Goal: Task Accomplishment & Management: Manage account settings

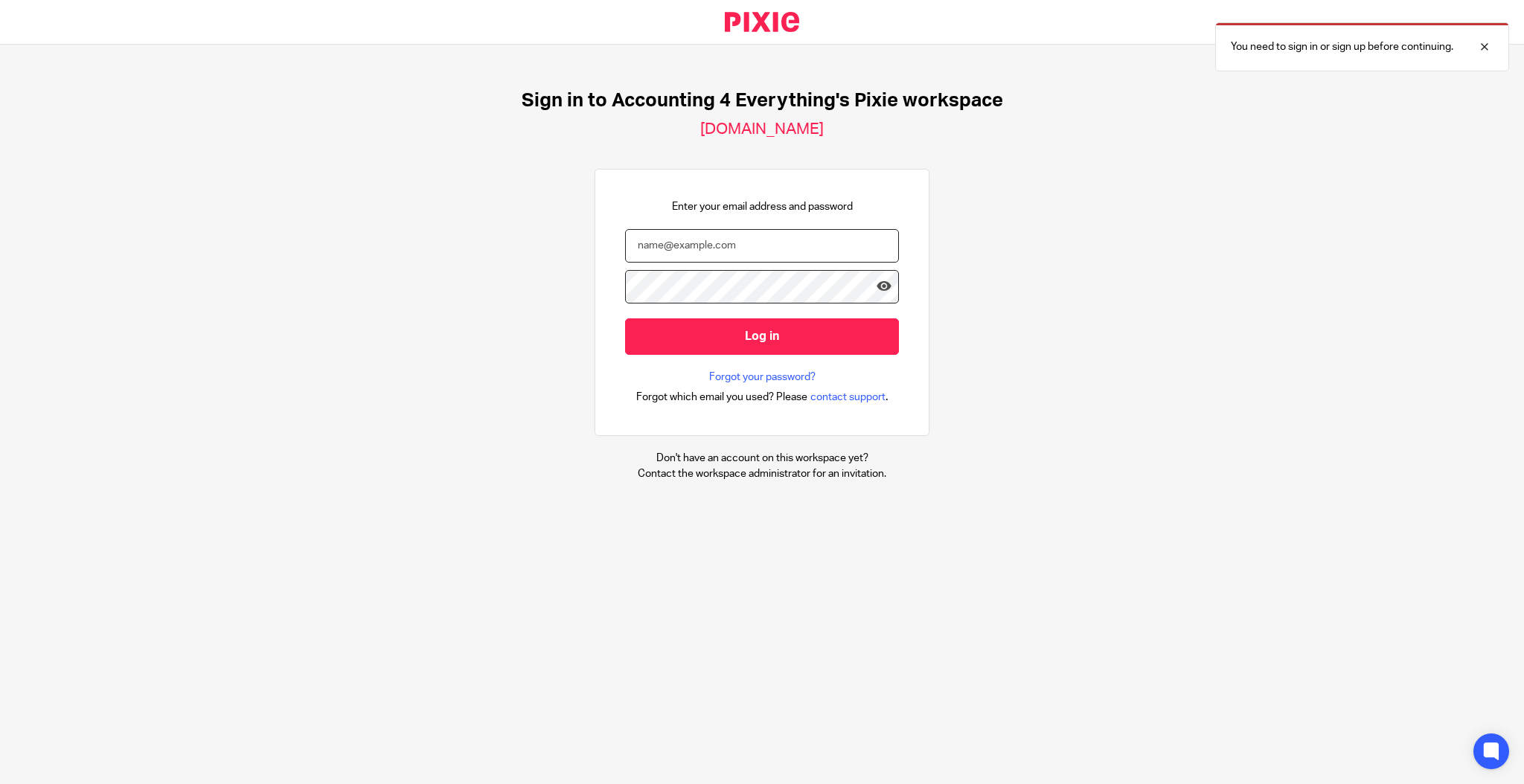
click at [712, 250] on input "email" at bounding box center [761, 246] width 274 height 33
type input "nick@accounting4everything.com"
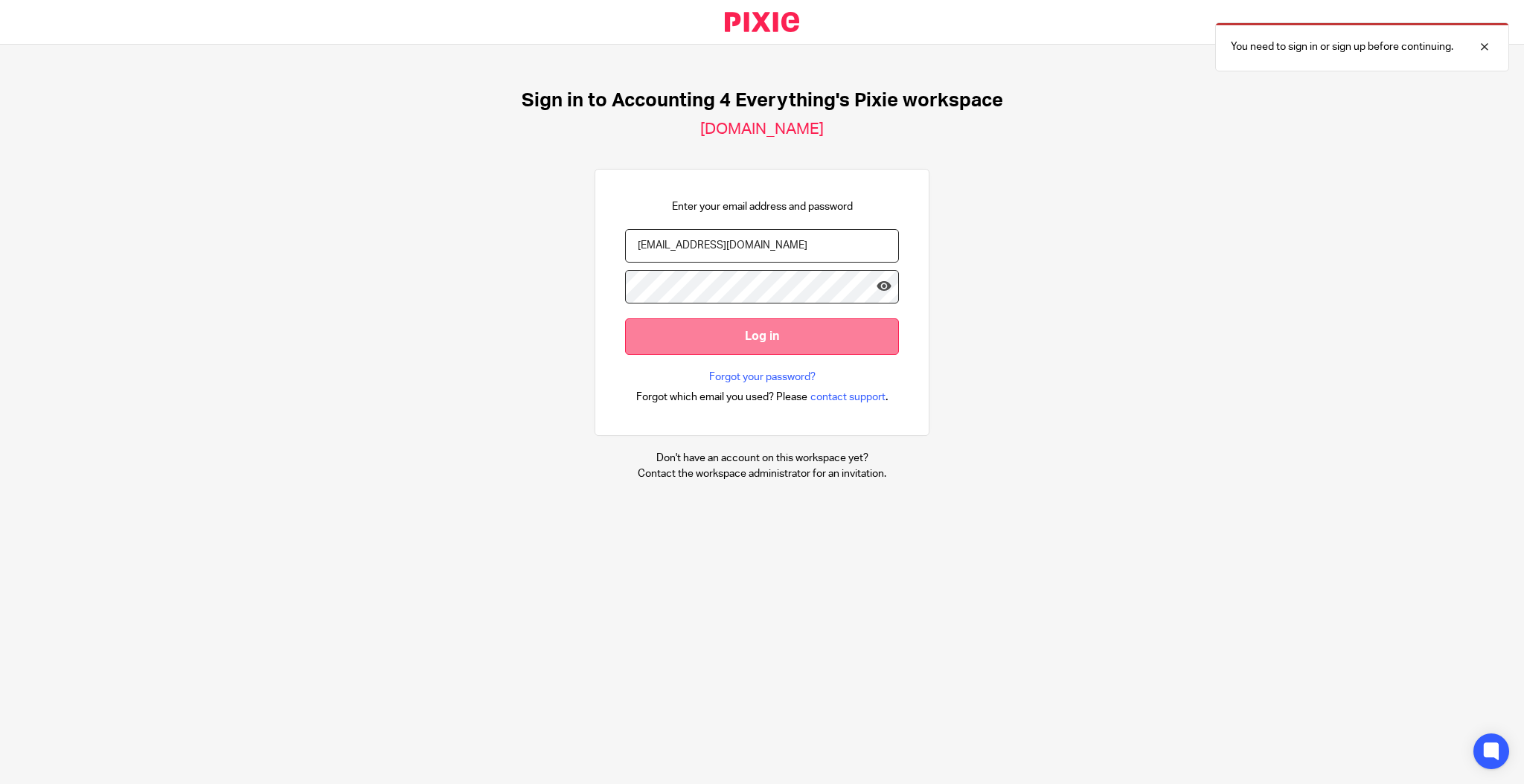
click at [712, 336] on input "Log in" at bounding box center [761, 336] width 274 height 36
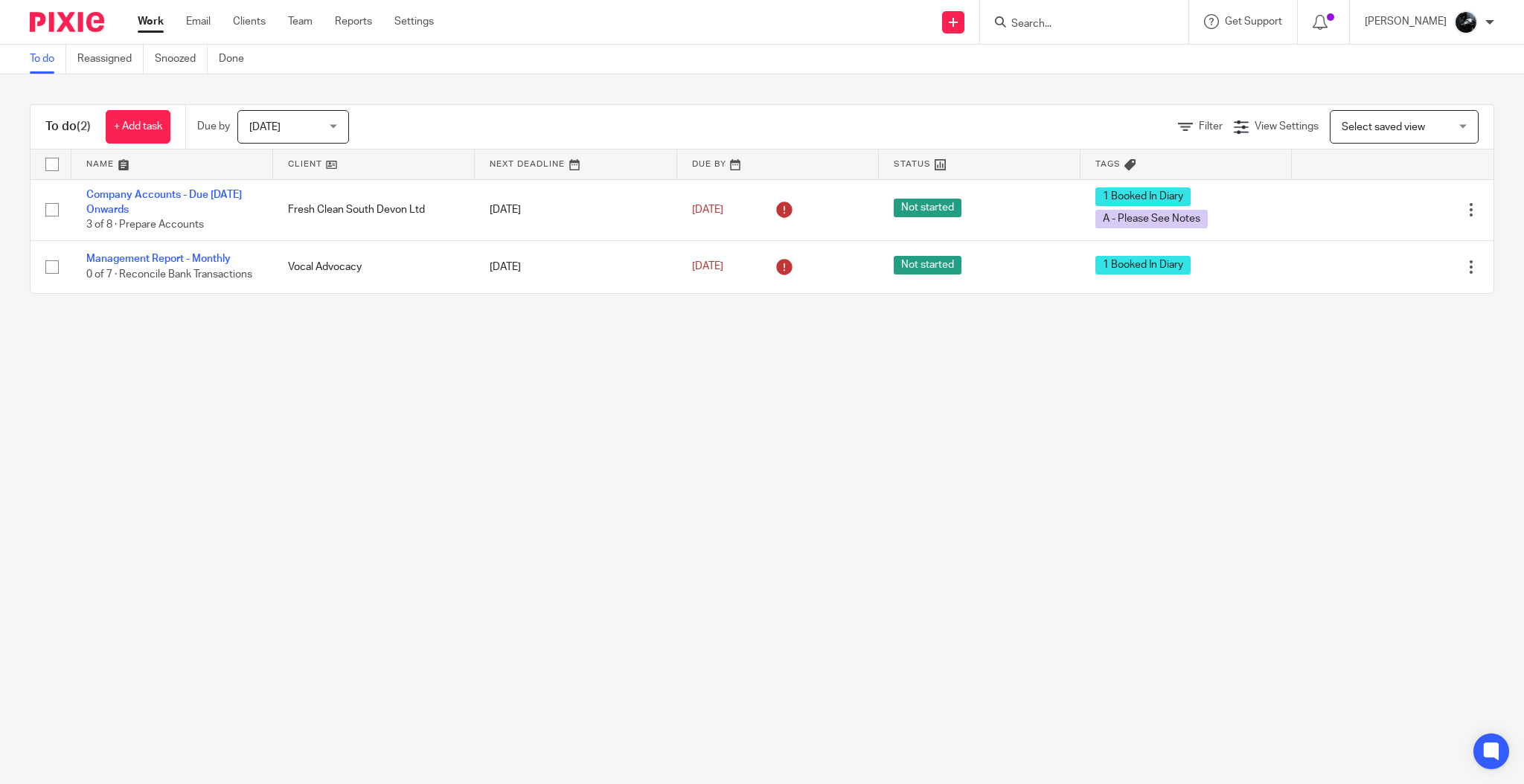
click at [1386, 125] on span "Select saved view" at bounding box center [1383, 128] width 84 height 11
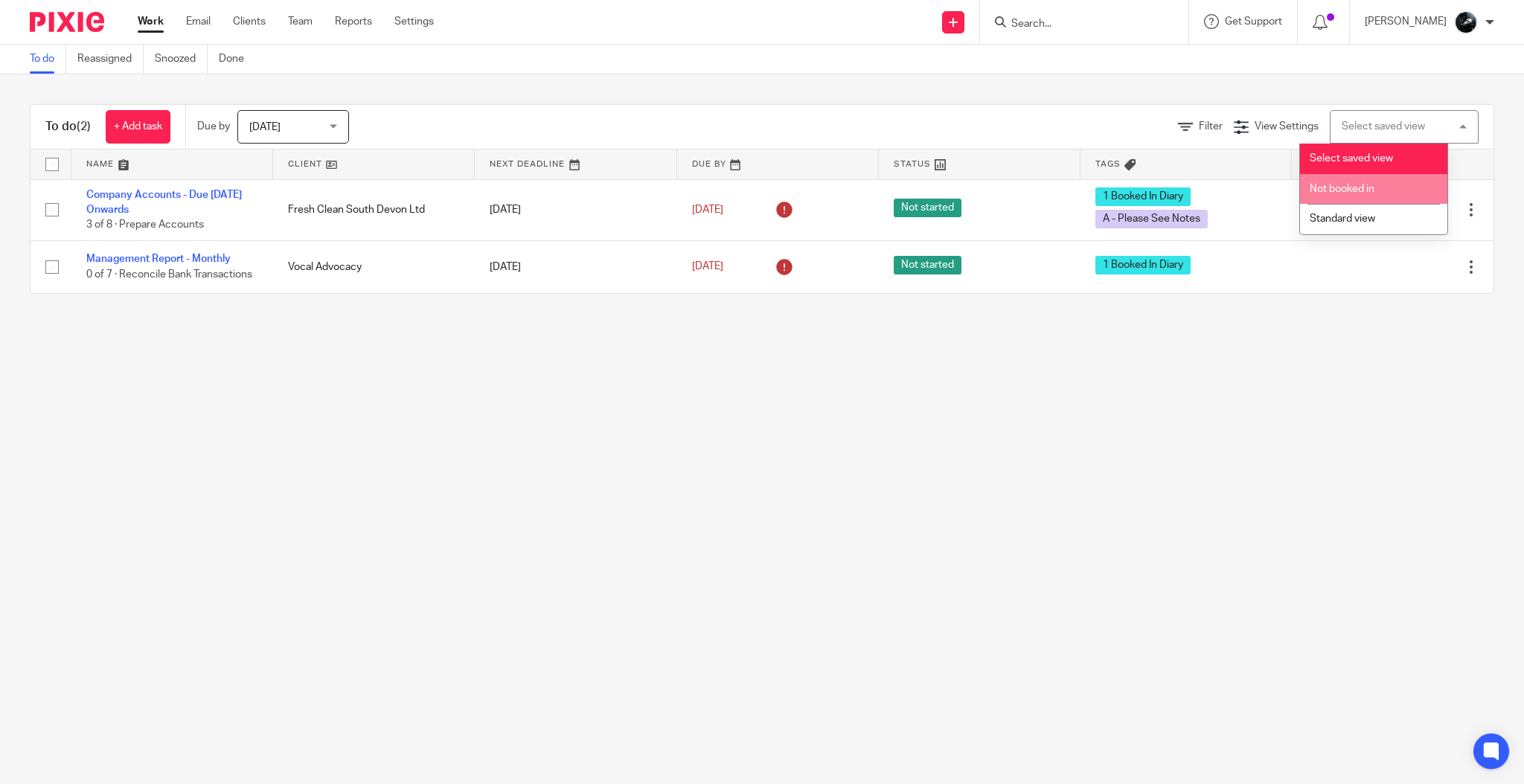
click at [1355, 190] on span "Not booked in" at bounding box center [1343, 189] width 65 height 11
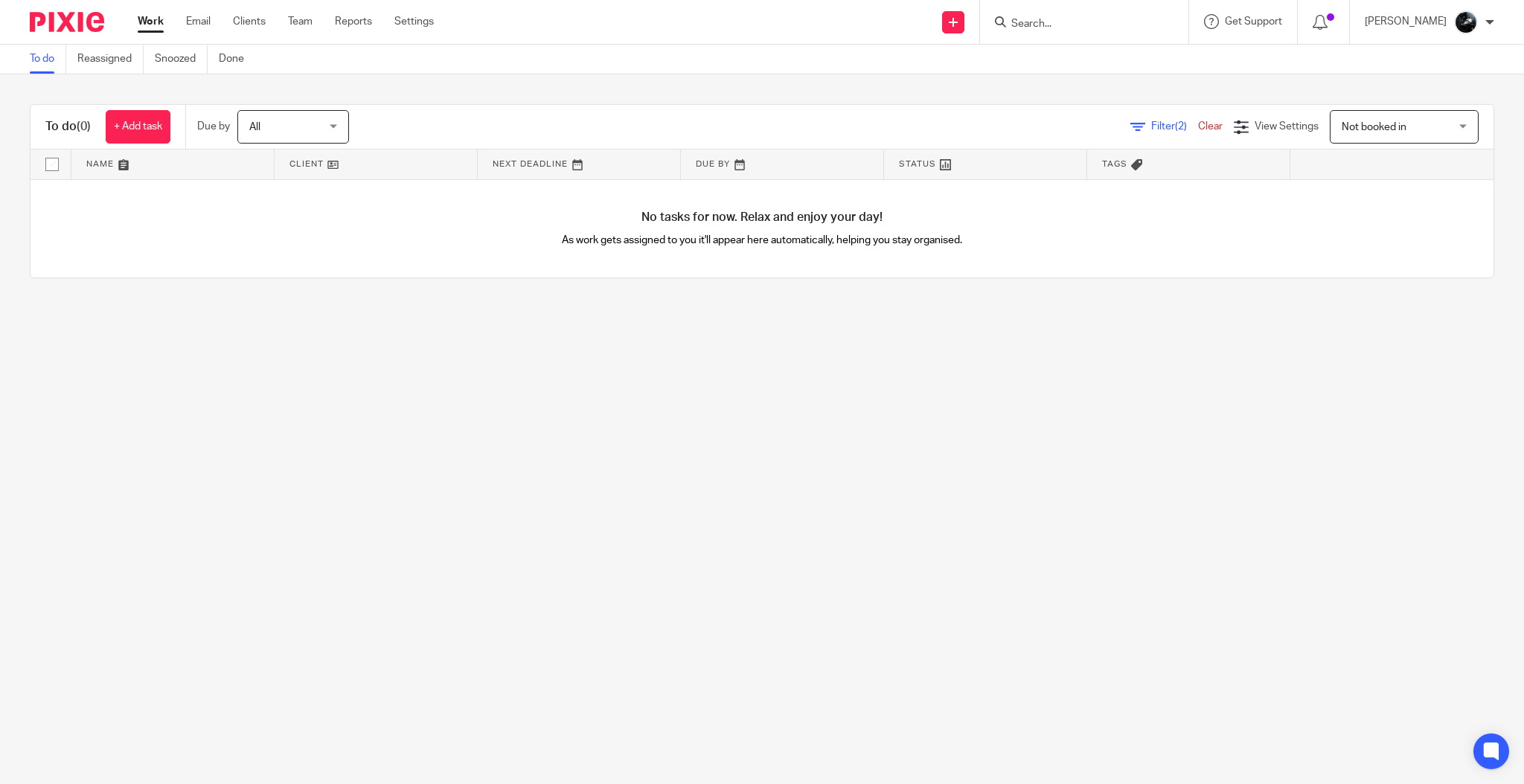
click at [1372, 142] on span "Not booked in" at bounding box center [1396, 127] width 108 height 32
drag, startPoint x: 1356, startPoint y: 215, endPoint x: 1348, endPoint y: 218, distance: 8.5
click at [1351, 223] on span "Standard view" at bounding box center [1343, 219] width 65 height 11
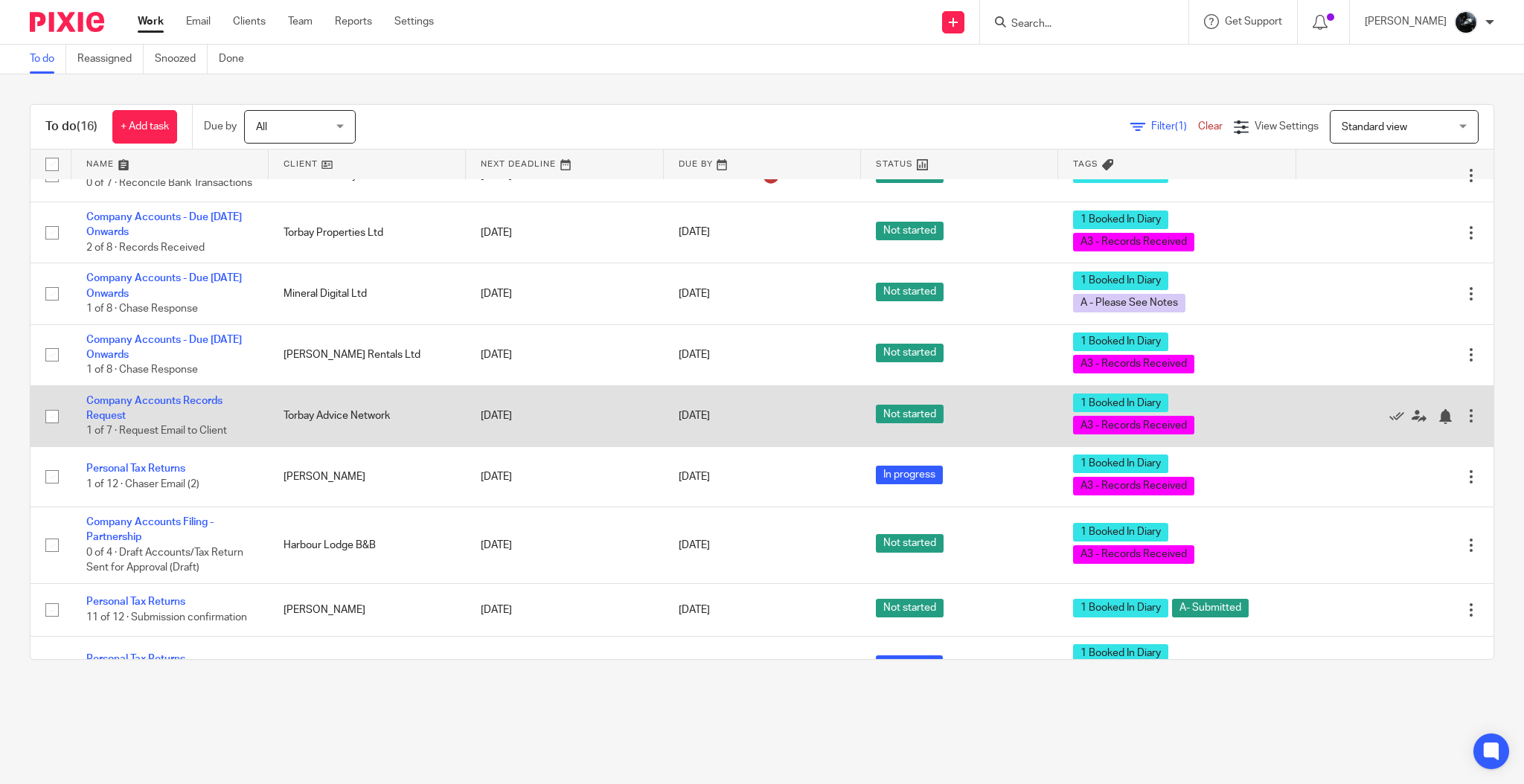
scroll to position [198, 0]
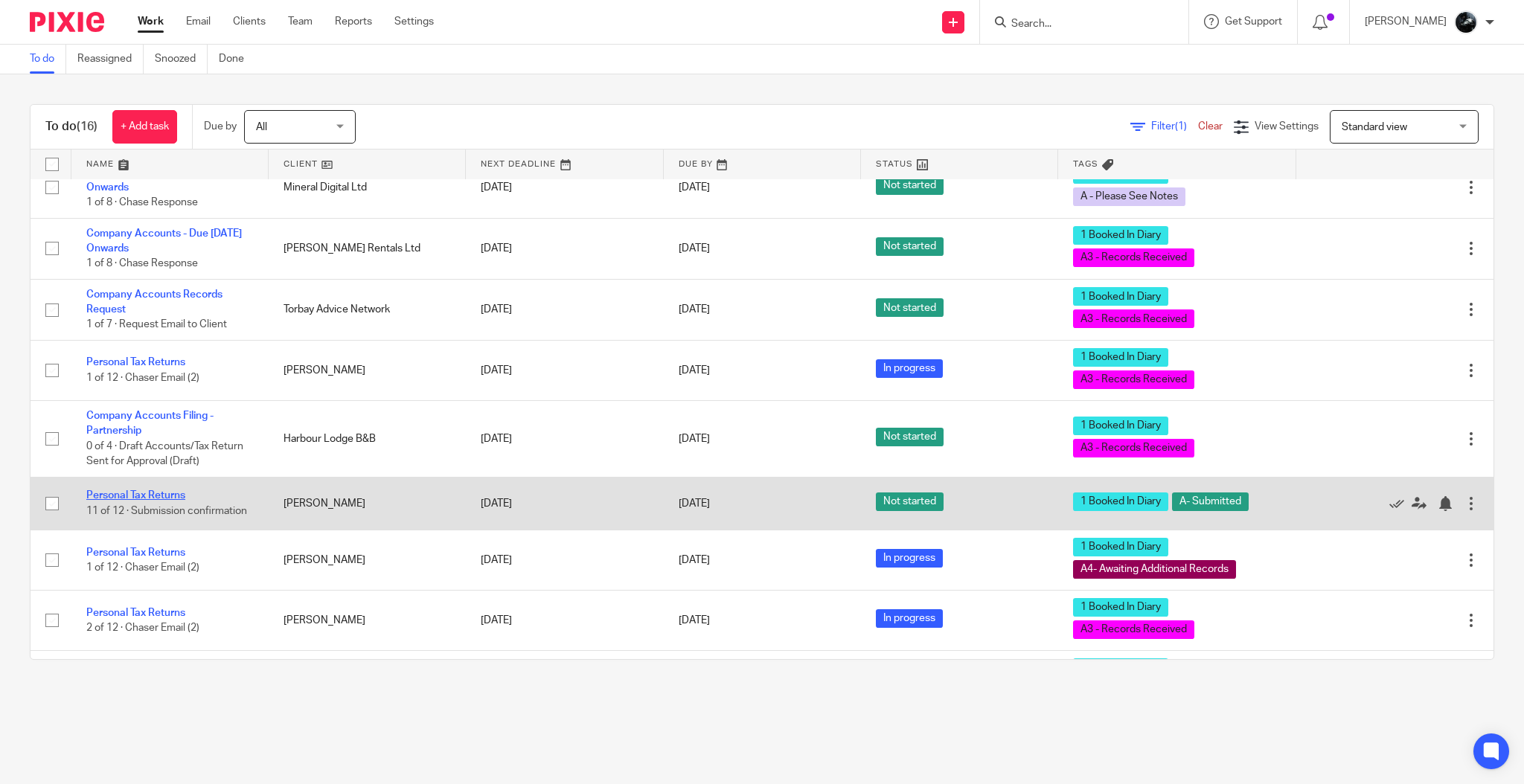
click at [160, 495] on td "Personal Tax Returns 11 of 12 · Submission confirmation" at bounding box center [170, 503] width 197 height 53
click at [148, 497] on link "Personal Tax Returns" at bounding box center [136, 495] width 99 height 11
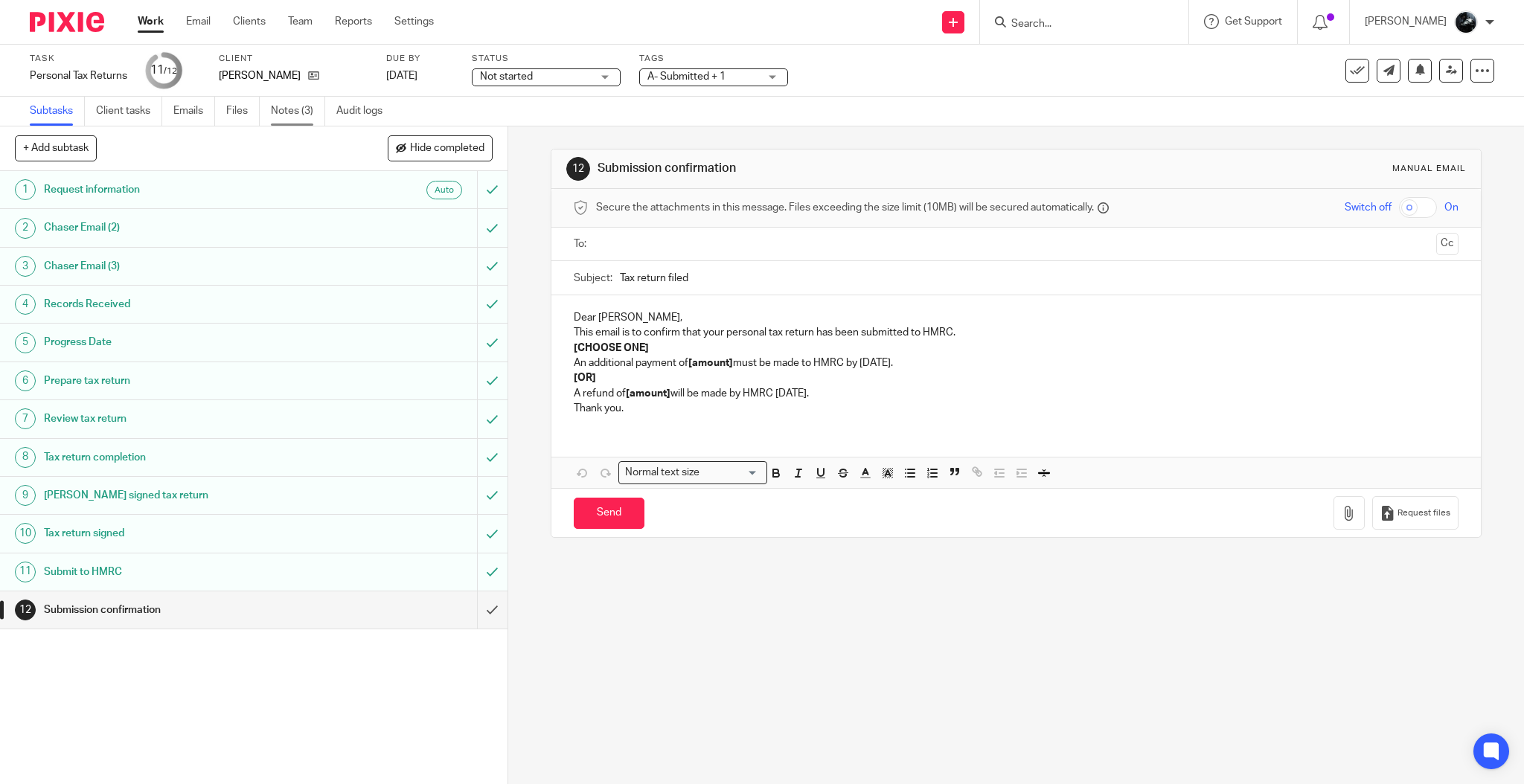
click at [292, 110] on link "Notes (3)" at bounding box center [298, 111] width 55 height 29
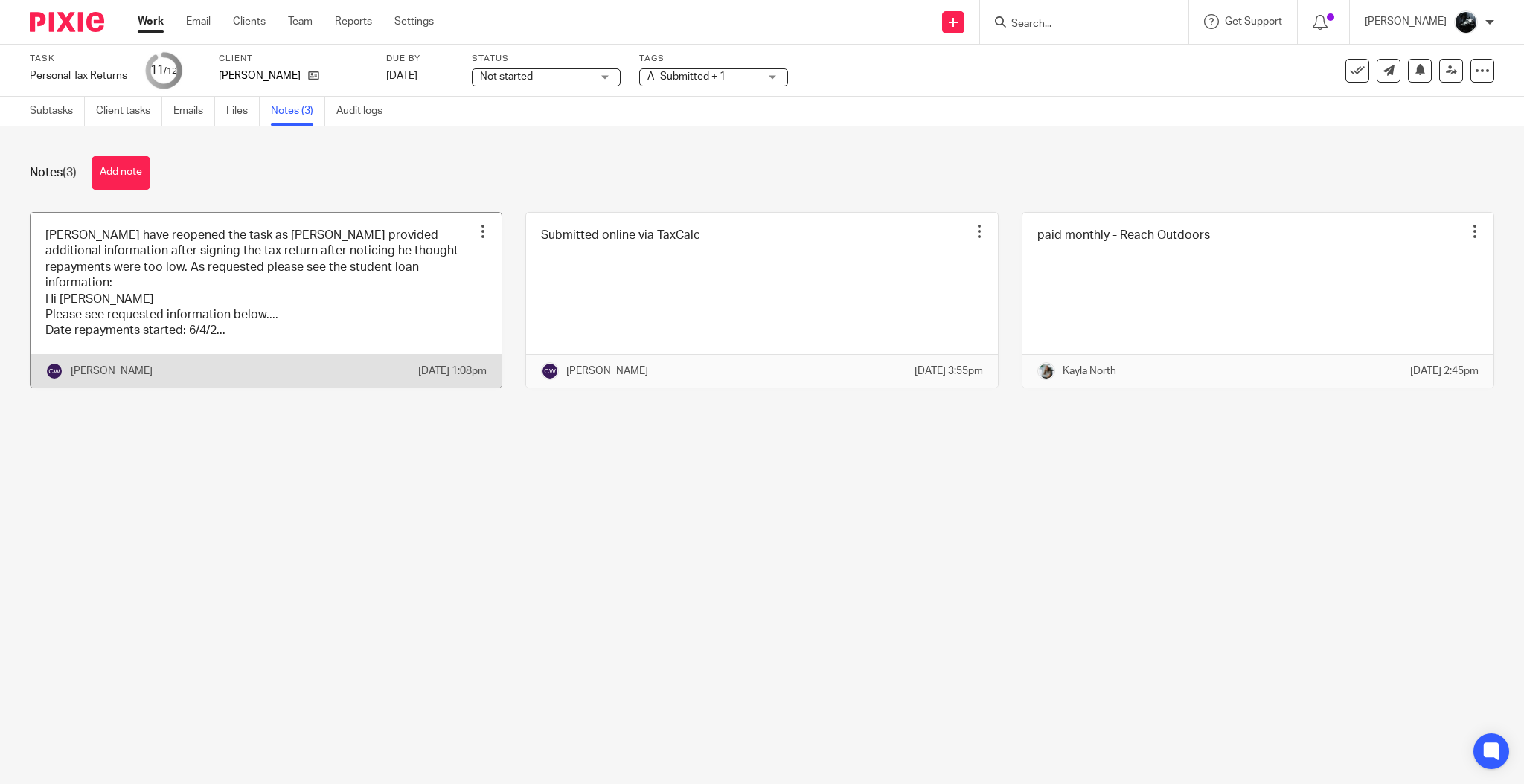
click at [379, 314] on link at bounding box center [266, 300] width 471 height 175
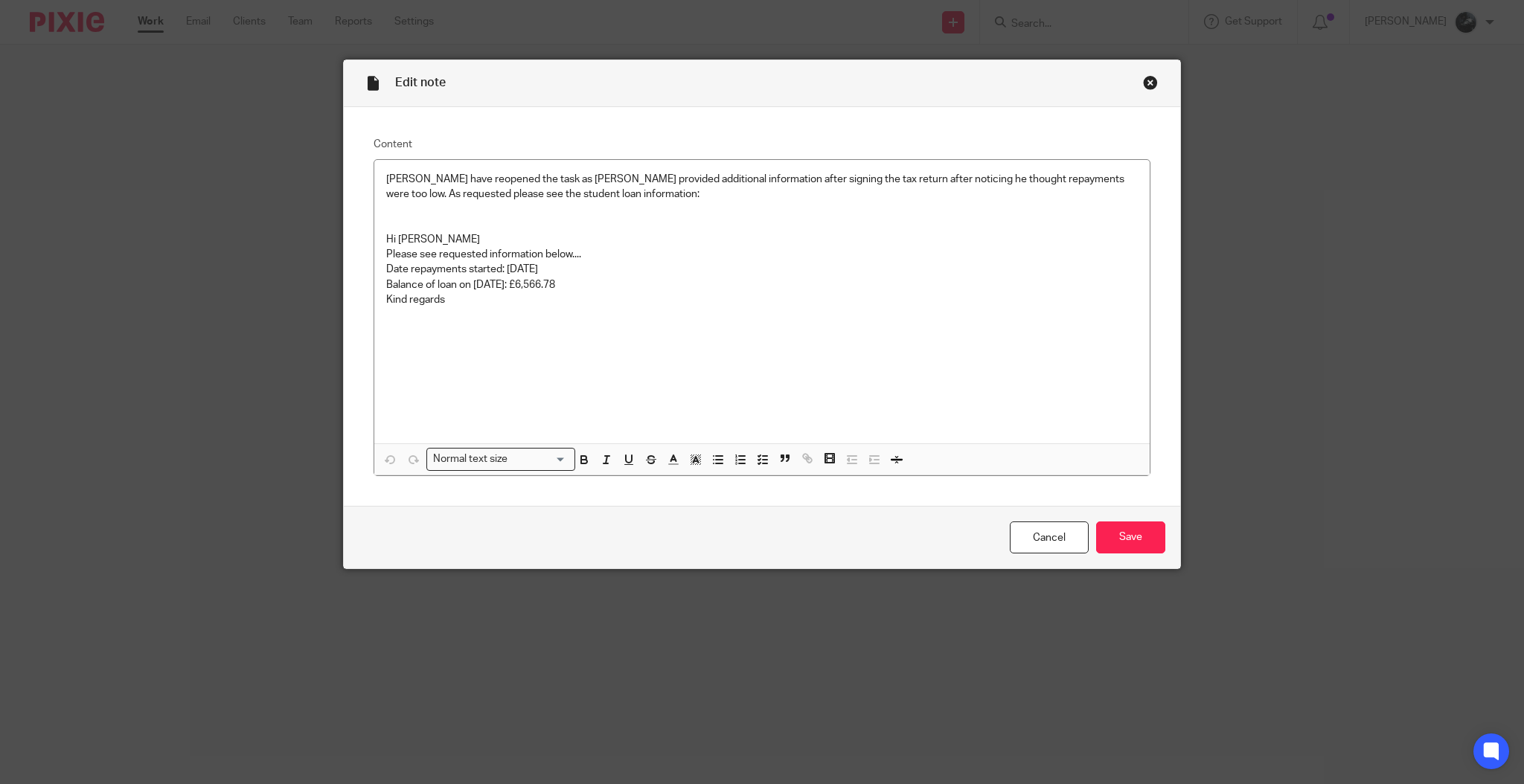
click at [1143, 84] on div "Close this dialog window" at bounding box center [1150, 82] width 15 height 15
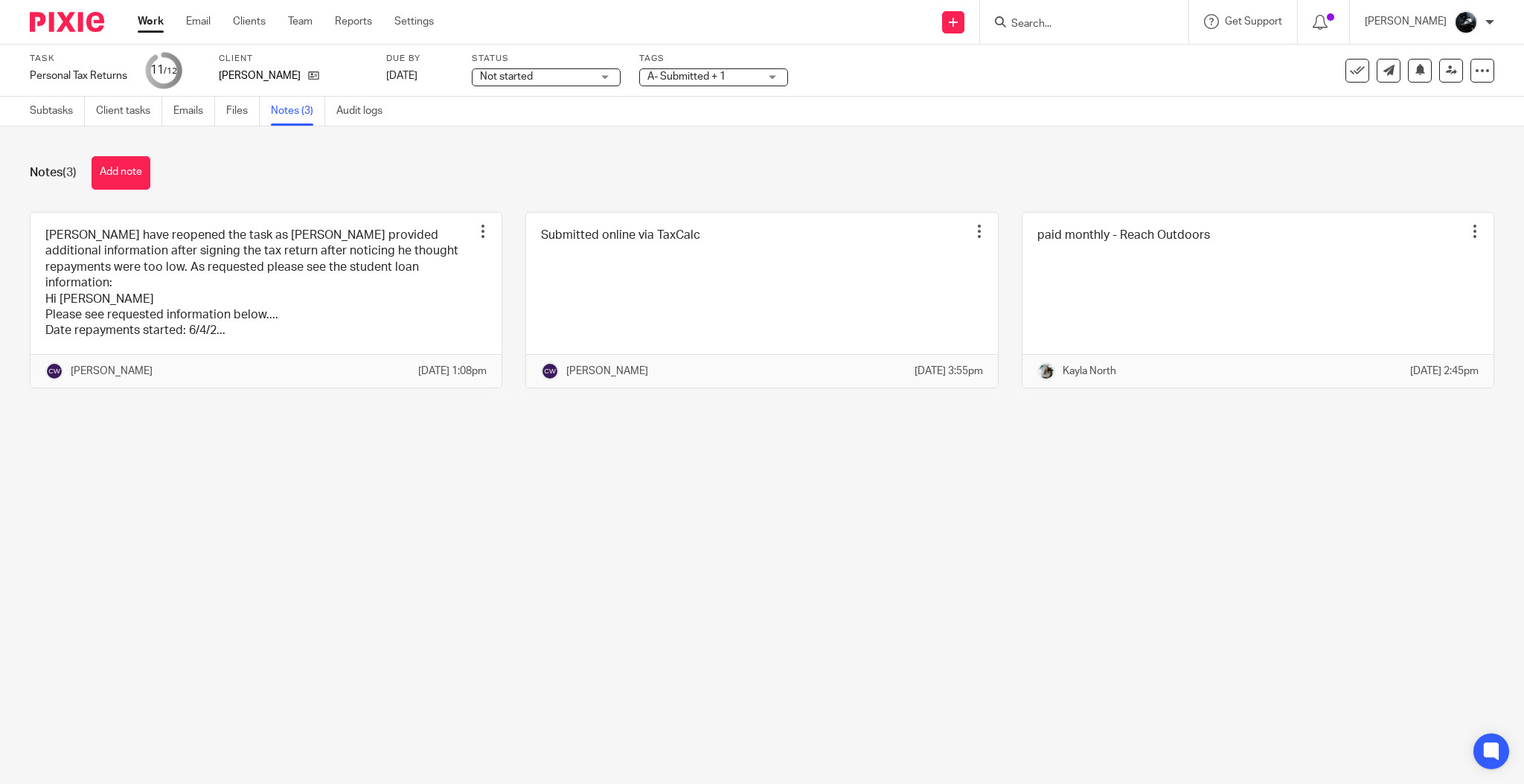
click at [48, 116] on link "Subtasks" at bounding box center [57, 111] width 55 height 29
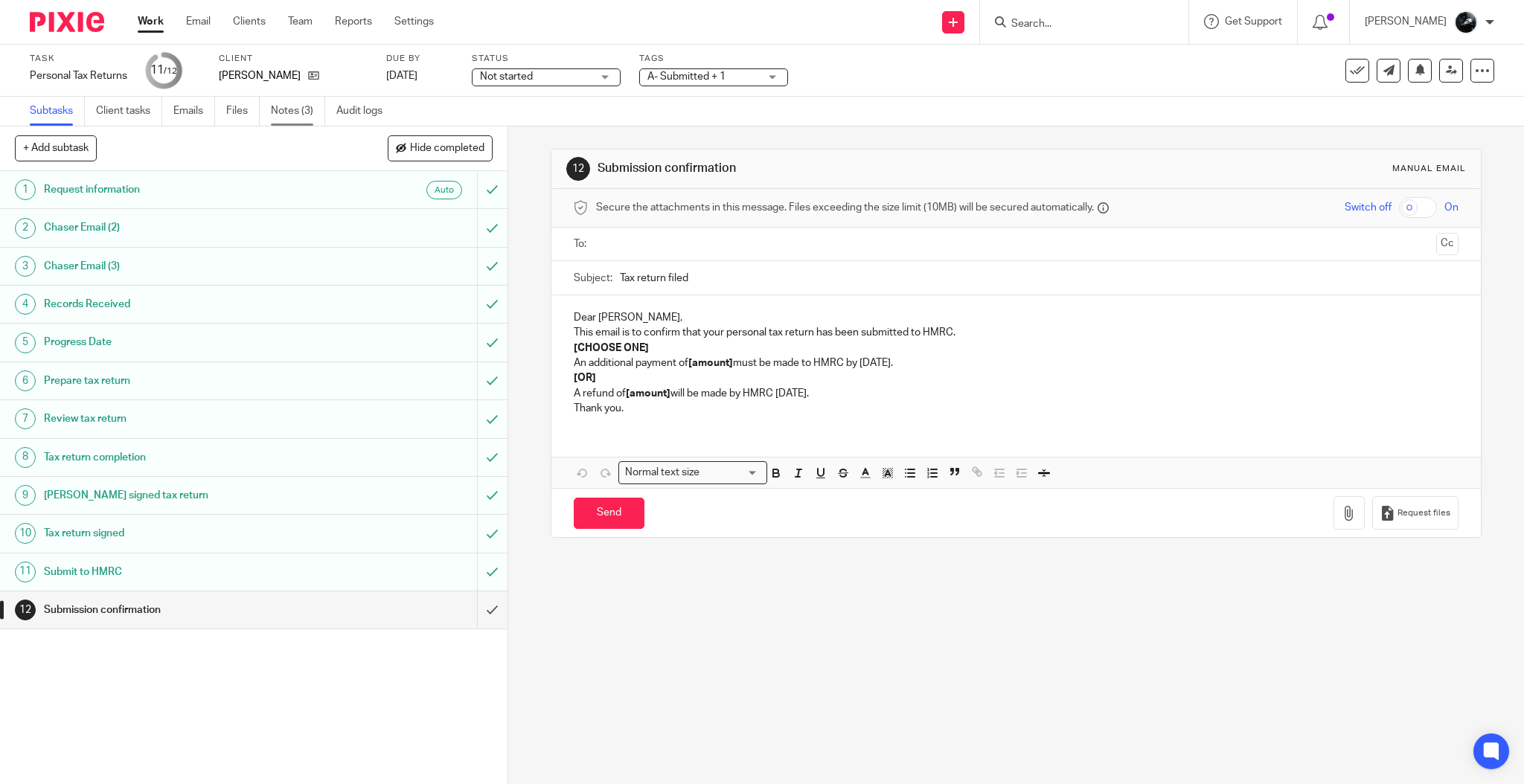
click at [291, 110] on link "Notes (3)" at bounding box center [298, 111] width 55 height 29
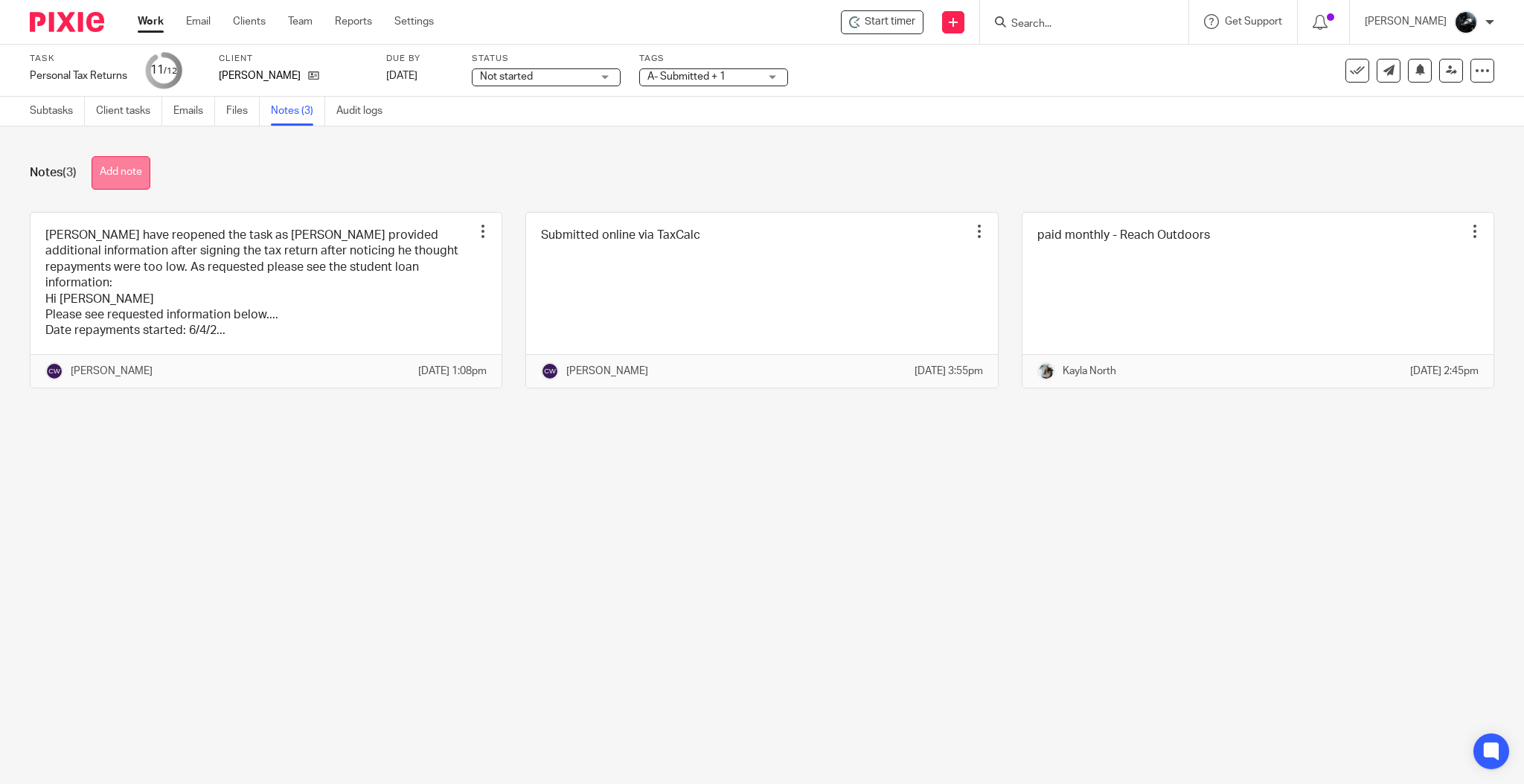
click at [132, 172] on button "Add note" at bounding box center [121, 173] width 59 height 33
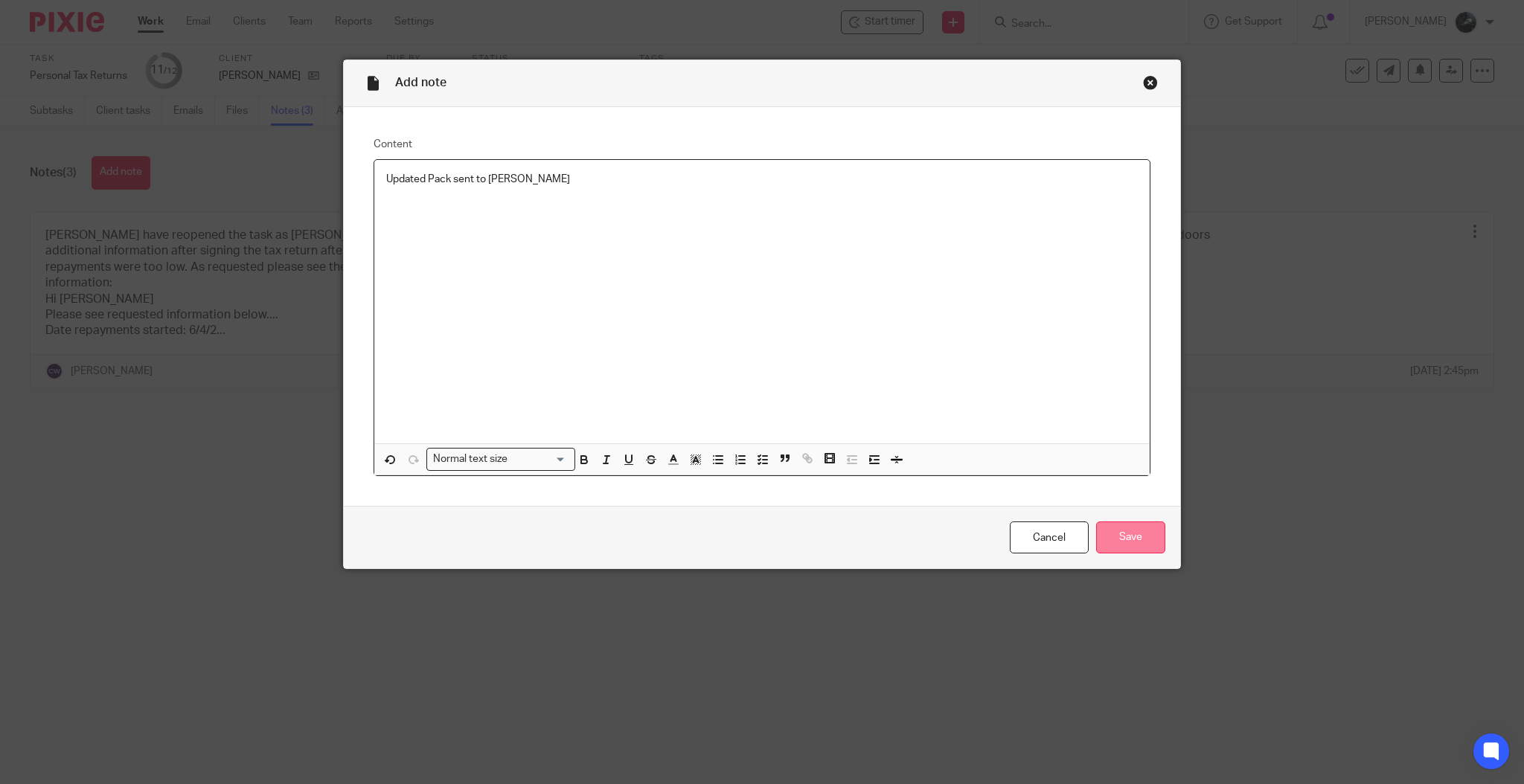
click at [1108, 527] on input "Save" at bounding box center [1131, 538] width 70 height 32
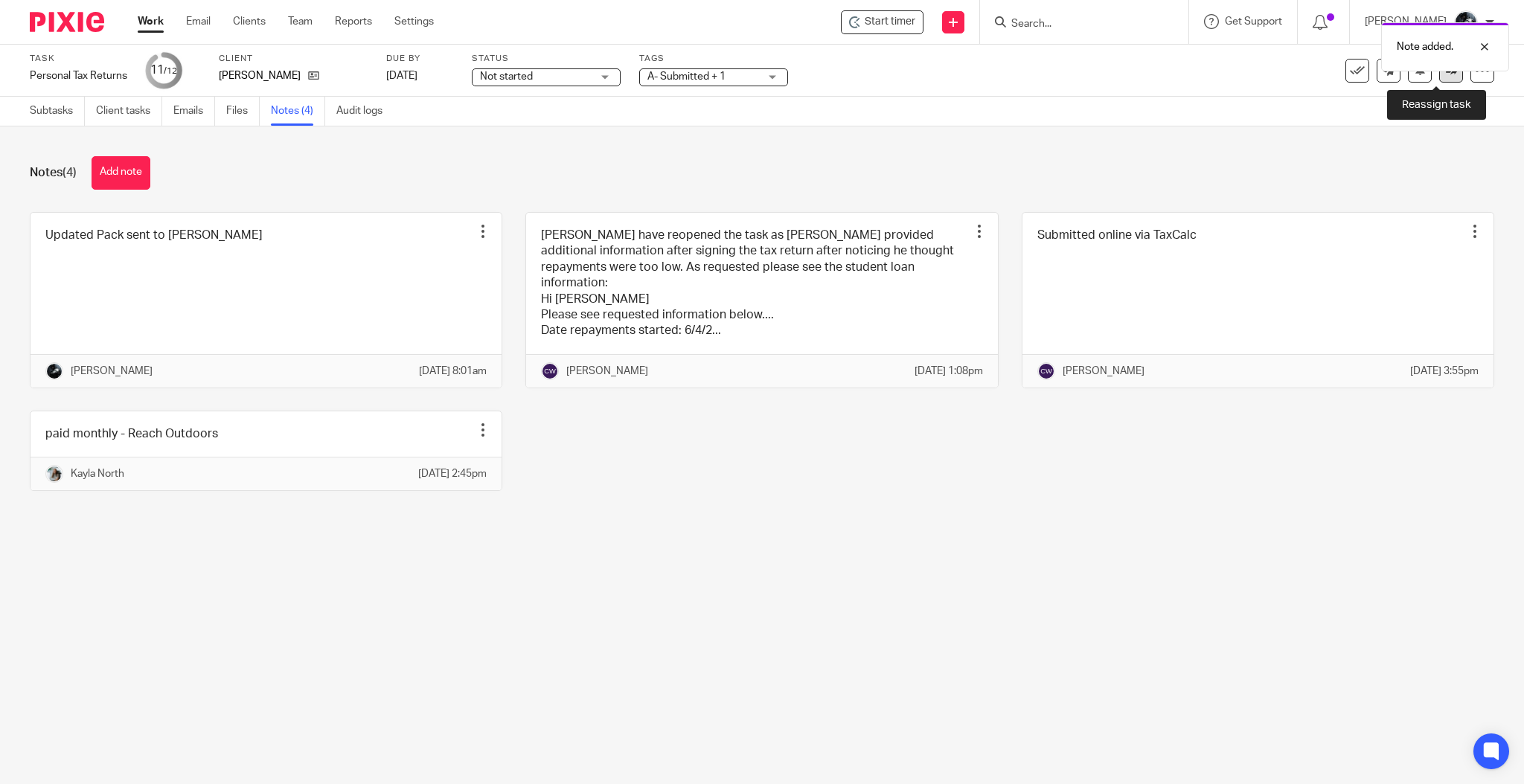
click at [1440, 79] on link at bounding box center [1451, 70] width 24 height 24
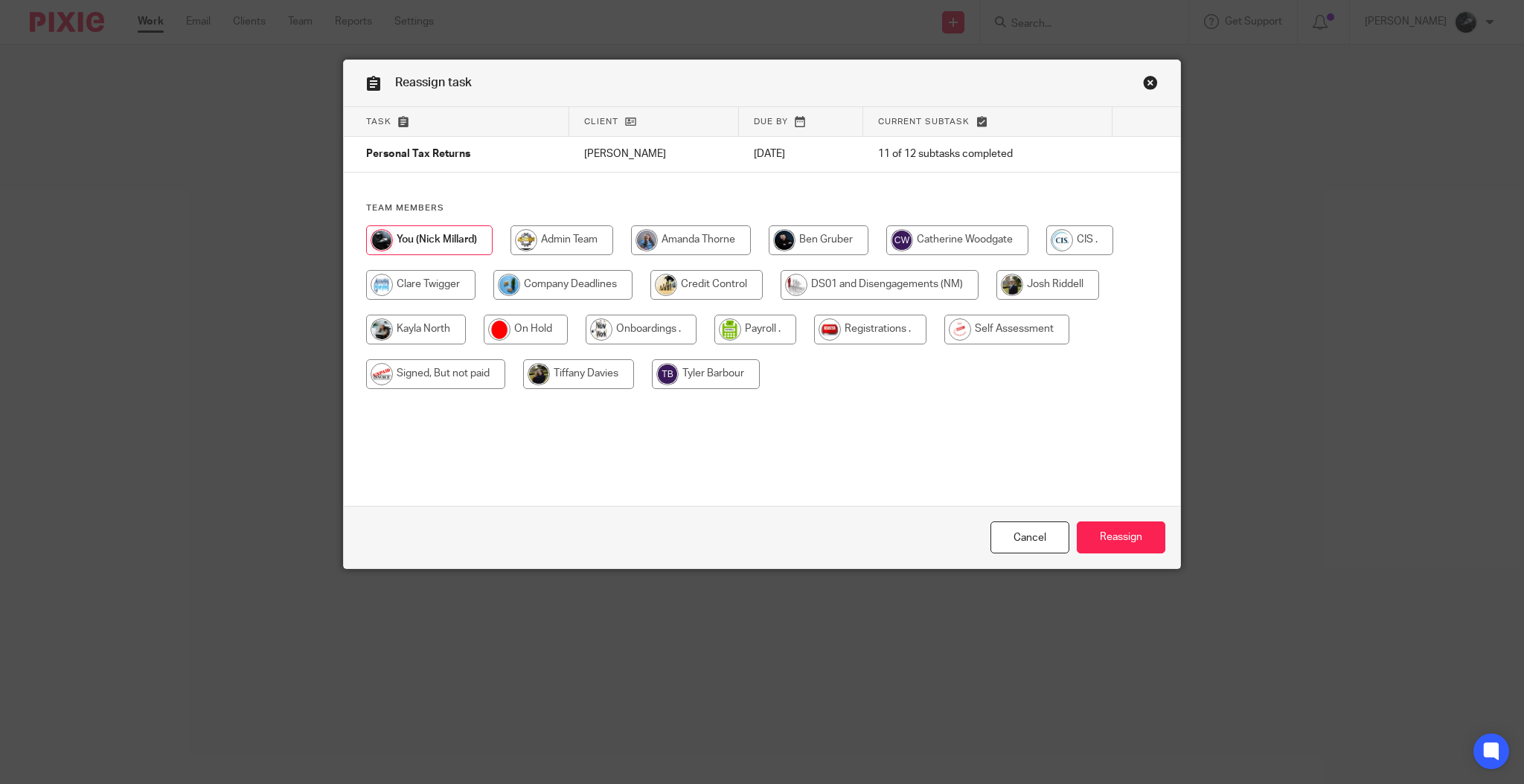
click at [978, 337] on input "radio" at bounding box center [1007, 330] width 125 height 30
radio input "true"
click at [1120, 534] on input "Reassign" at bounding box center [1121, 538] width 89 height 32
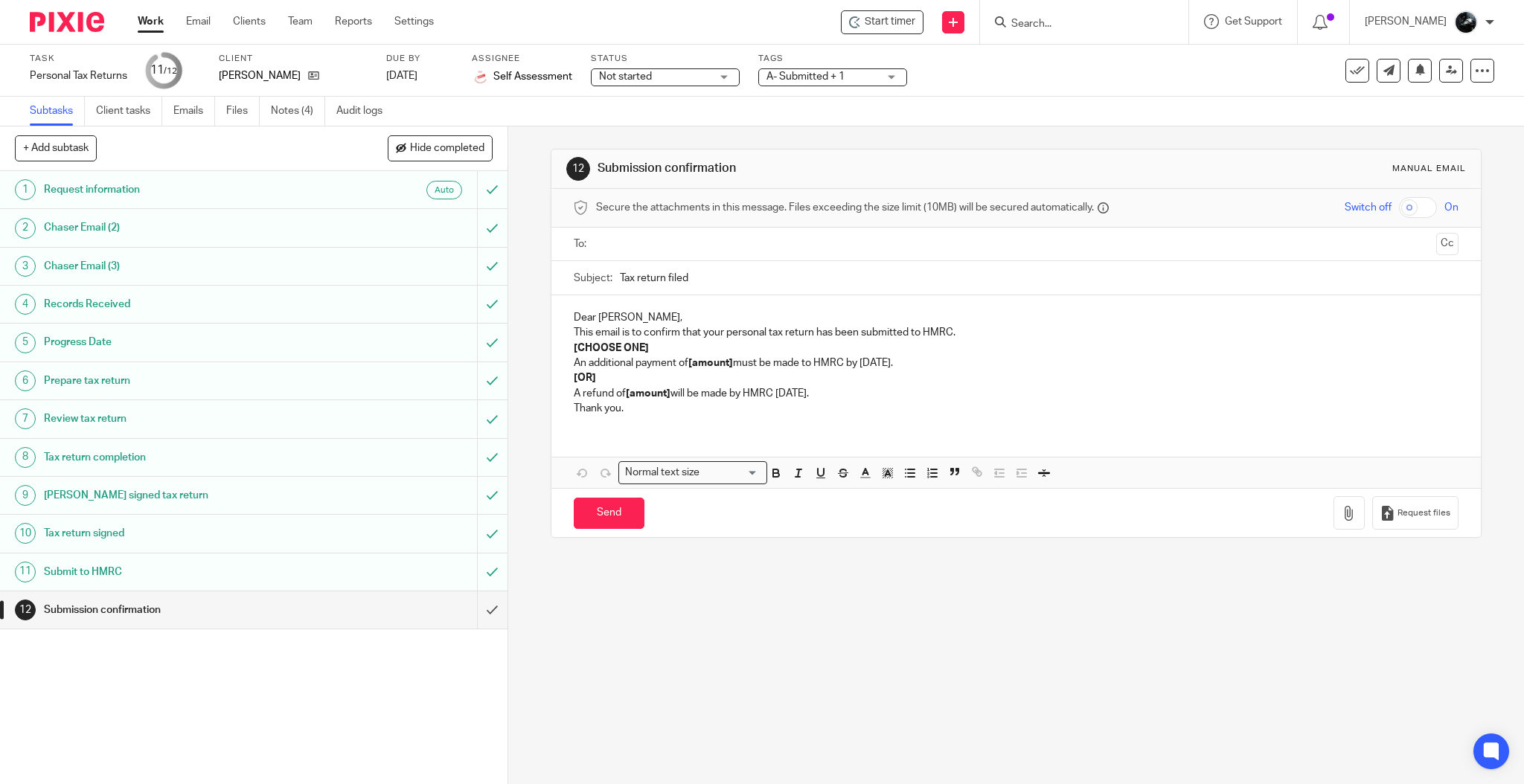
click at [52, 18] on img at bounding box center [67, 22] width 75 height 20
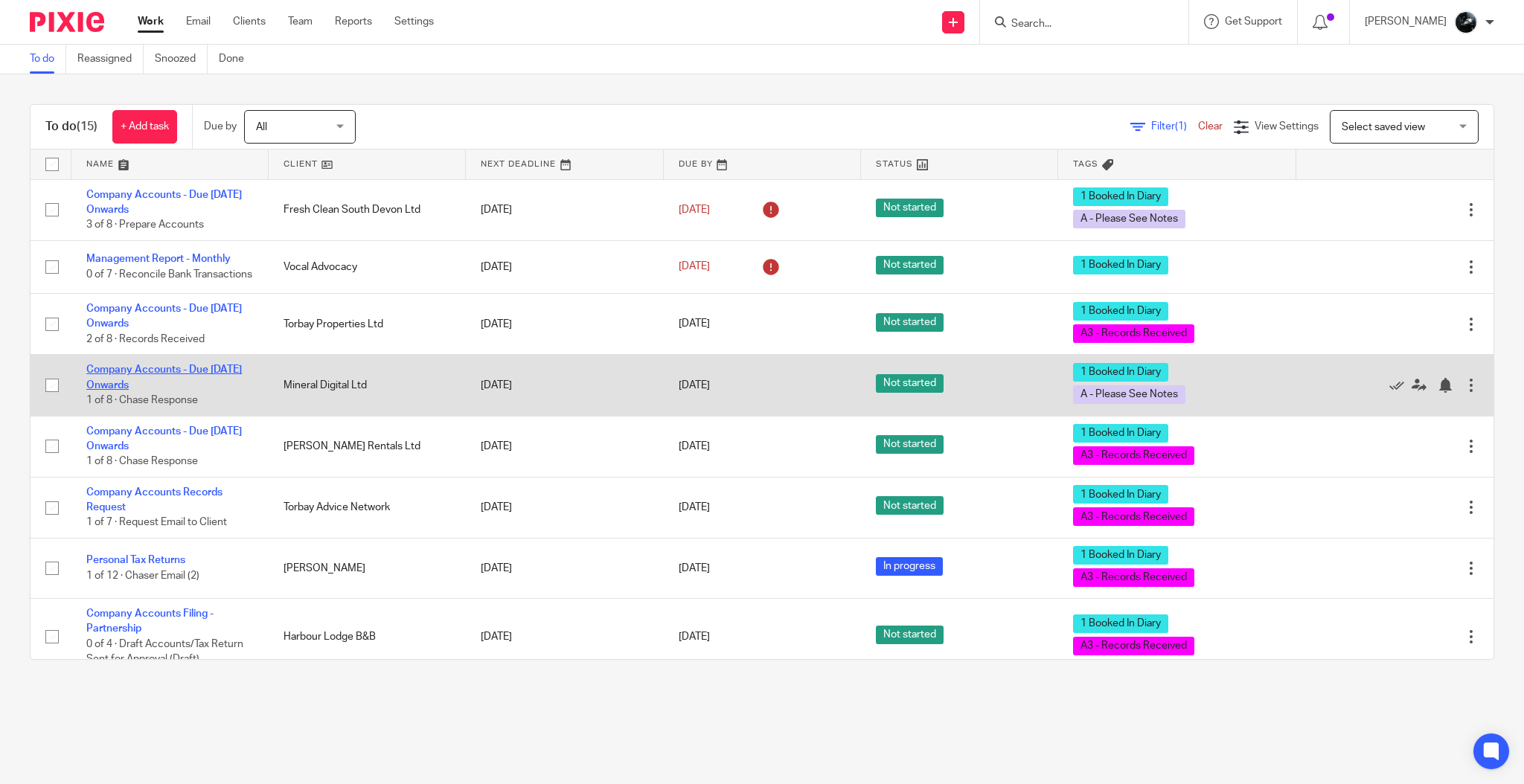
click at [112, 382] on link "Company Accounts - Due [DATE] Onwards" at bounding box center [164, 377] width 156 height 26
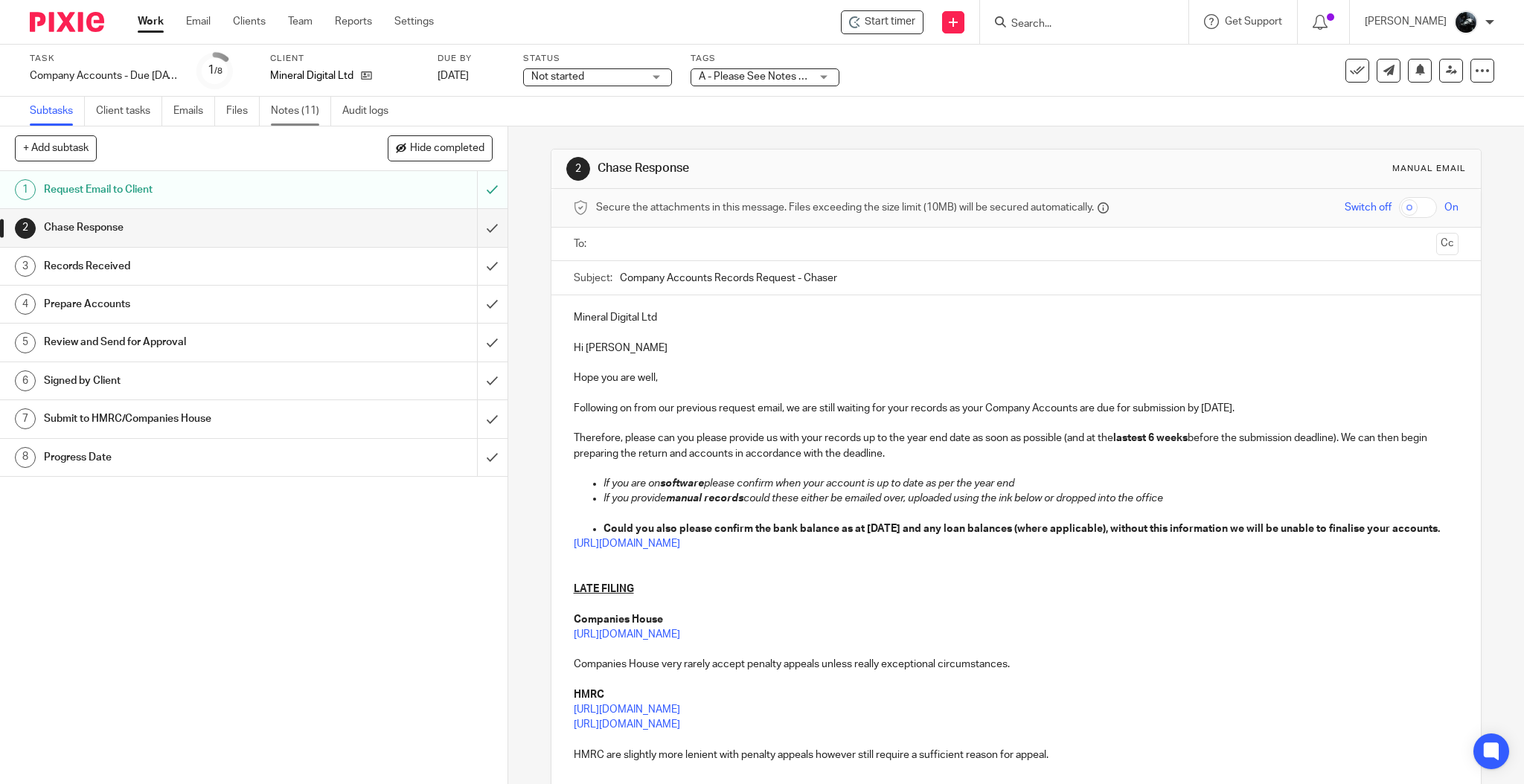
click at [298, 114] on link "Notes (11)" at bounding box center [301, 111] width 61 height 29
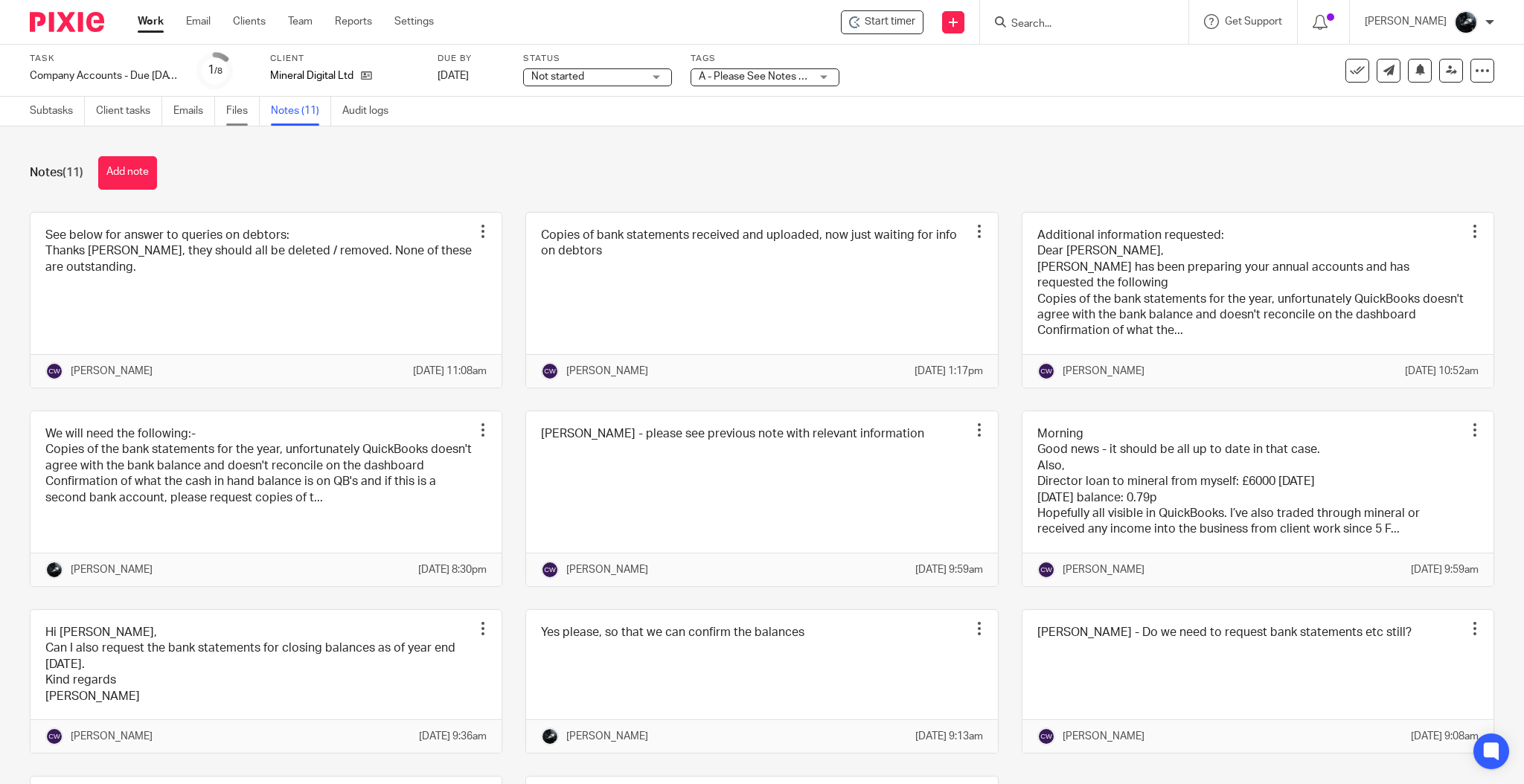
click at [238, 110] on link "Files" at bounding box center [243, 111] width 33 height 29
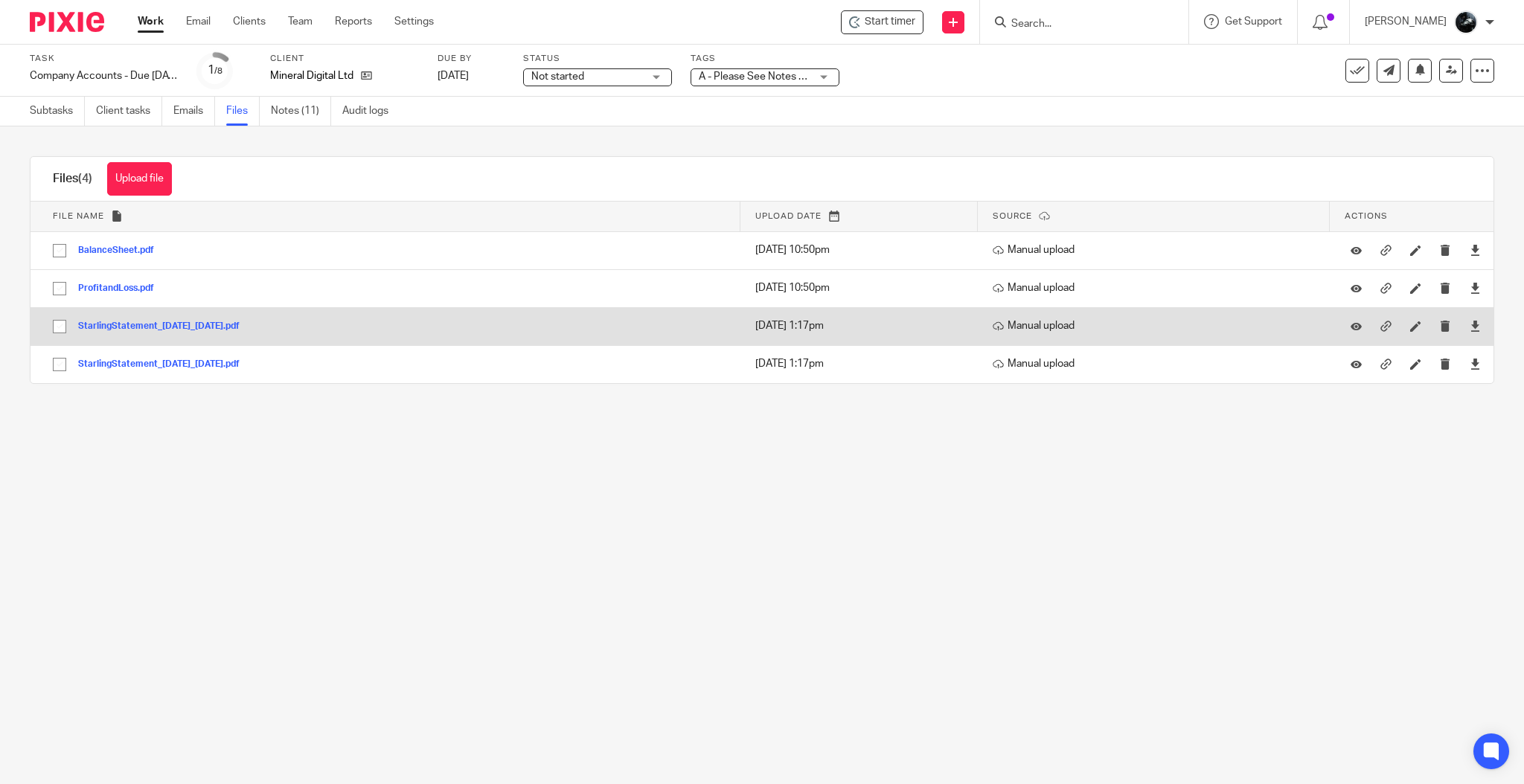
click at [186, 325] on button "StarlingStatement_01-mar-2025_07-oct-2025.pdf" at bounding box center [165, 326] width 172 height 11
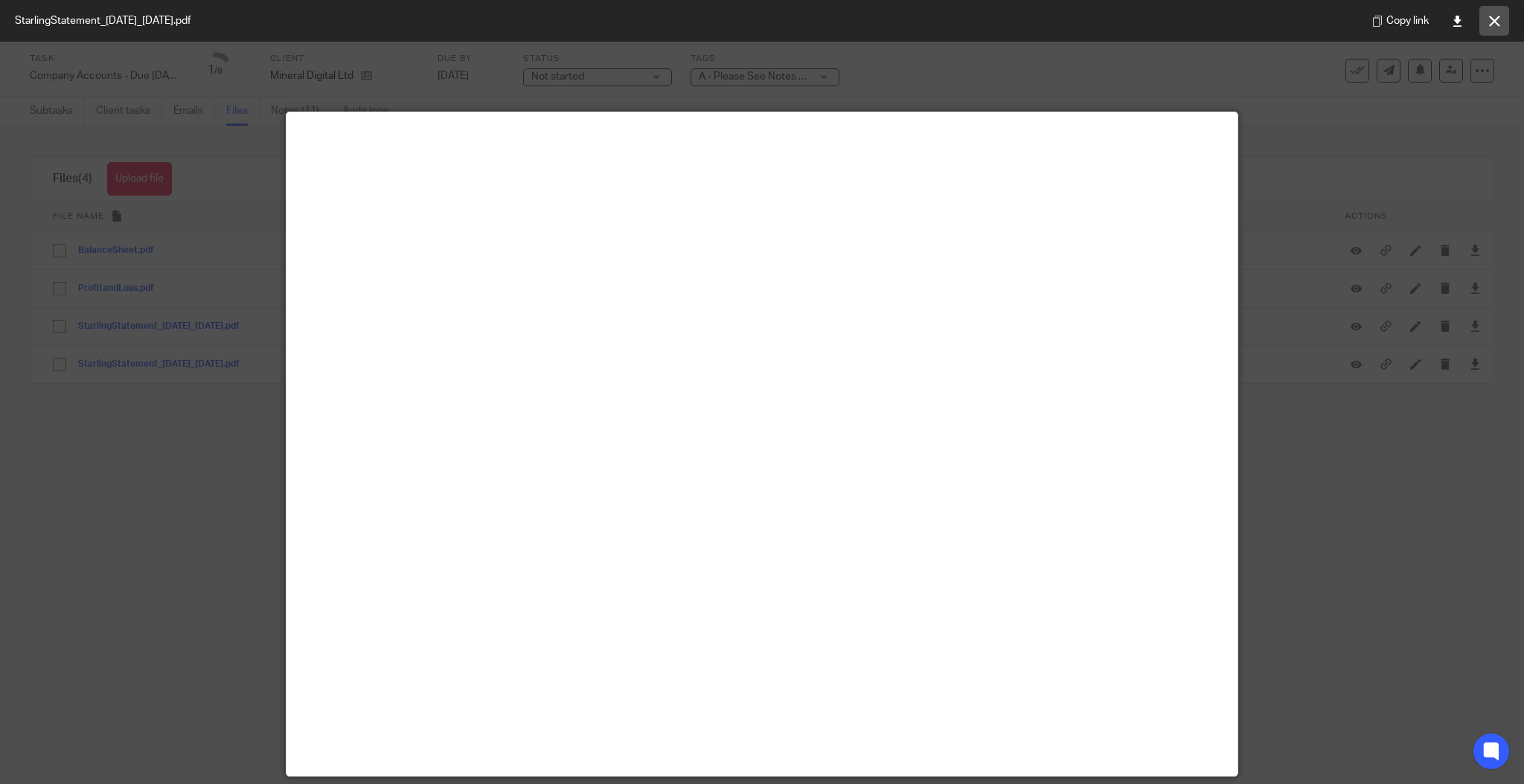
click at [1500, 24] on button at bounding box center [1494, 21] width 30 height 30
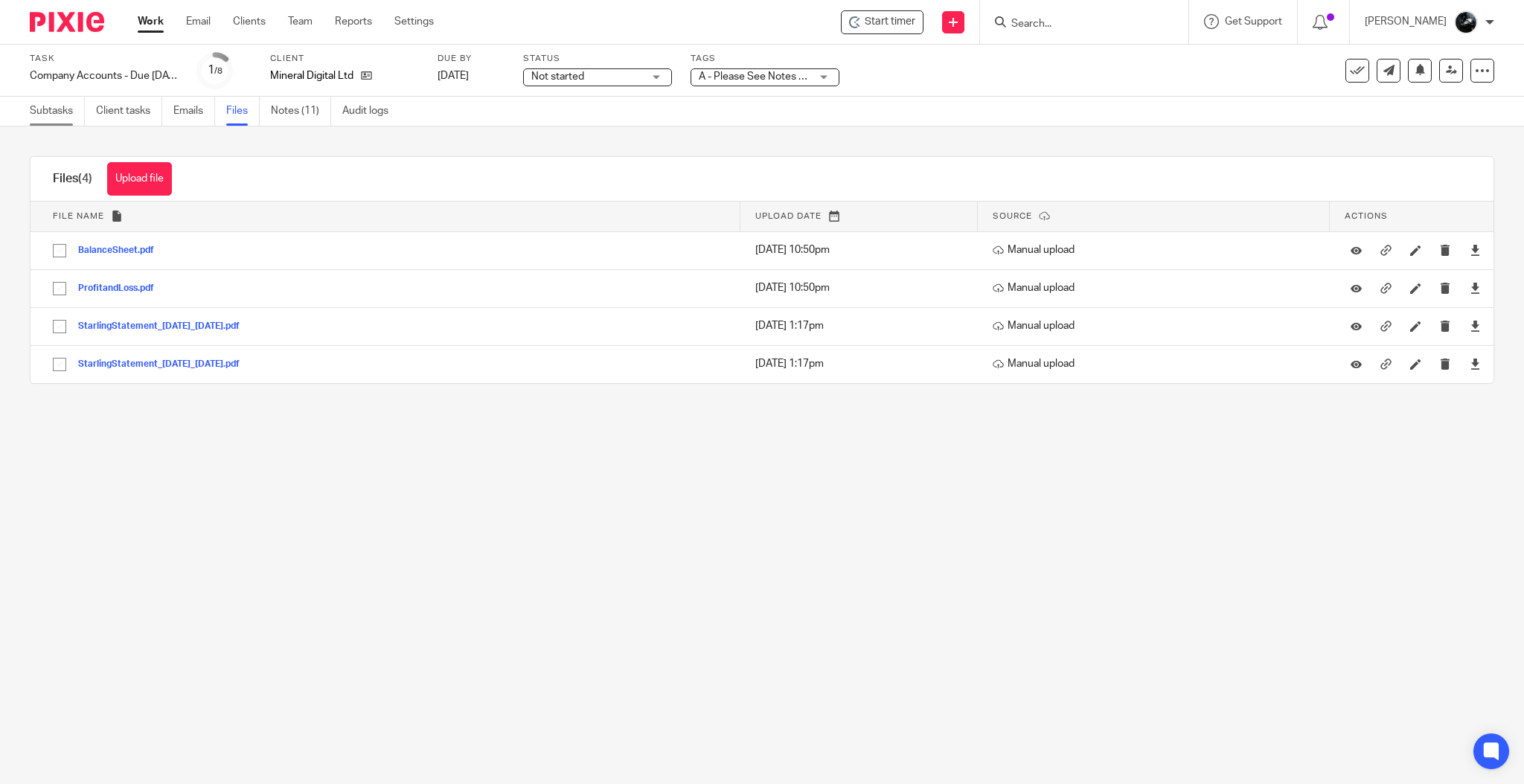
click at [55, 102] on link "Subtasks" at bounding box center [57, 111] width 55 height 29
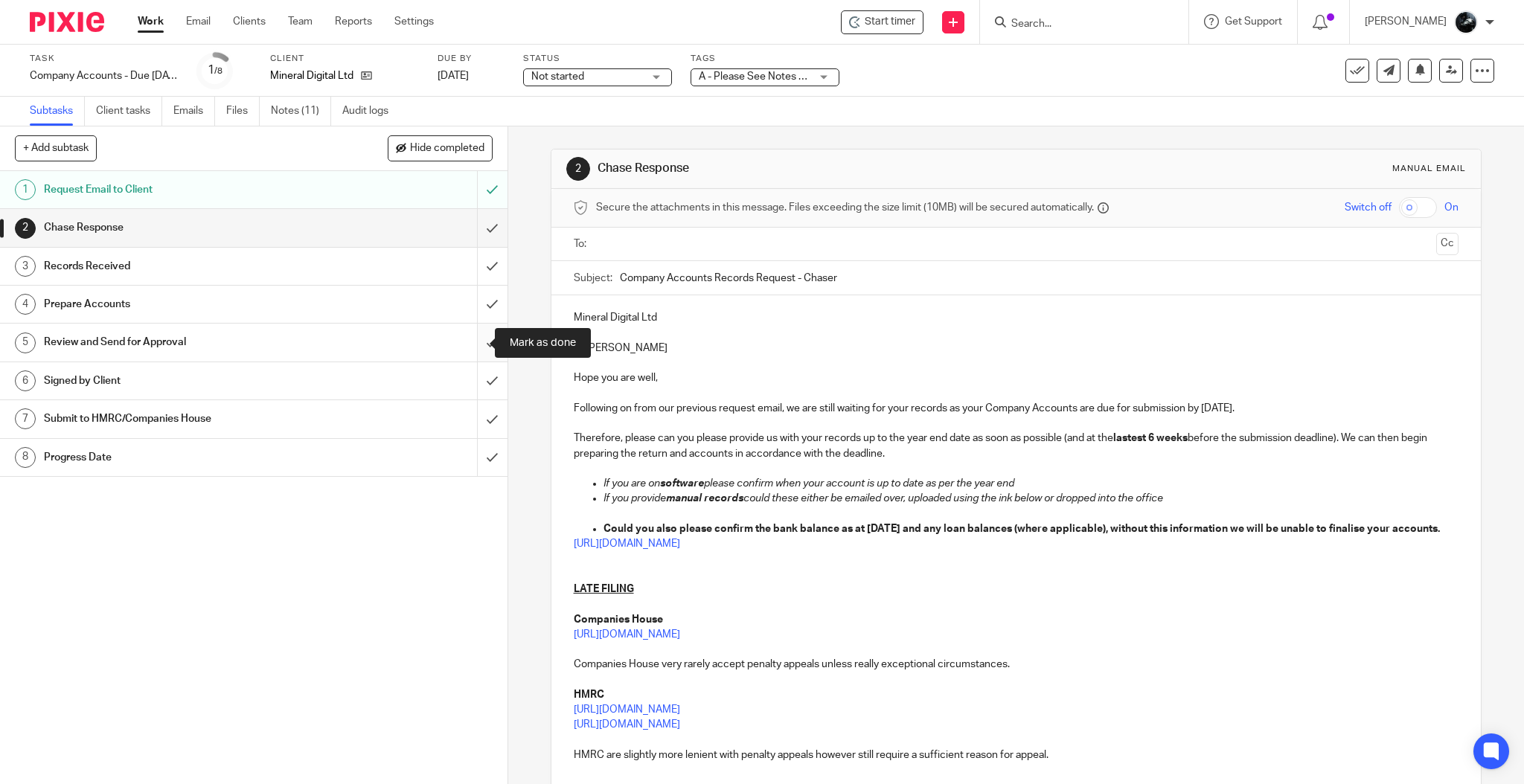
click at [480, 344] on input "submit" at bounding box center [253, 342] width 508 height 37
click at [473, 306] on input "submit" at bounding box center [253, 304] width 508 height 37
drag, startPoint x: 471, startPoint y: 277, endPoint x: 470, endPoint y: 257, distance: 20.0
click at [470, 275] on input "submit" at bounding box center [253, 267] width 508 height 37
drag, startPoint x: 471, startPoint y: 223, endPoint x: 480, endPoint y: 215, distance: 12.0
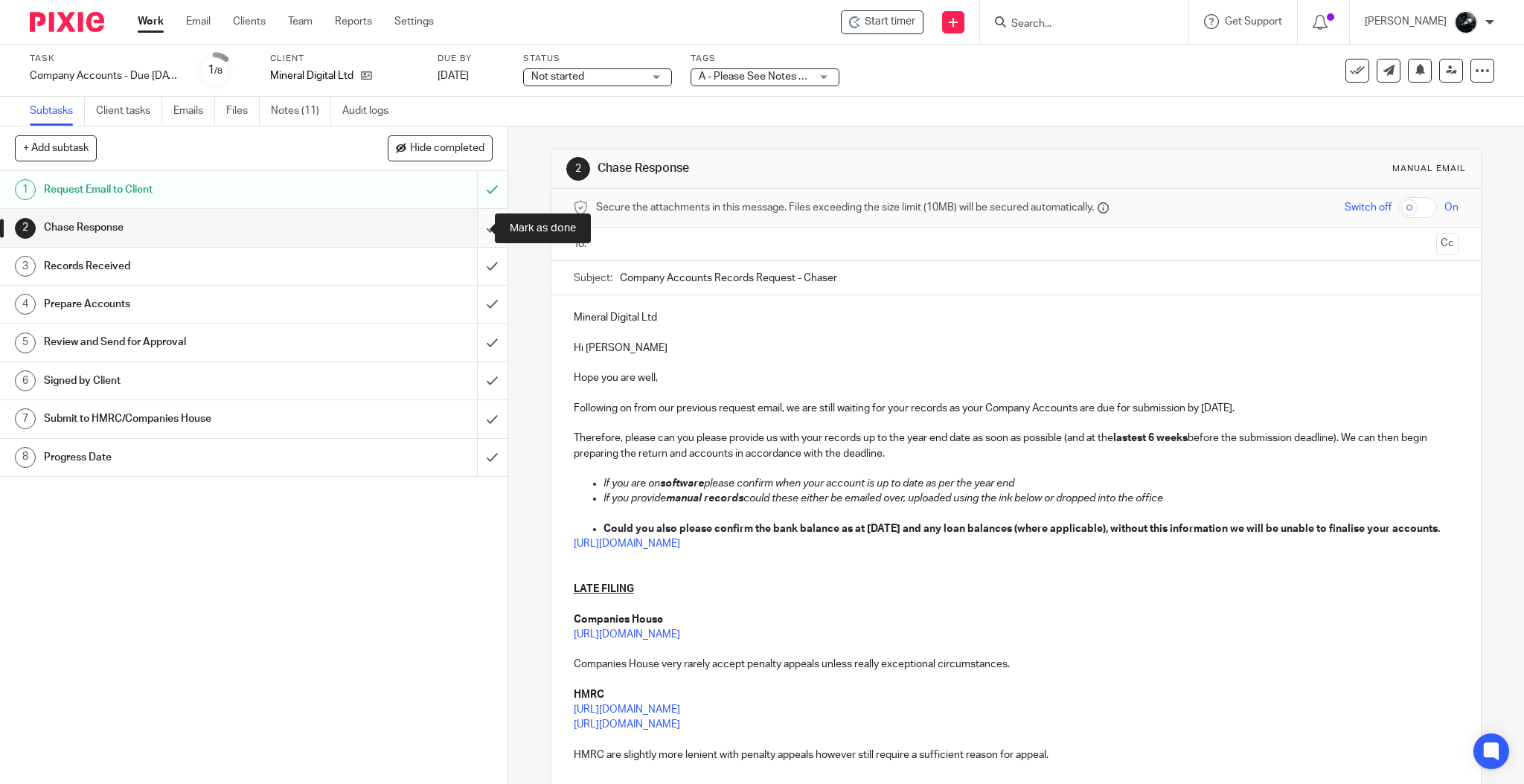
click at [471, 221] on input "submit" at bounding box center [253, 228] width 508 height 37
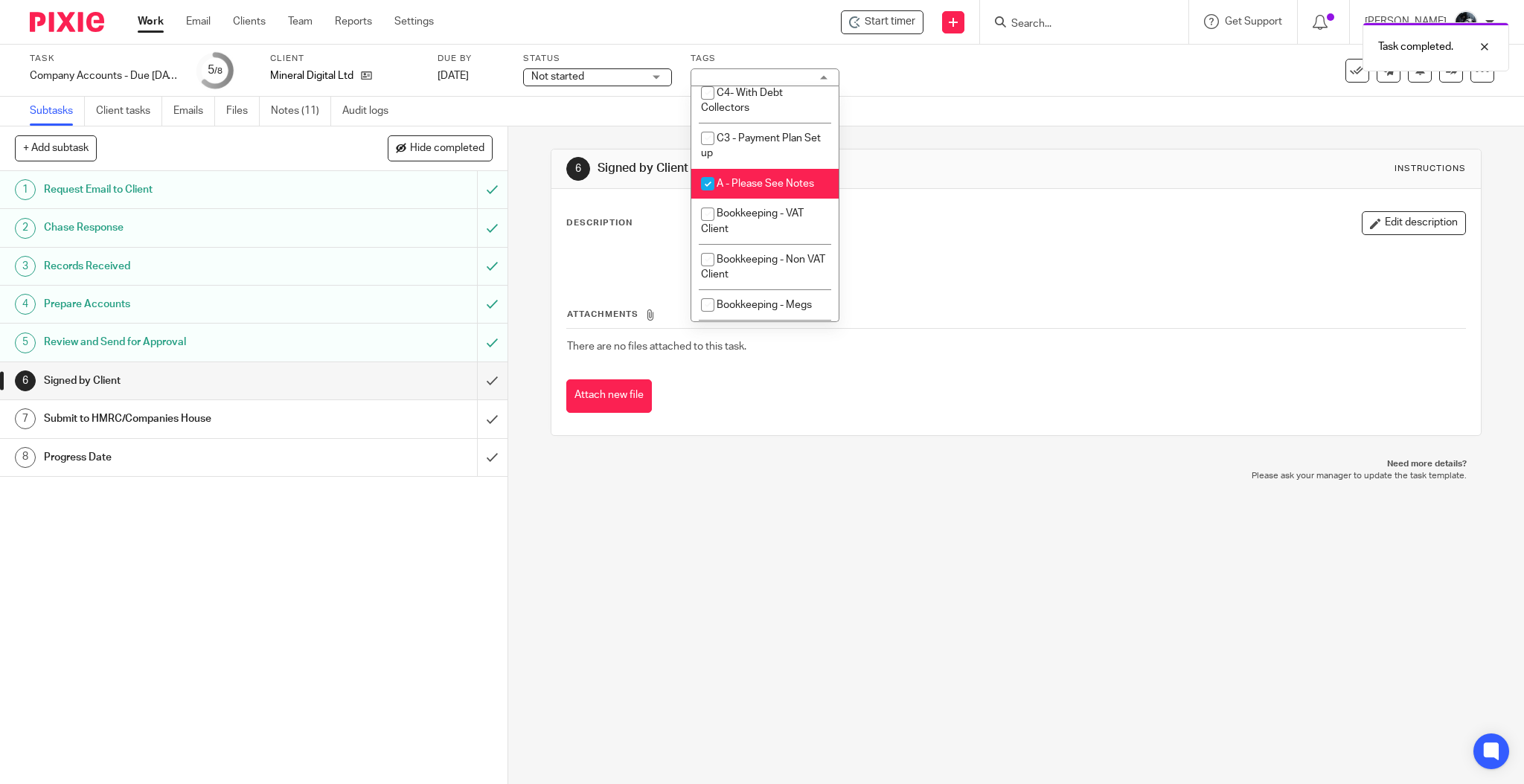
click at [764, 189] on span "A - Please See Notes" at bounding box center [765, 184] width 98 height 11
checkbox input "false"
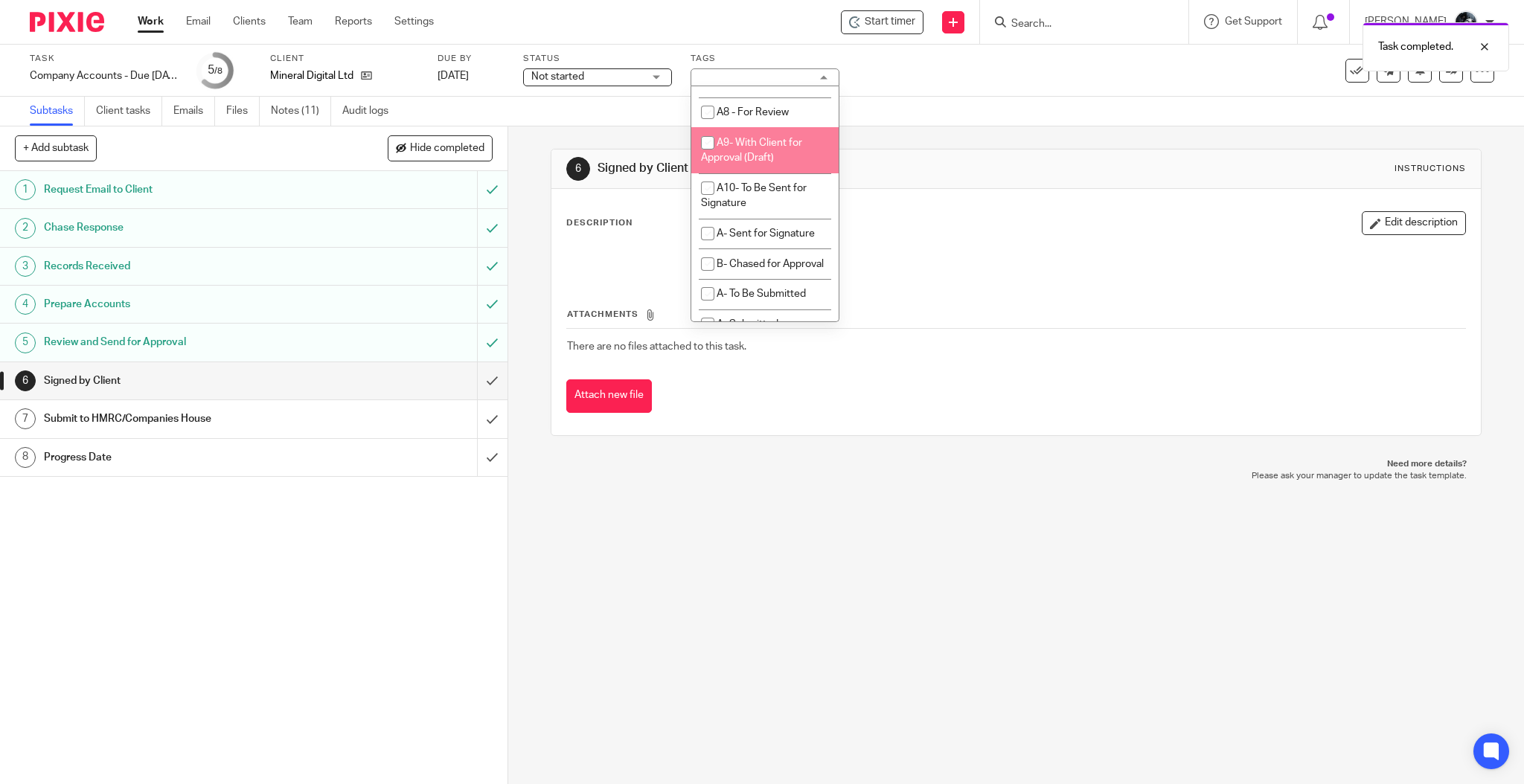
scroll to position [794, 0]
click at [760, 19] on li "A6 - Queries with Client" at bounding box center [765, 4] width 147 height 31
checkbox input "true"
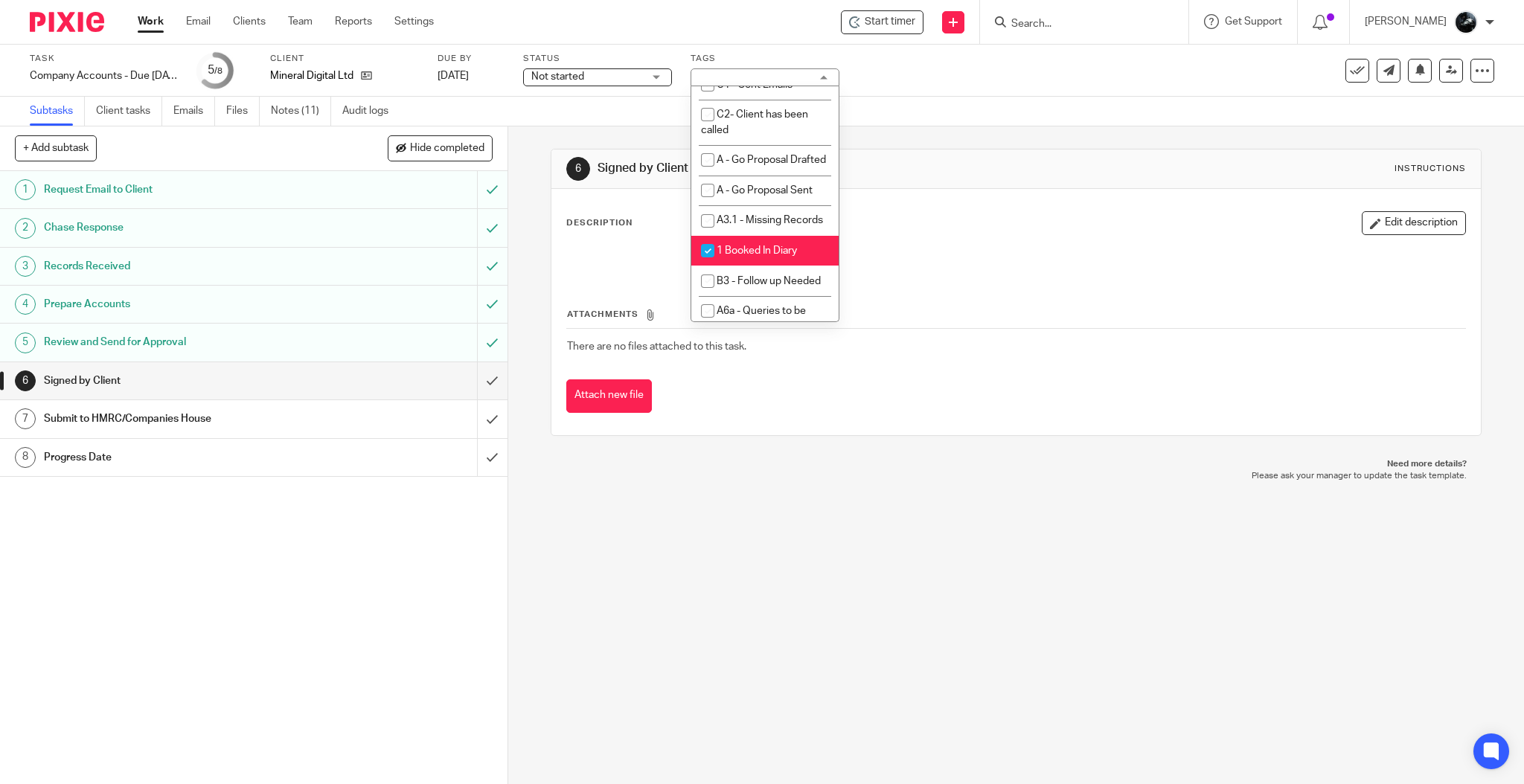
scroll to position [1290, 0]
drag, startPoint x: 769, startPoint y: 221, endPoint x: 748, endPoint y: 210, distance: 23.7
click at [766, 68] on li "1 Booked In Diary" at bounding box center [765, 52] width 147 height 31
checkbox input "false"
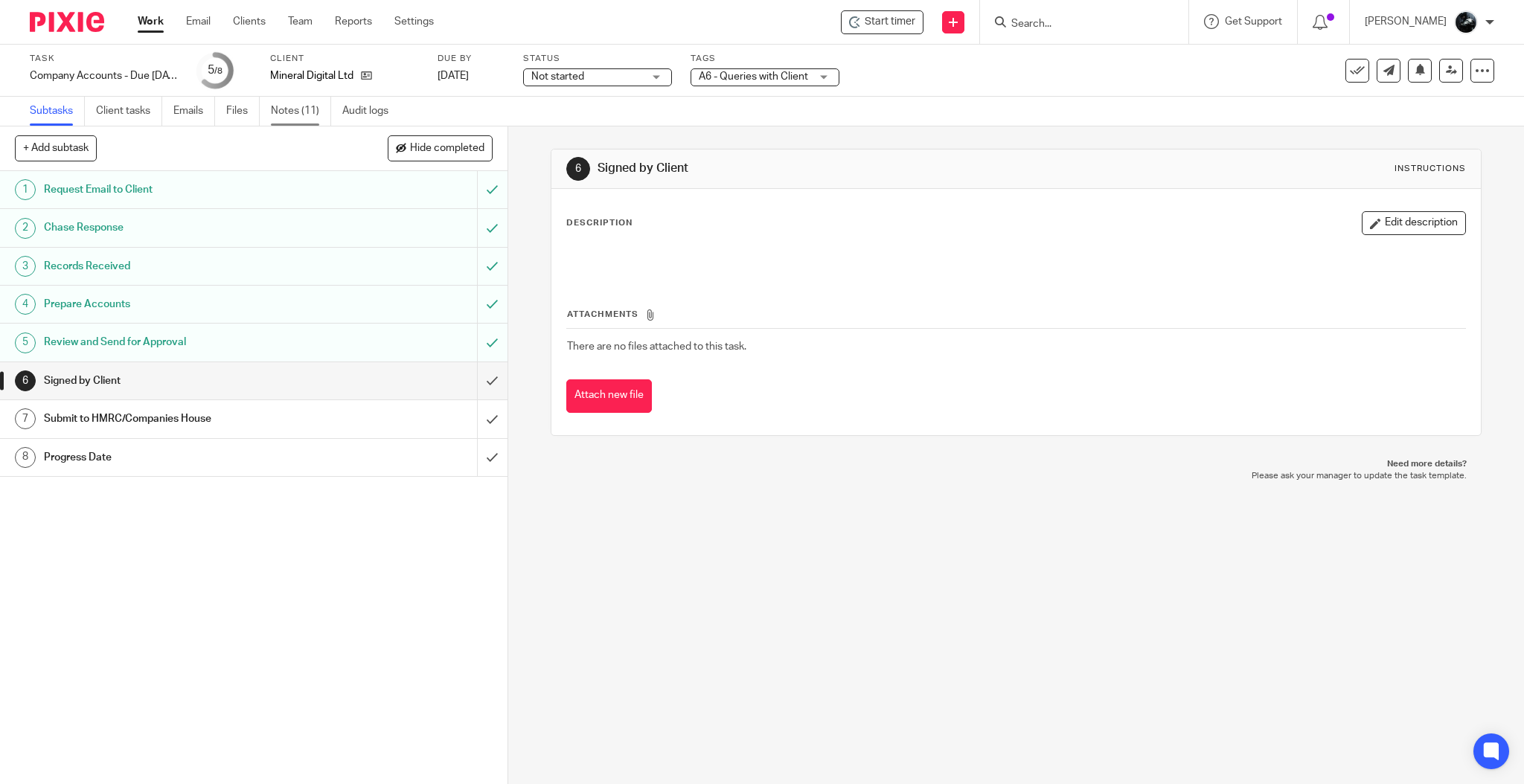
click at [300, 115] on link "Notes (11)" at bounding box center [301, 111] width 61 height 29
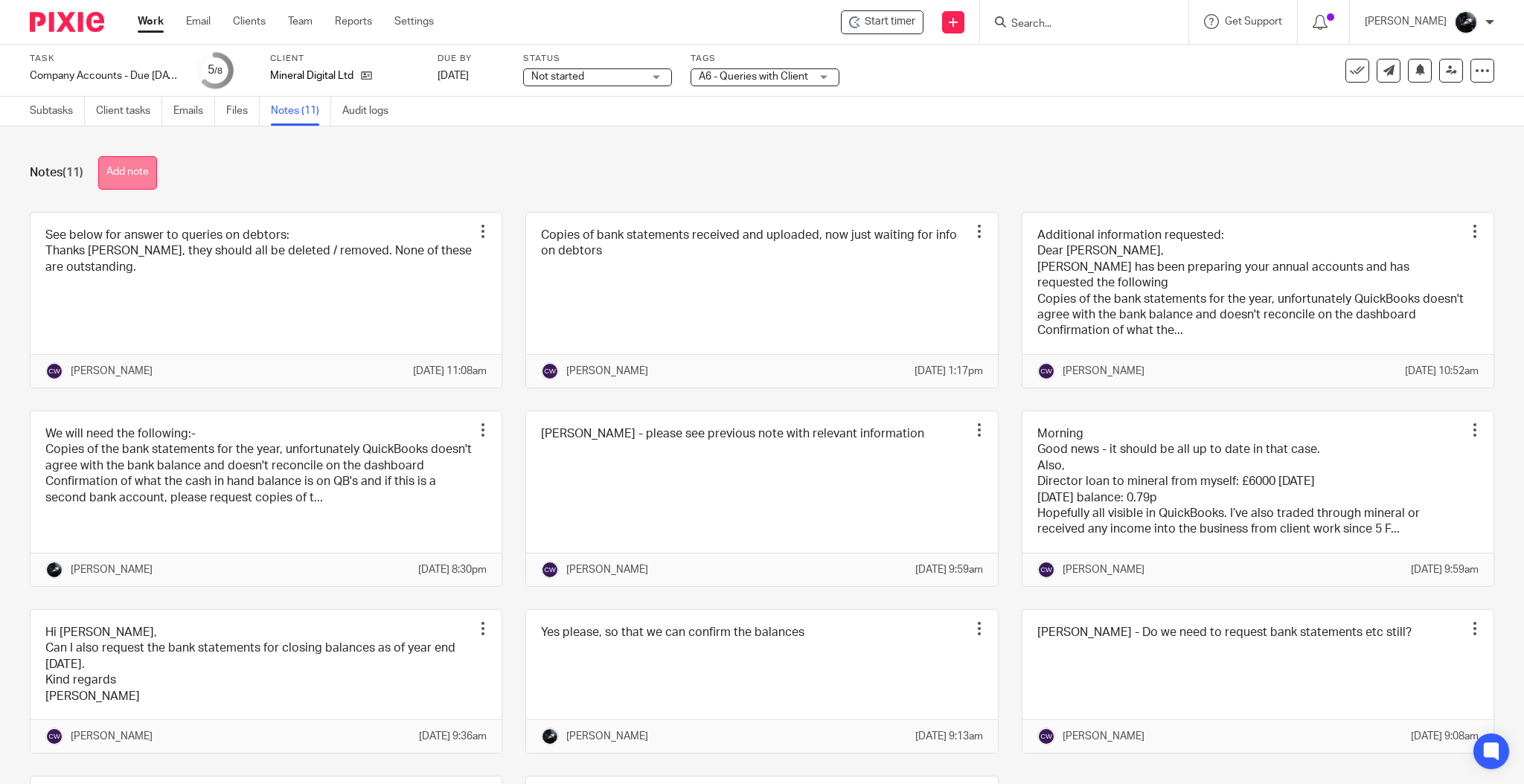
click at [150, 172] on button "Add note" at bounding box center [128, 173] width 59 height 33
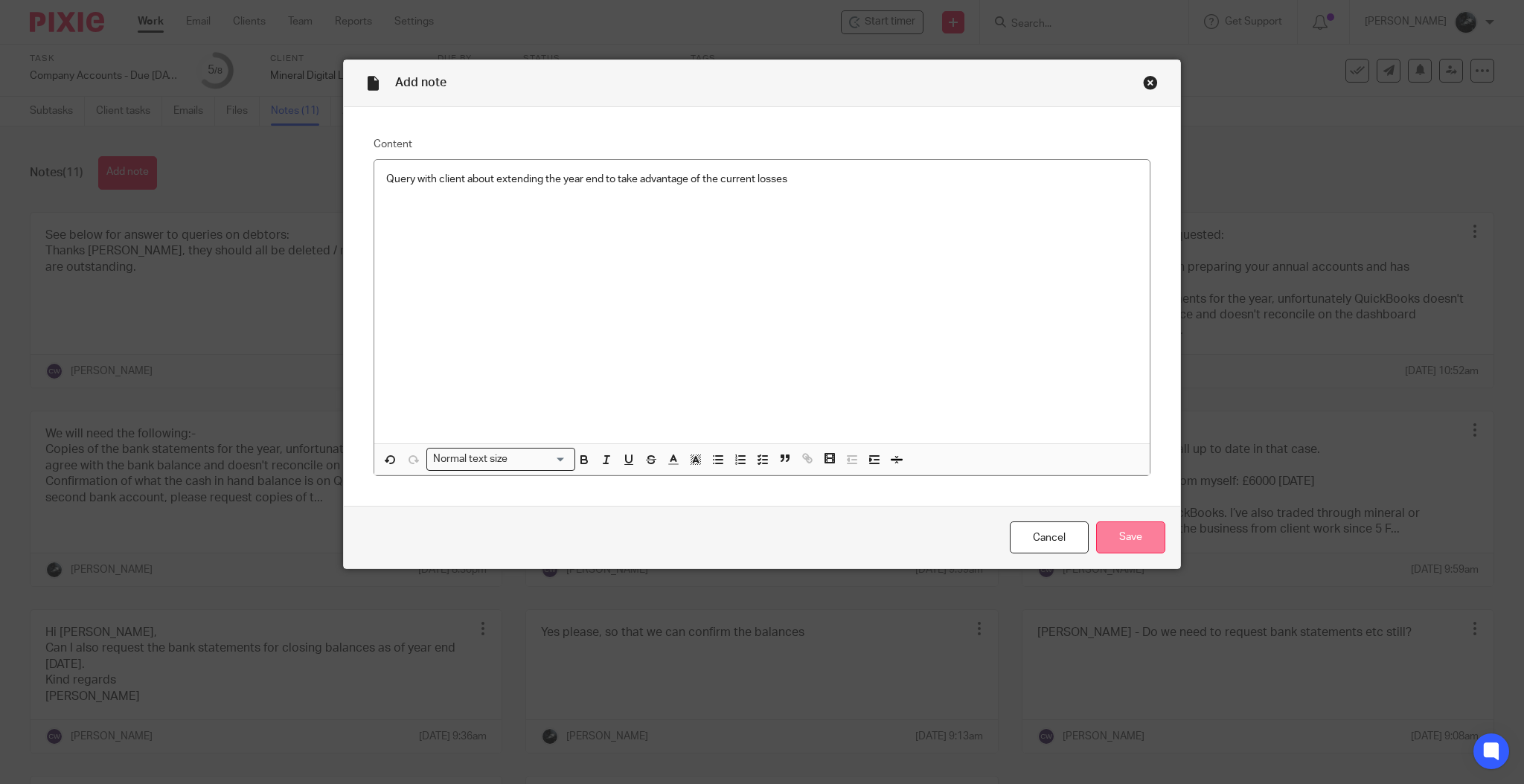
click at [1098, 536] on input "Save" at bounding box center [1131, 538] width 70 height 32
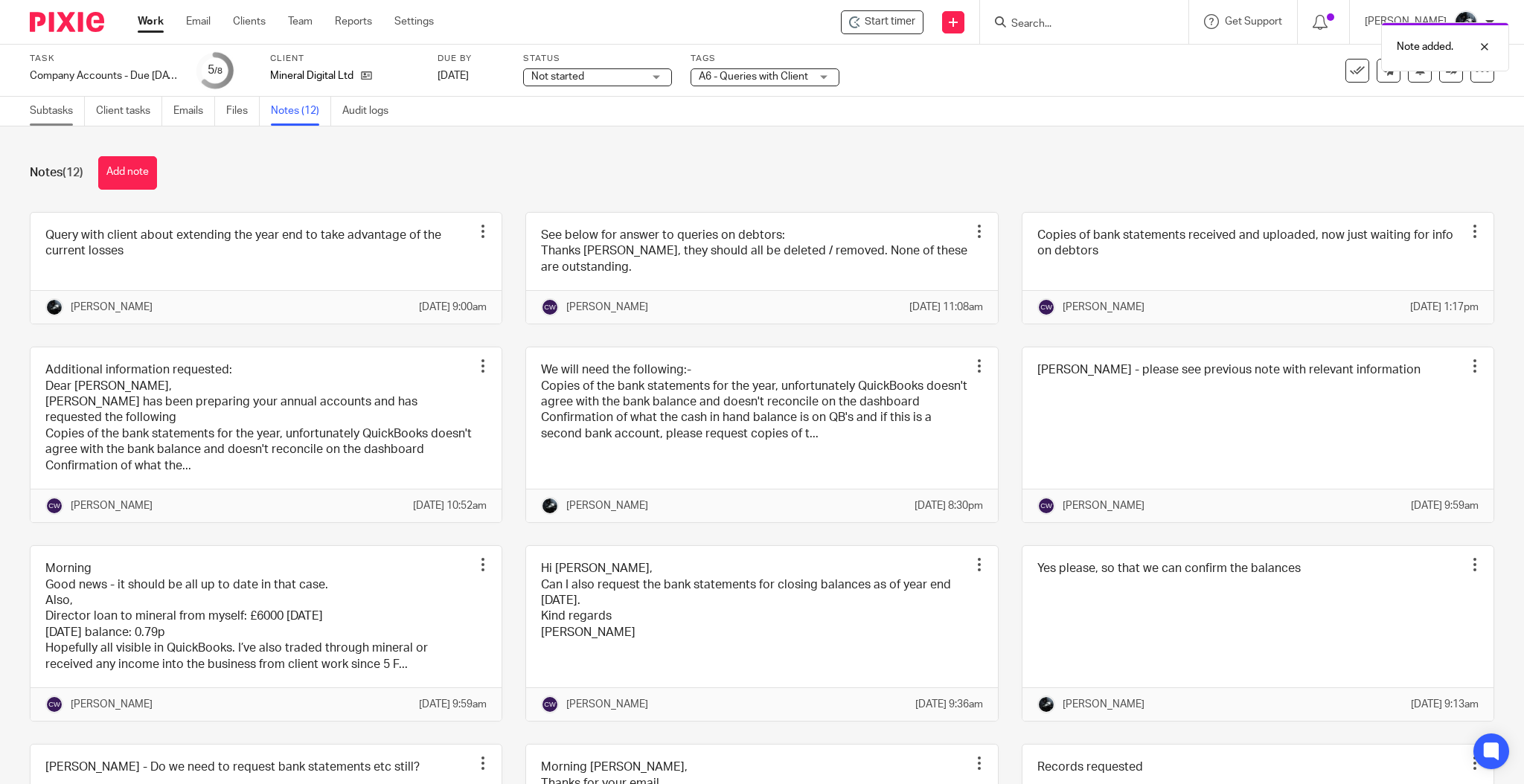
click at [50, 117] on link "Subtasks" at bounding box center [57, 111] width 55 height 29
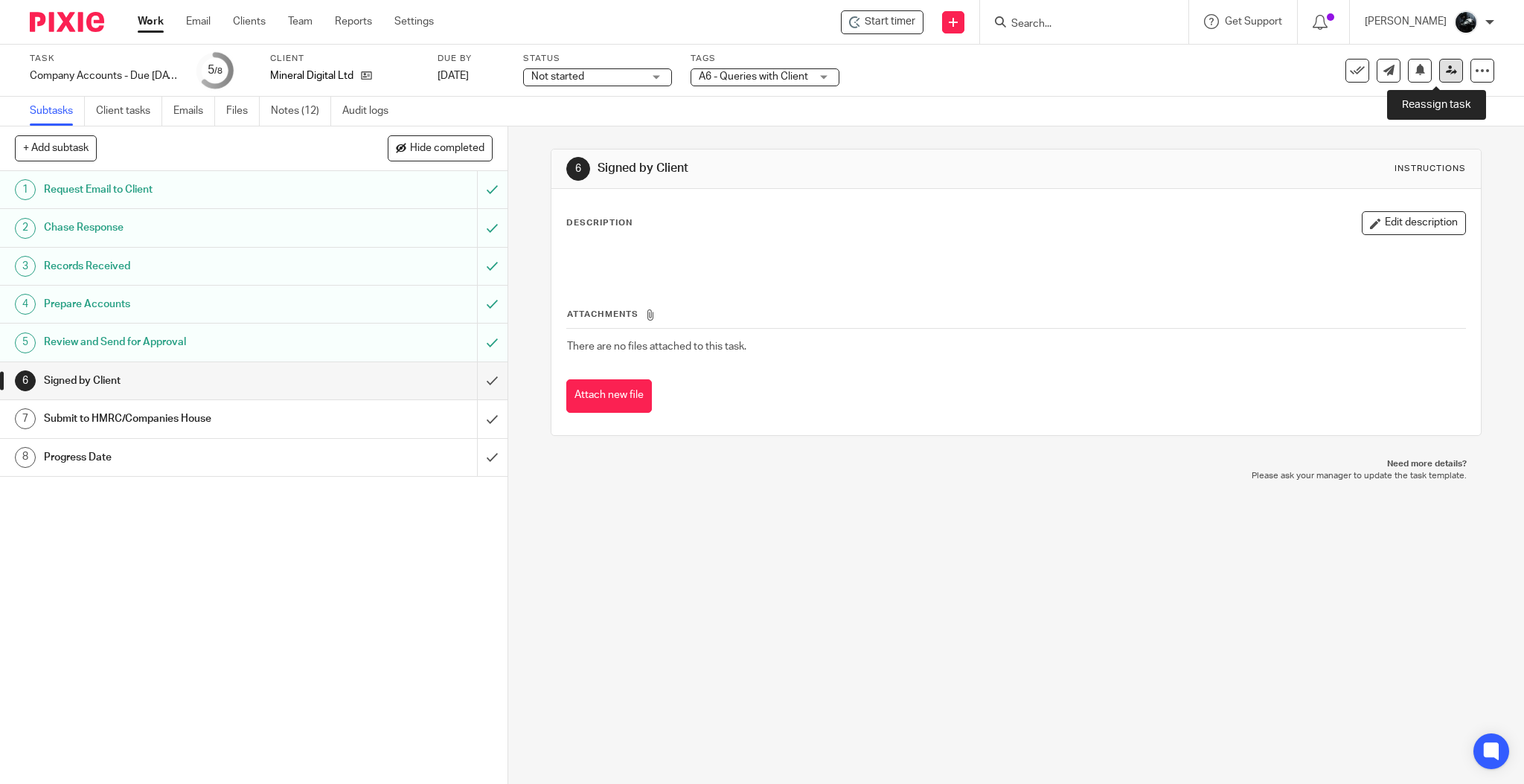
click at [1440, 79] on link at bounding box center [1451, 70] width 24 height 24
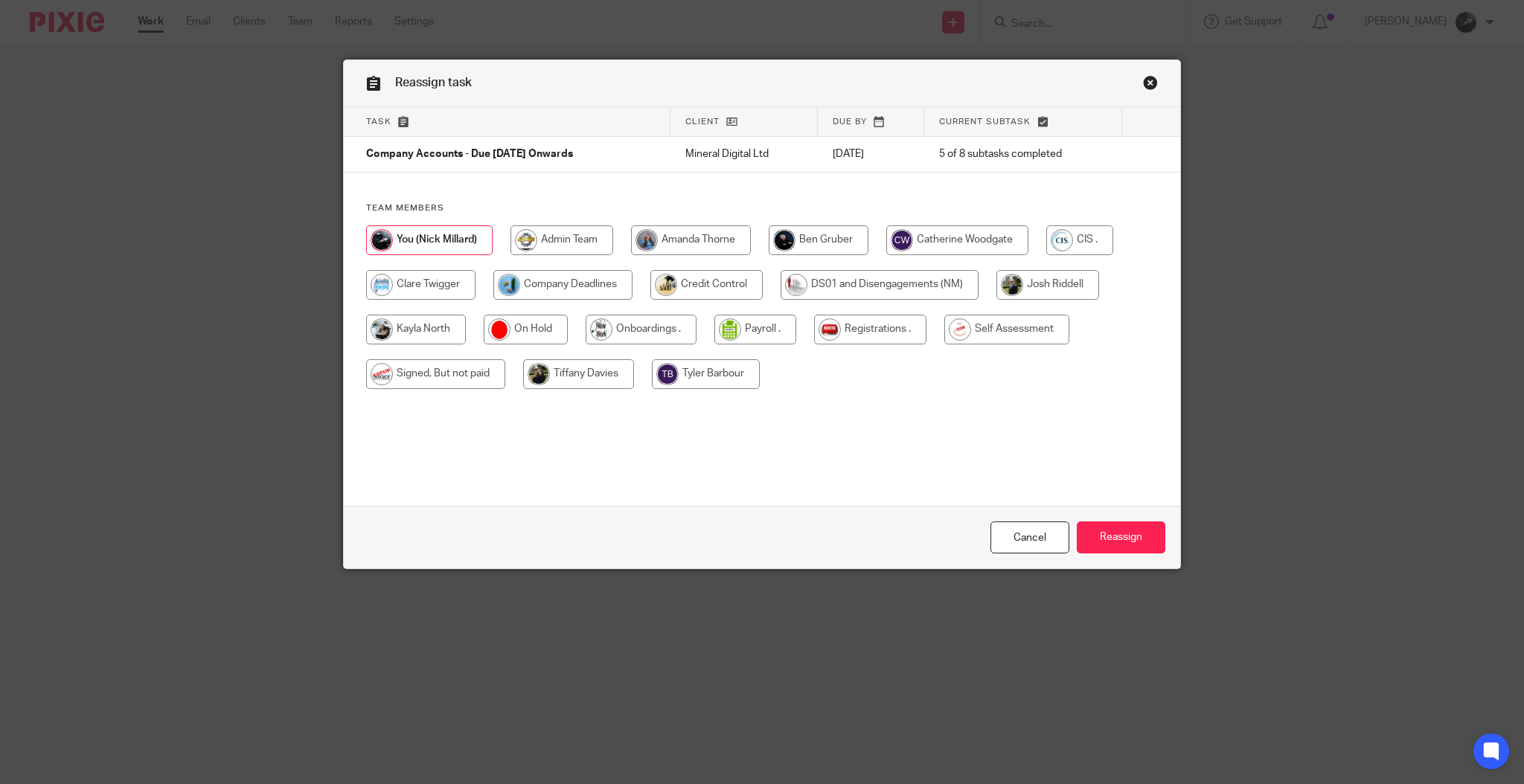
click at [547, 282] on input "radio" at bounding box center [563, 285] width 139 height 30
radio input "true"
click at [1106, 542] on input "Reassign" at bounding box center [1121, 538] width 89 height 32
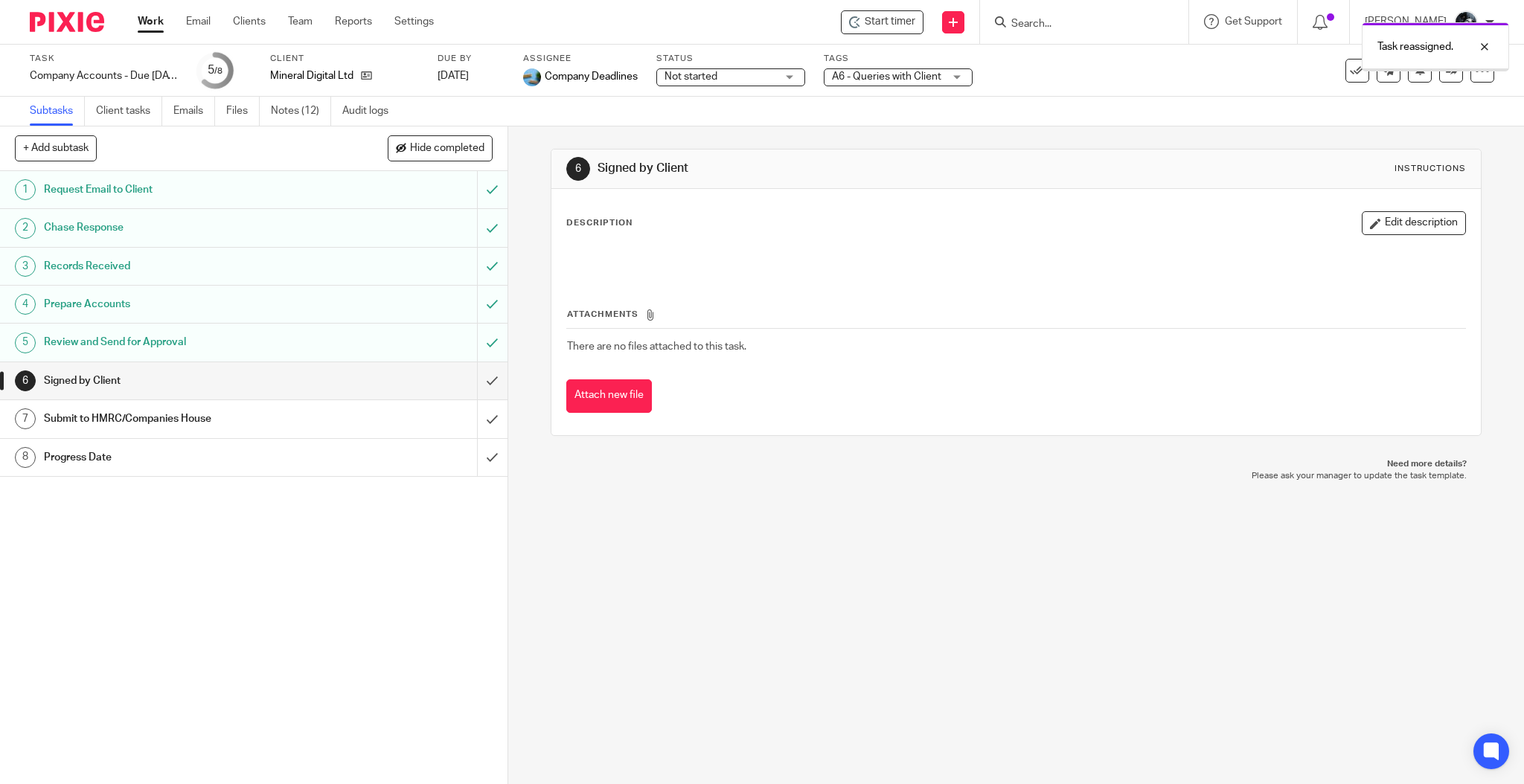
click at [69, 20] on img at bounding box center [67, 22] width 75 height 20
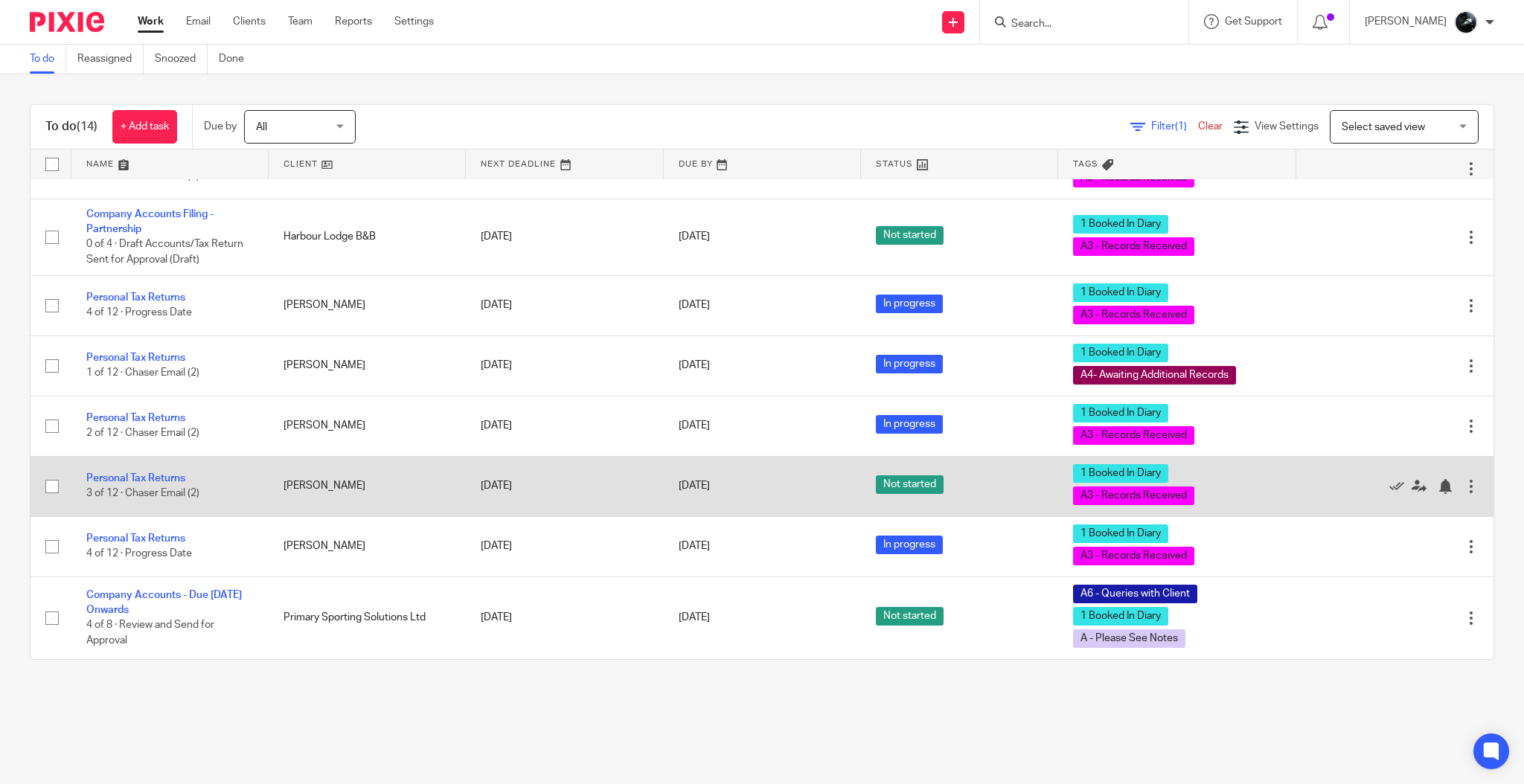
scroll to position [407, 0]
click at [149, 478] on link "Personal Tax Returns" at bounding box center [136, 479] width 99 height 11
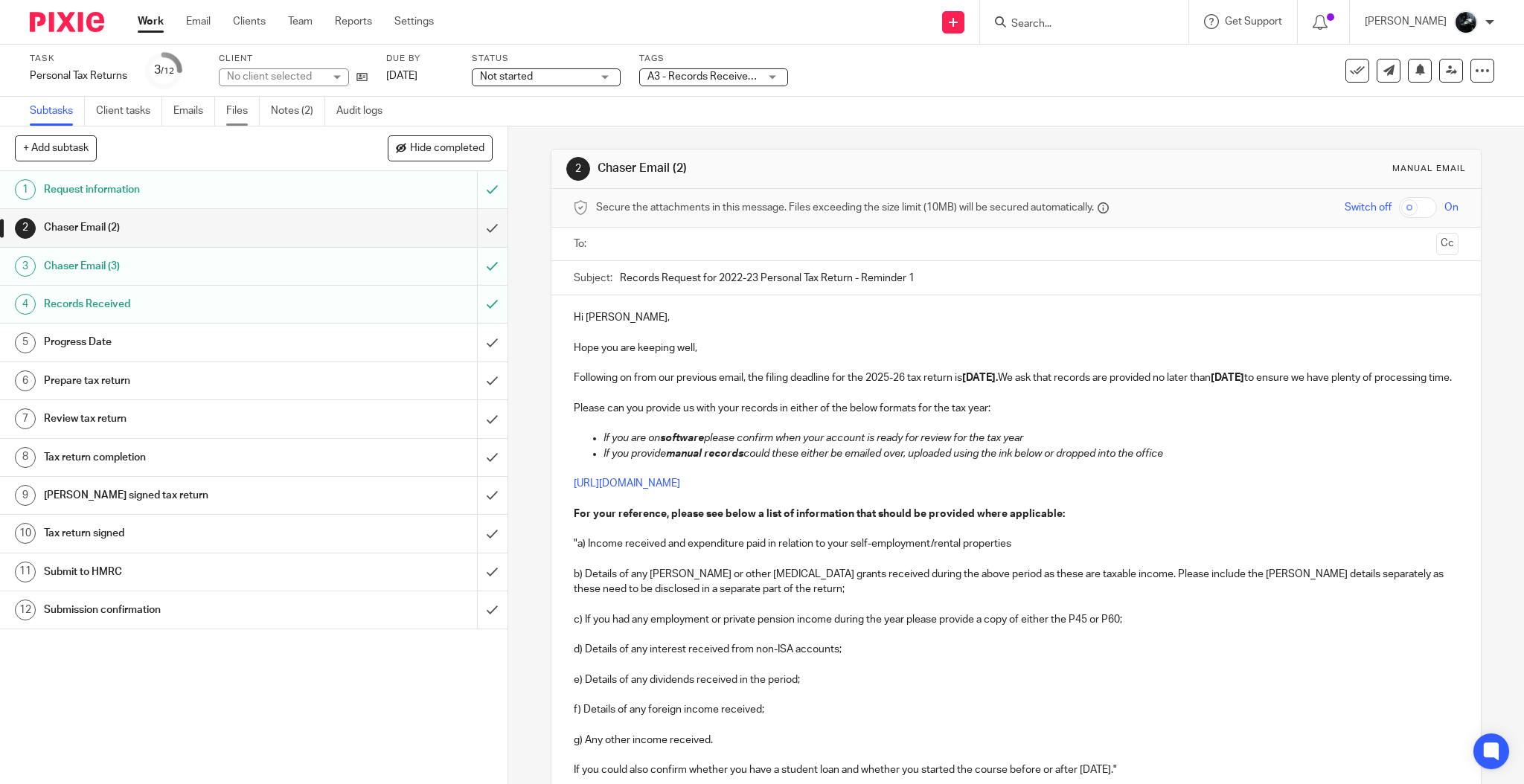
click at [231, 121] on link "Files" at bounding box center [243, 111] width 33 height 29
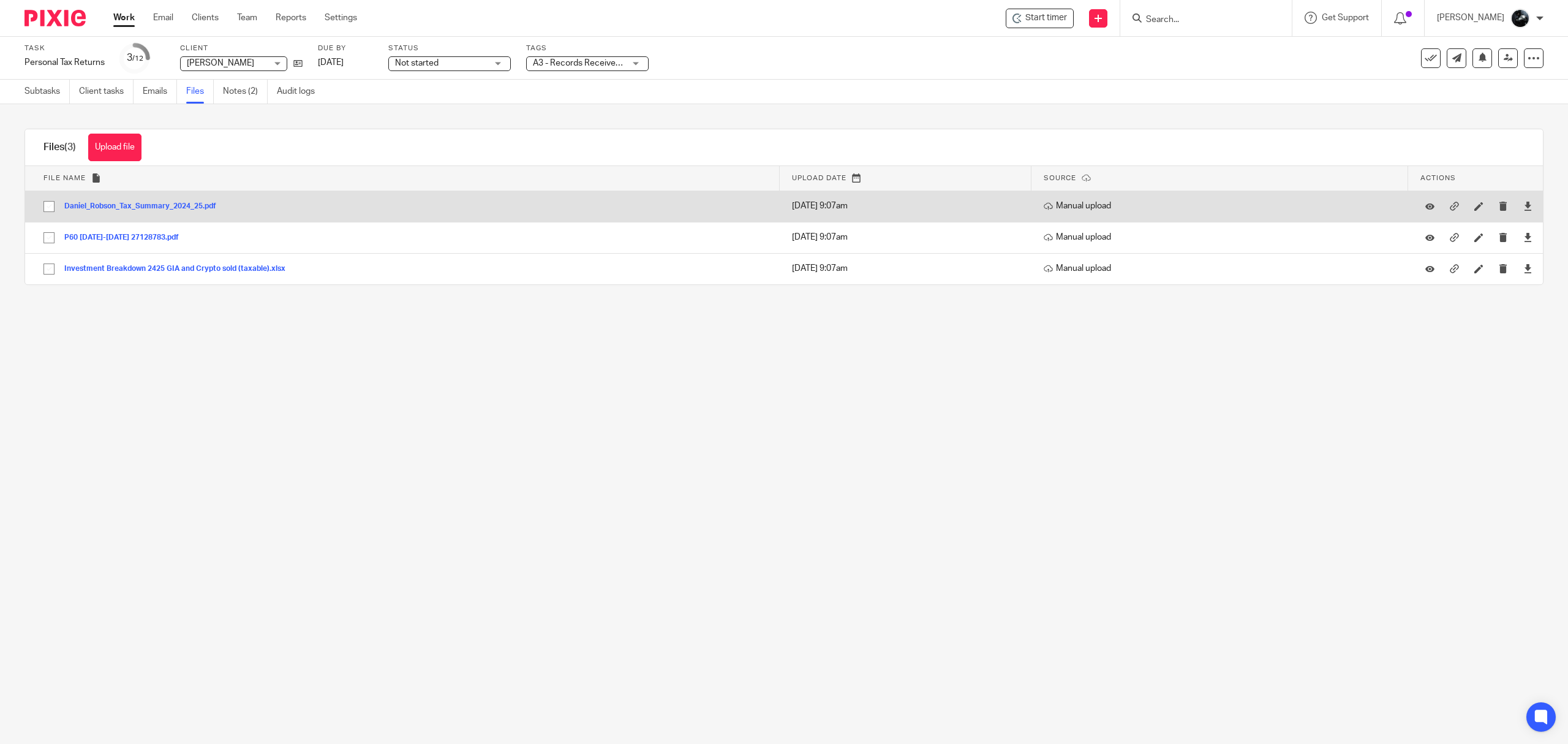
click at [195, 202] on button "Daniel_Robson_Tax_Summary_2024_25.pdf" at bounding box center [145, 206] width 161 height 9
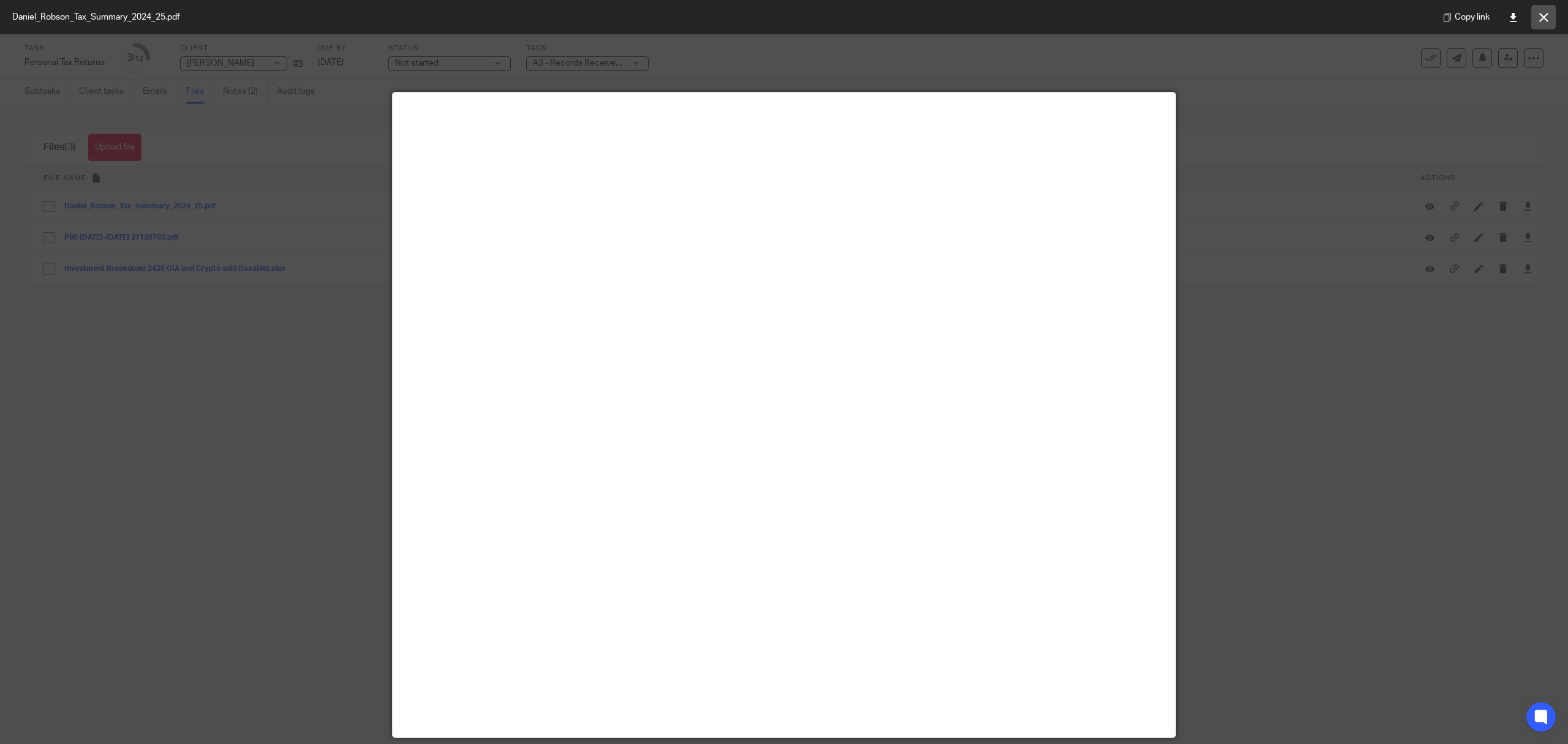
click at [1254, 11] on button at bounding box center [1543, 17] width 25 height 25
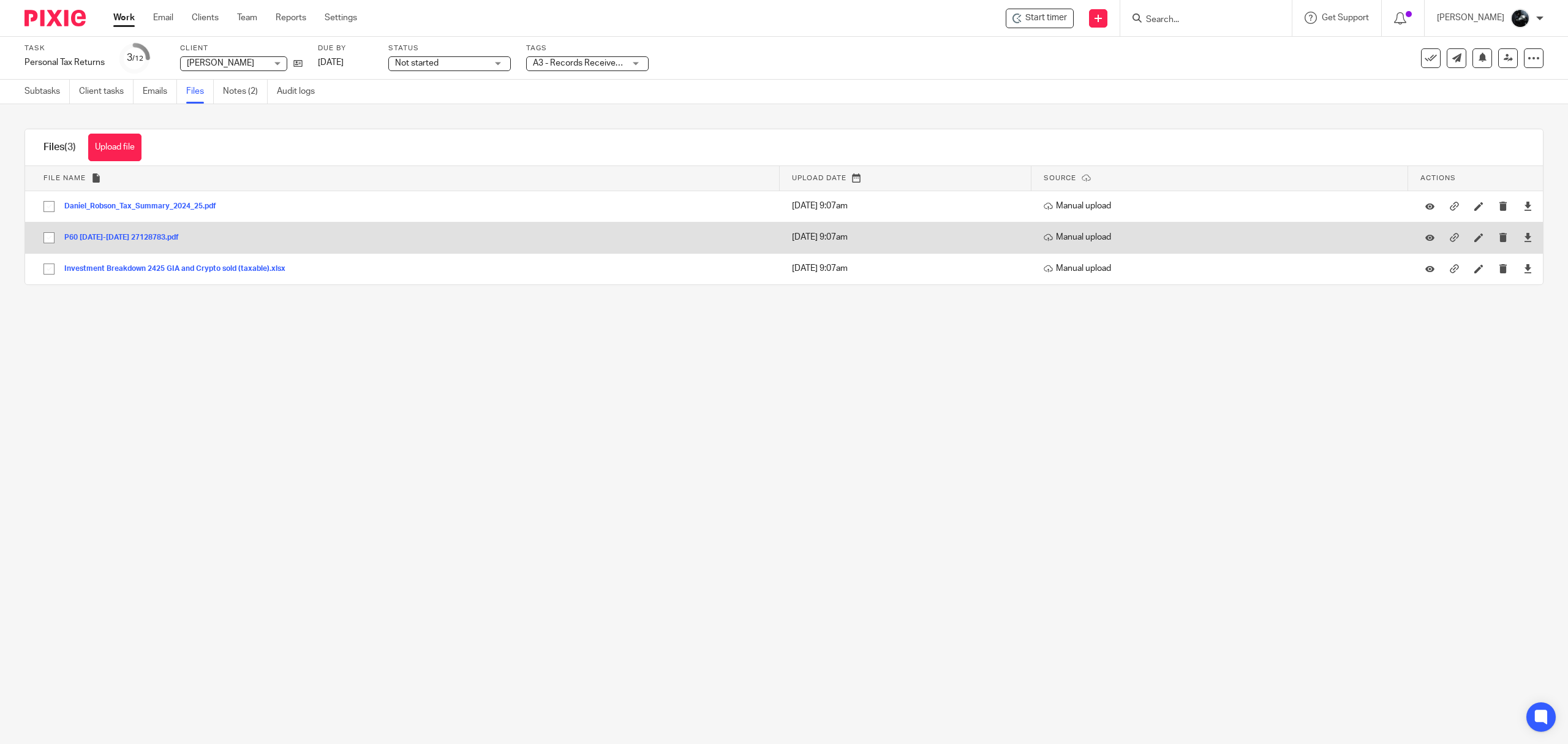
click at [113, 238] on button "P60 2024-2025 27128783.pdf" at bounding box center [126, 238] width 124 height 9
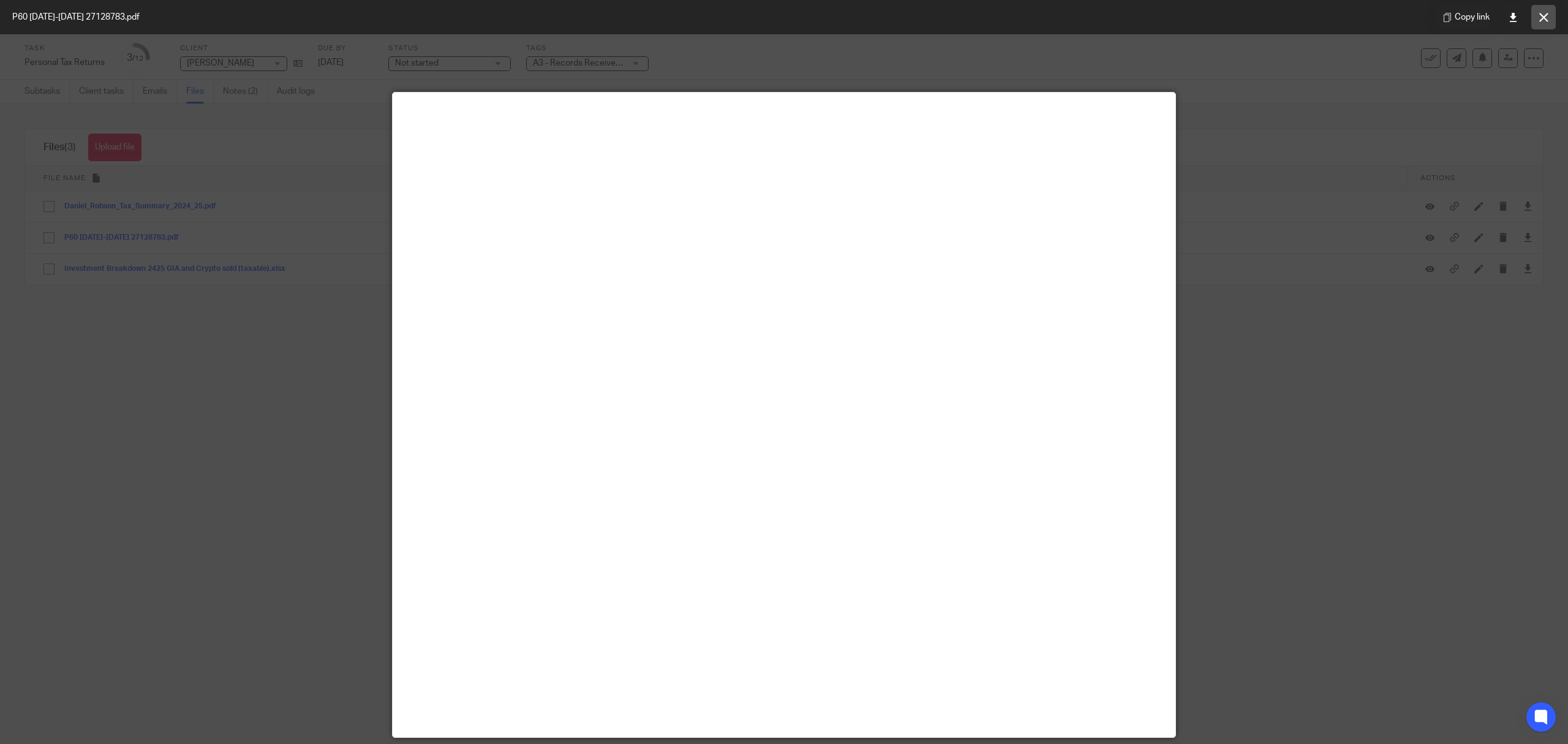
click at [1254, 13] on icon at bounding box center [1543, 17] width 9 height 9
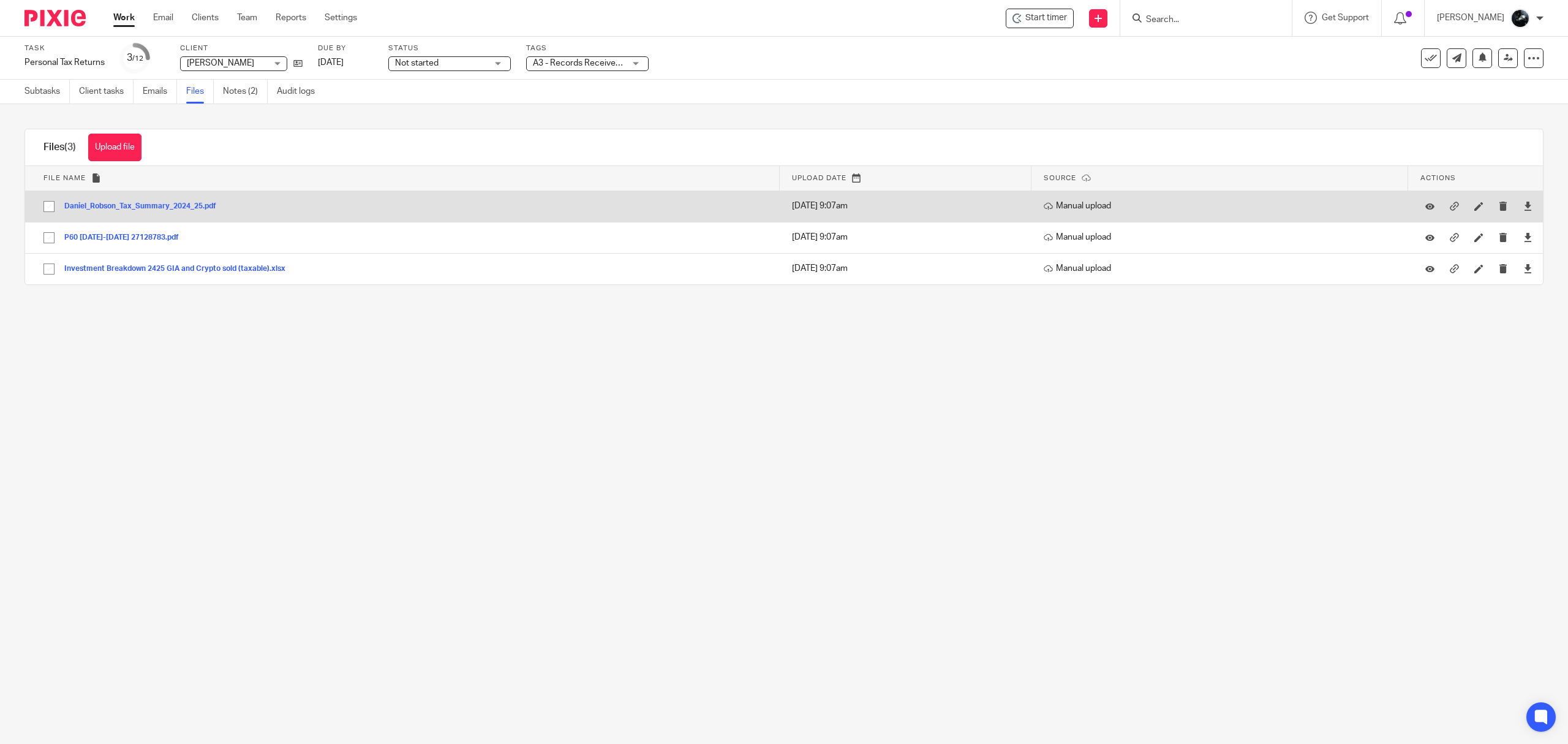
click at [184, 206] on button "Daniel_Robson_Tax_Summary_2024_25.pdf" at bounding box center [145, 206] width 161 height 9
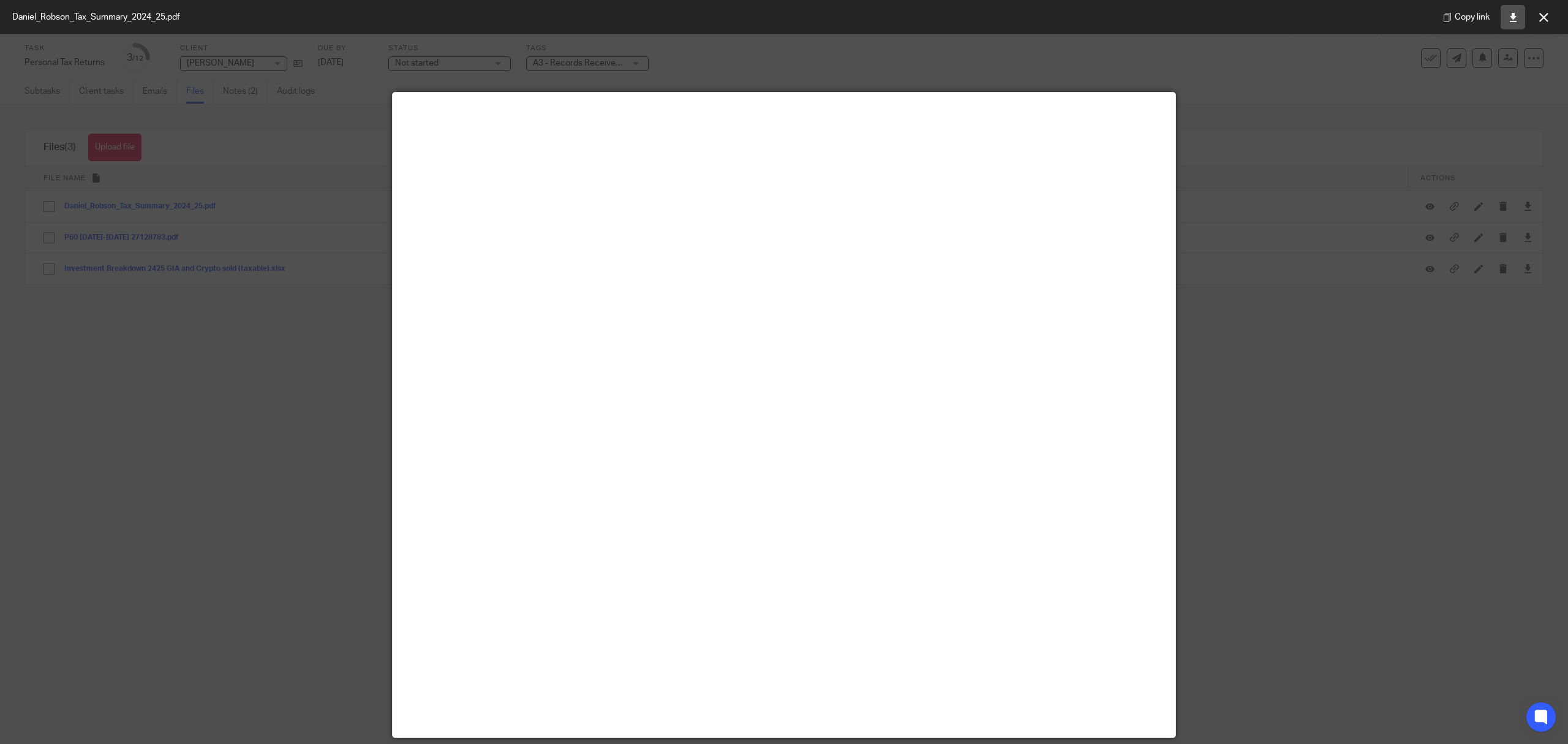
click at [1254, 22] on link at bounding box center [1513, 17] width 25 height 25
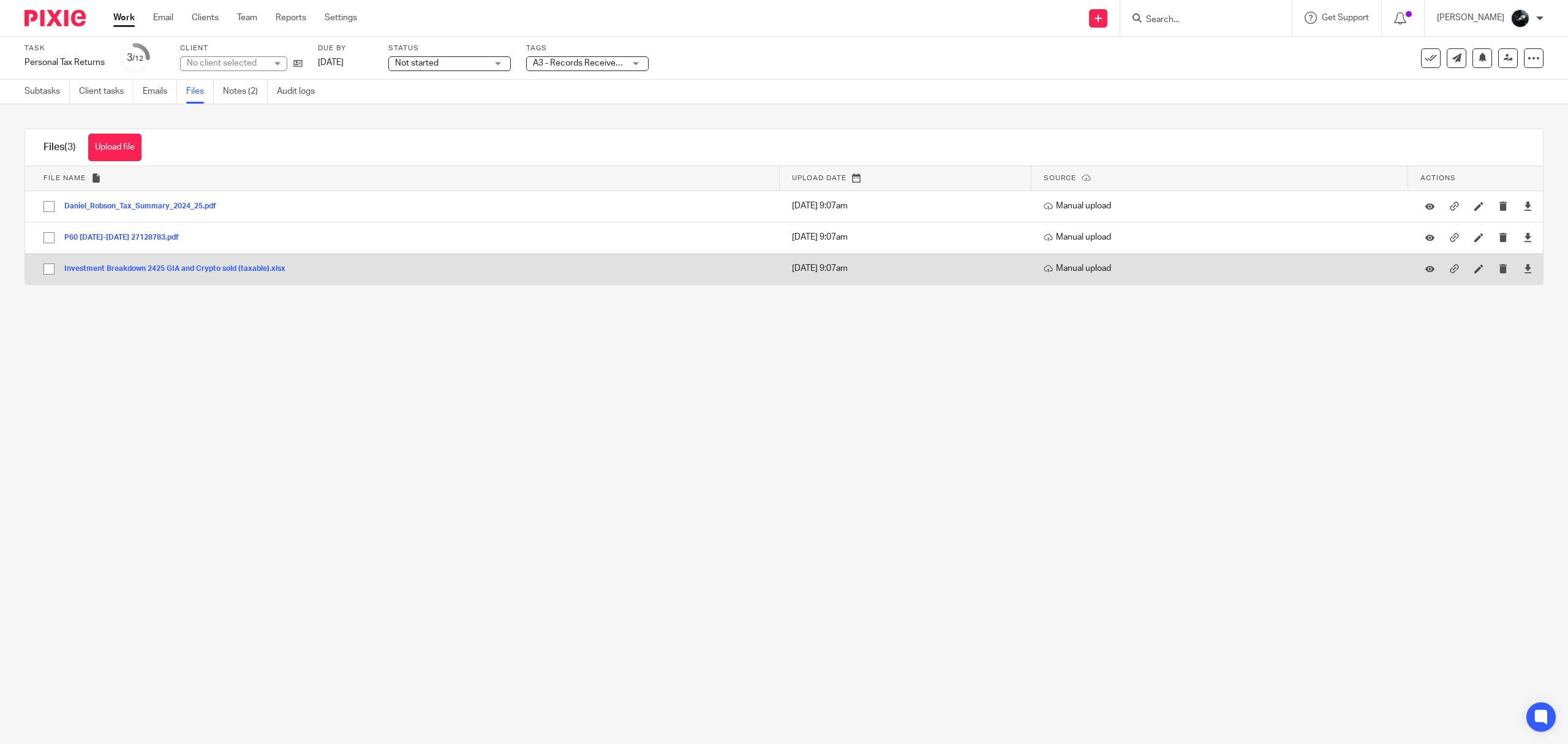
click at [180, 269] on button "Investment Breakdown 2425 GIA and Crypto sold (taxable).xlsx" at bounding box center [180, 269] width 230 height 9
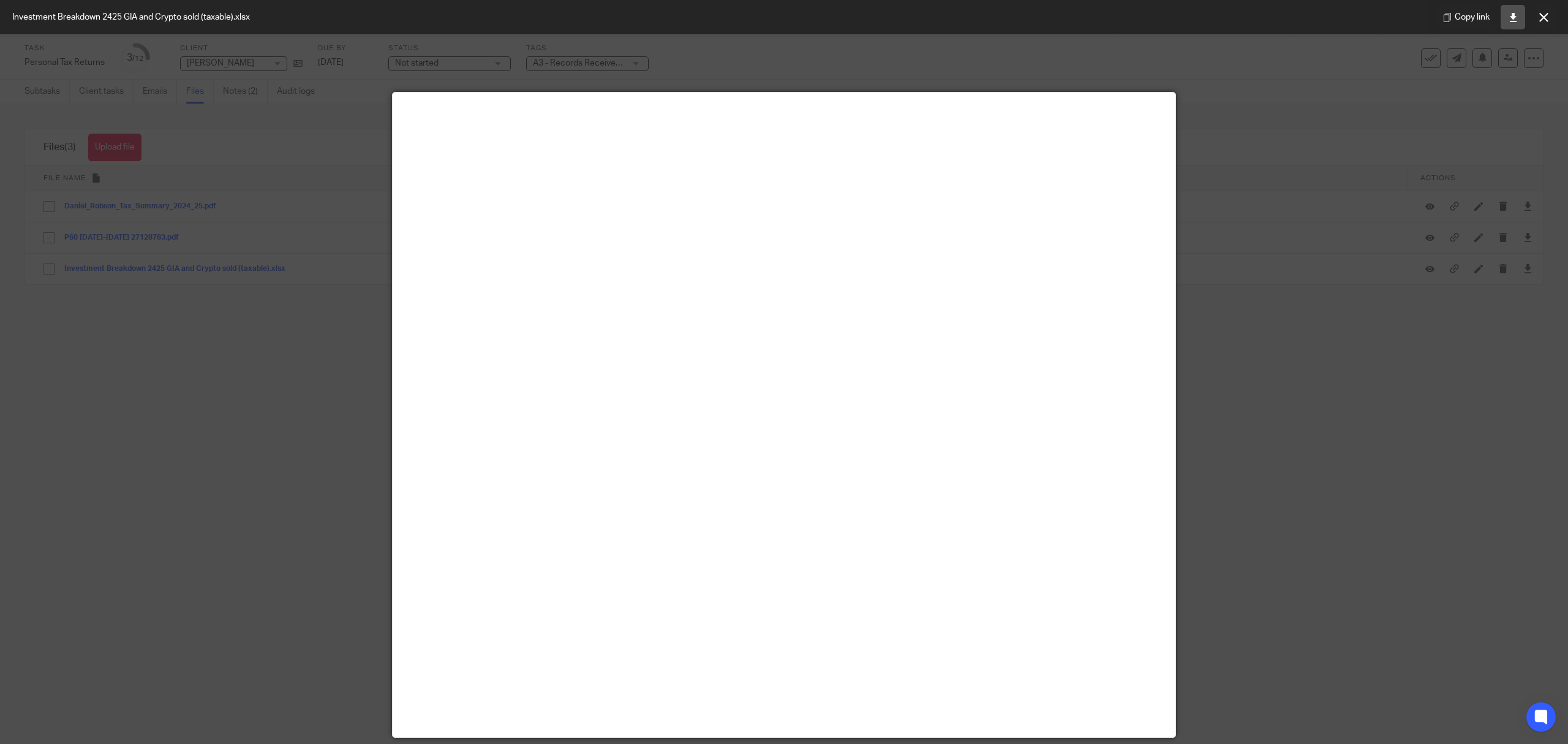
click at [1519, 18] on link at bounding box center [1513, 17] width 25 height 25
click at [1555, 14] on button at bounding box center [1543, 17] width 25 height 25
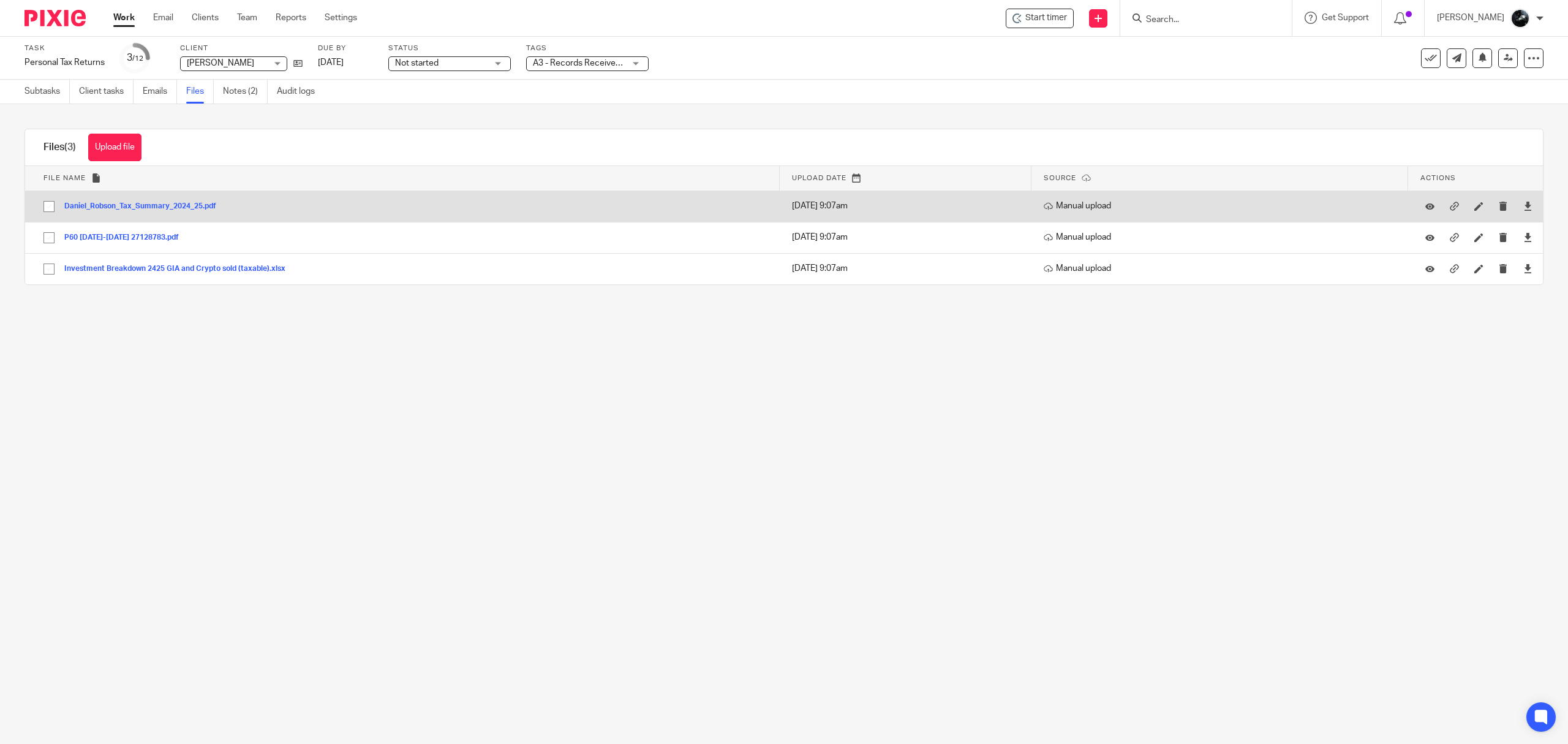
click at [137, 202] on button "Daniel_Robson_Tax_Summary_2024_25.pdf" at bounding box center [145, 206] width 161 height 9
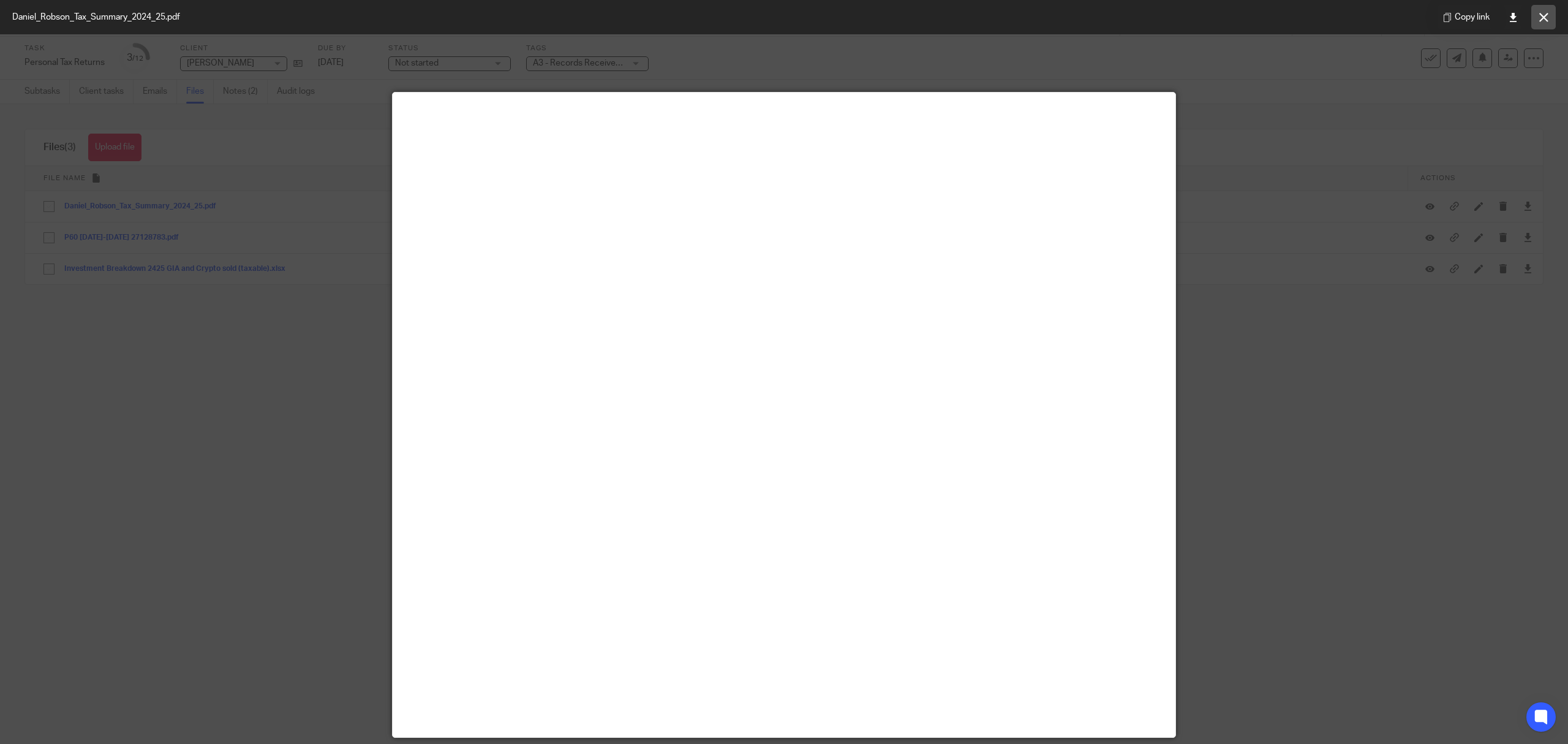
click at [1548, 14] on button at bounding box center [1543, 17] width 25 height 25
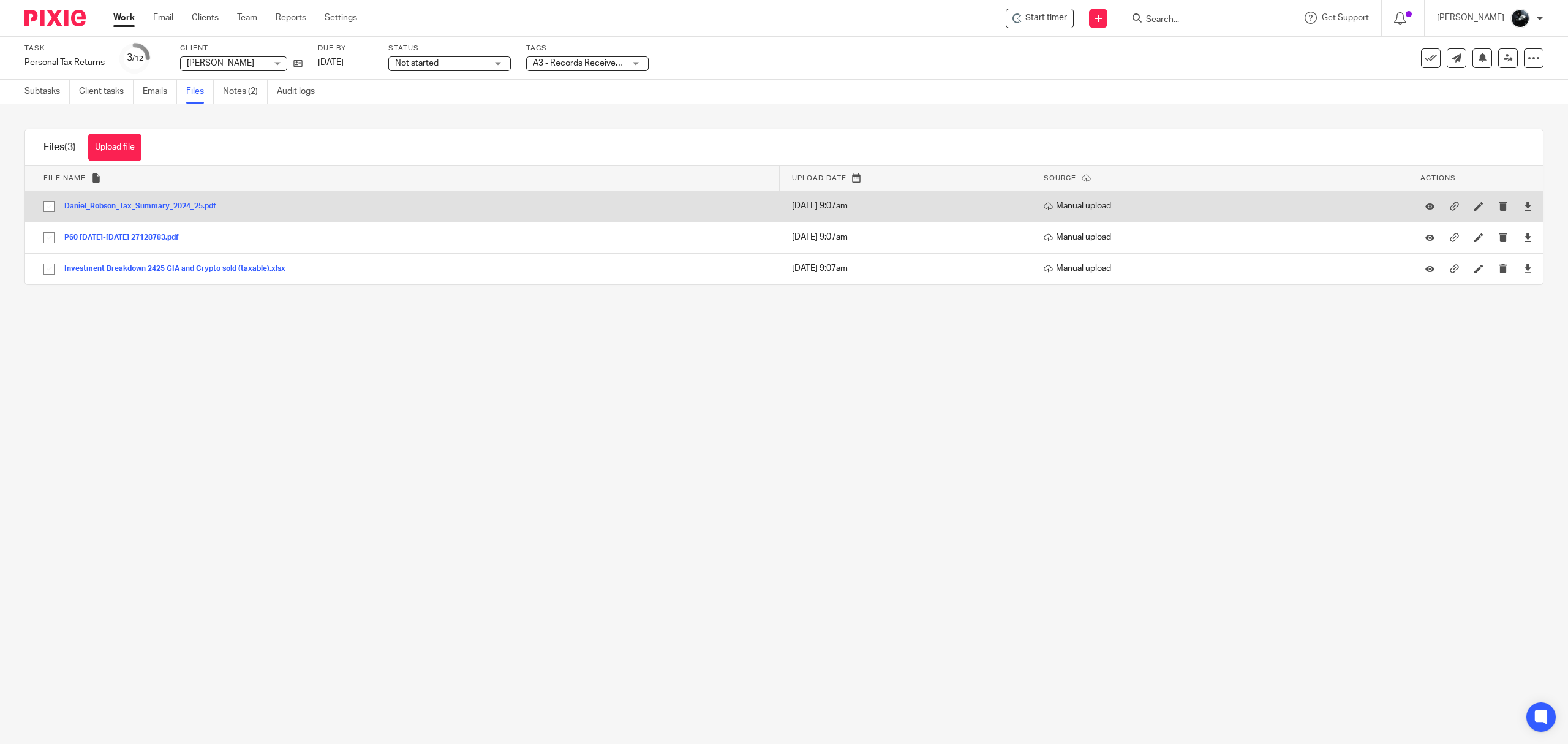
click at [165, 200] on div "Daniel_Robson_Tax_Summary_2024_25.pdf" at bounding box center [145, 206] width 161 height 12
click at [162, 206] on button "Daniel_Robson_Tax_Summary_2024_25.pdf" at bounding box center [145, 206] width 161 height 9
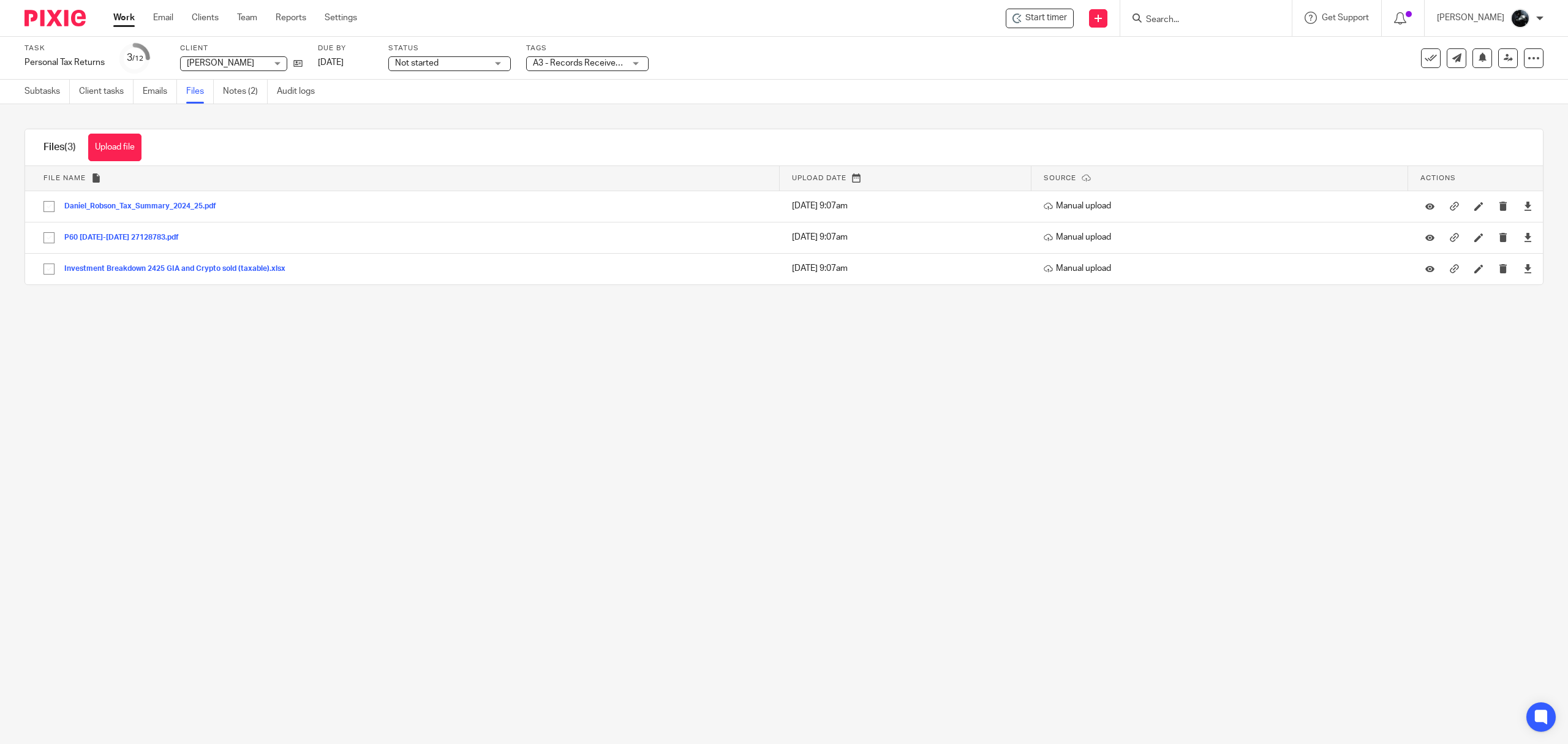
drag, startPoint x: 903, startPoint y: 523, endPoint x: 836, endPoint y: 464, distance: 89.3
click at [883, 518] on main "Task Personal Tax Returns Save Personal Tax Returns 3 /12 Client Daniel Robson …" at bounding box center [784, 372] width 1568 height 744
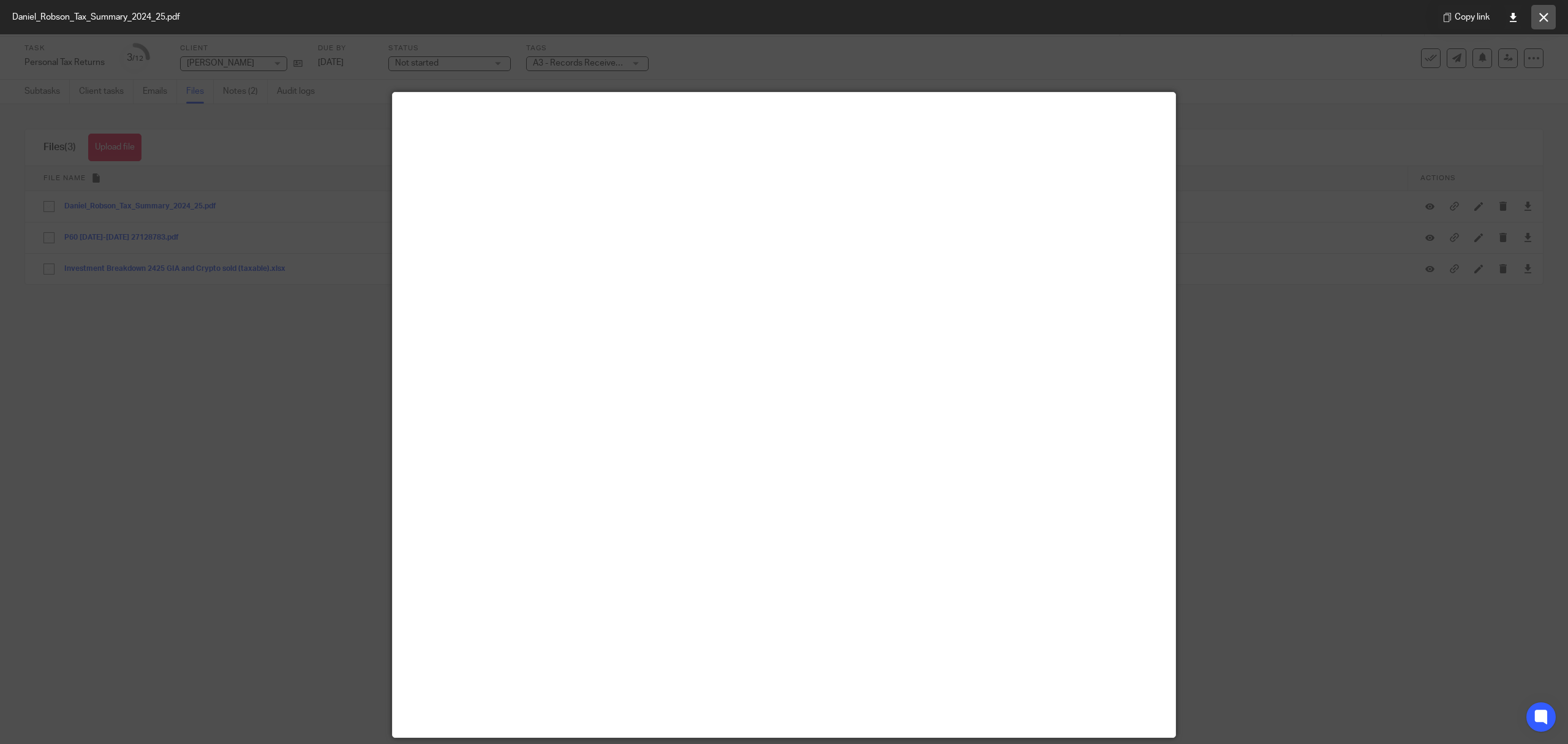
click at [1546, 18] on icon at bounding box center [1543, 17] width 9 height 9
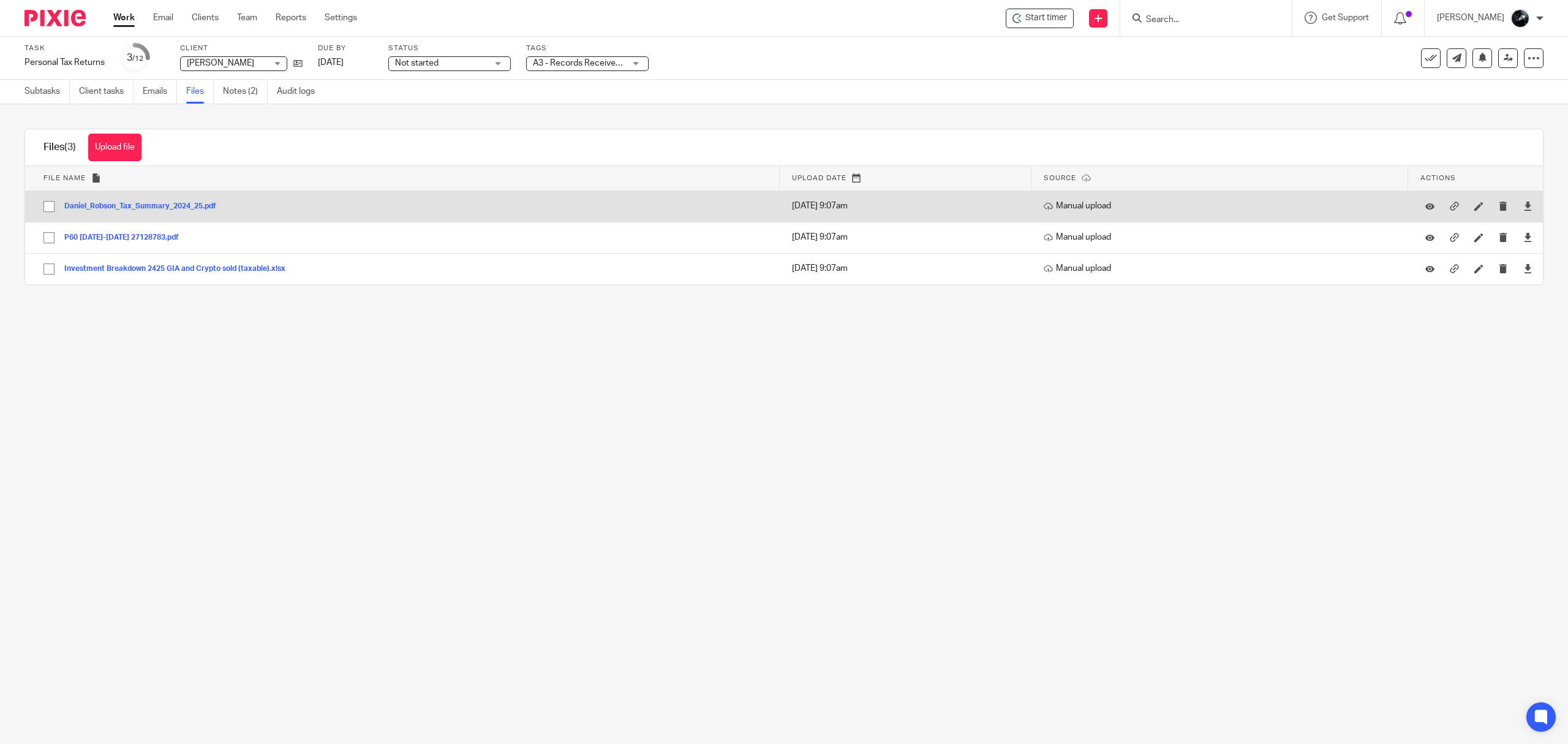
click at [167, 202] on button "Daniel_Robson_Tax_Summary_2024_25.pdf" at bounding box center [145, 206] width 161 height 9
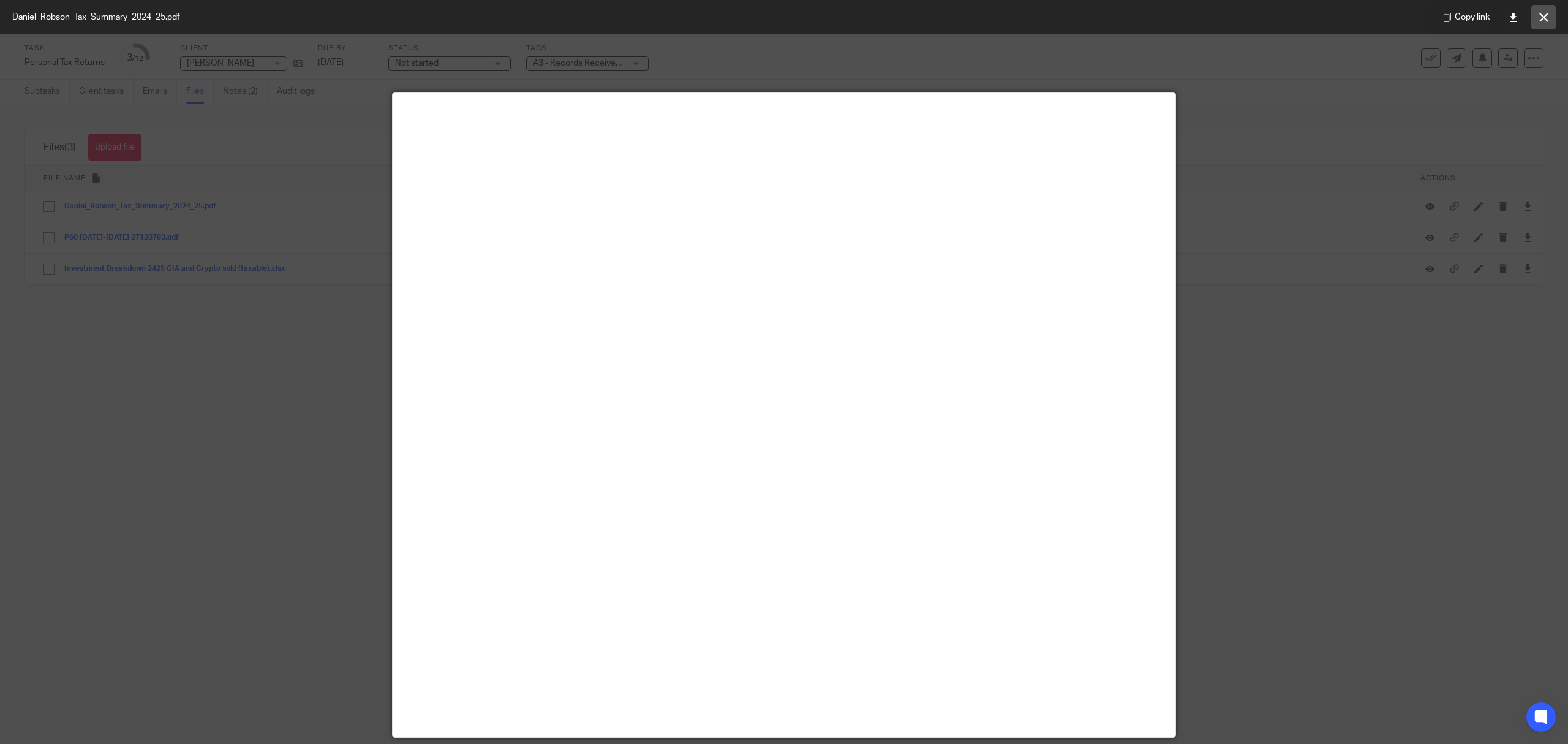
click at [1545, 11] on button at bounding box center [1543, 17] width 25 height 25
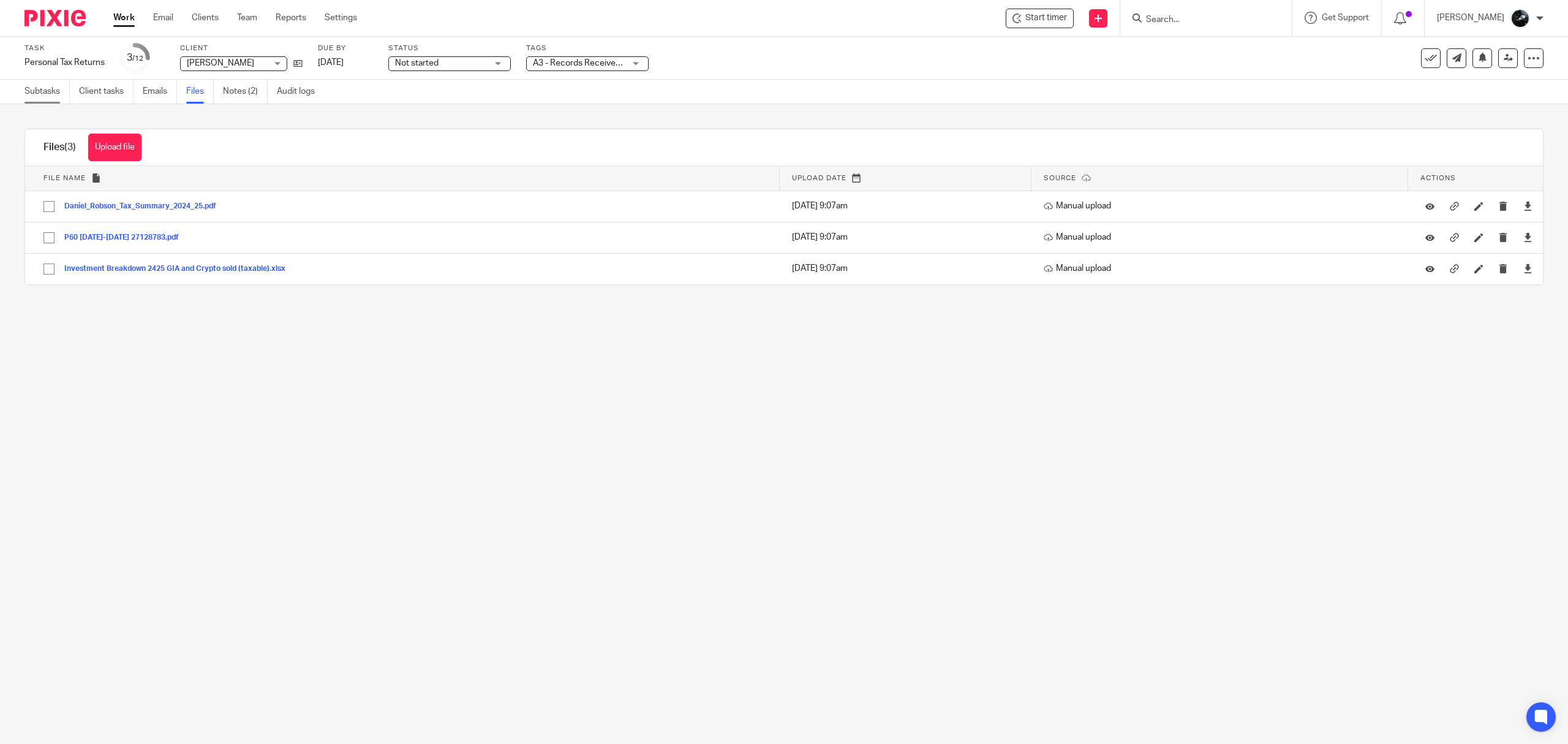
click at [52, 93] on link "Subtasks" at bounding box center [47, 91] width 46 height 24
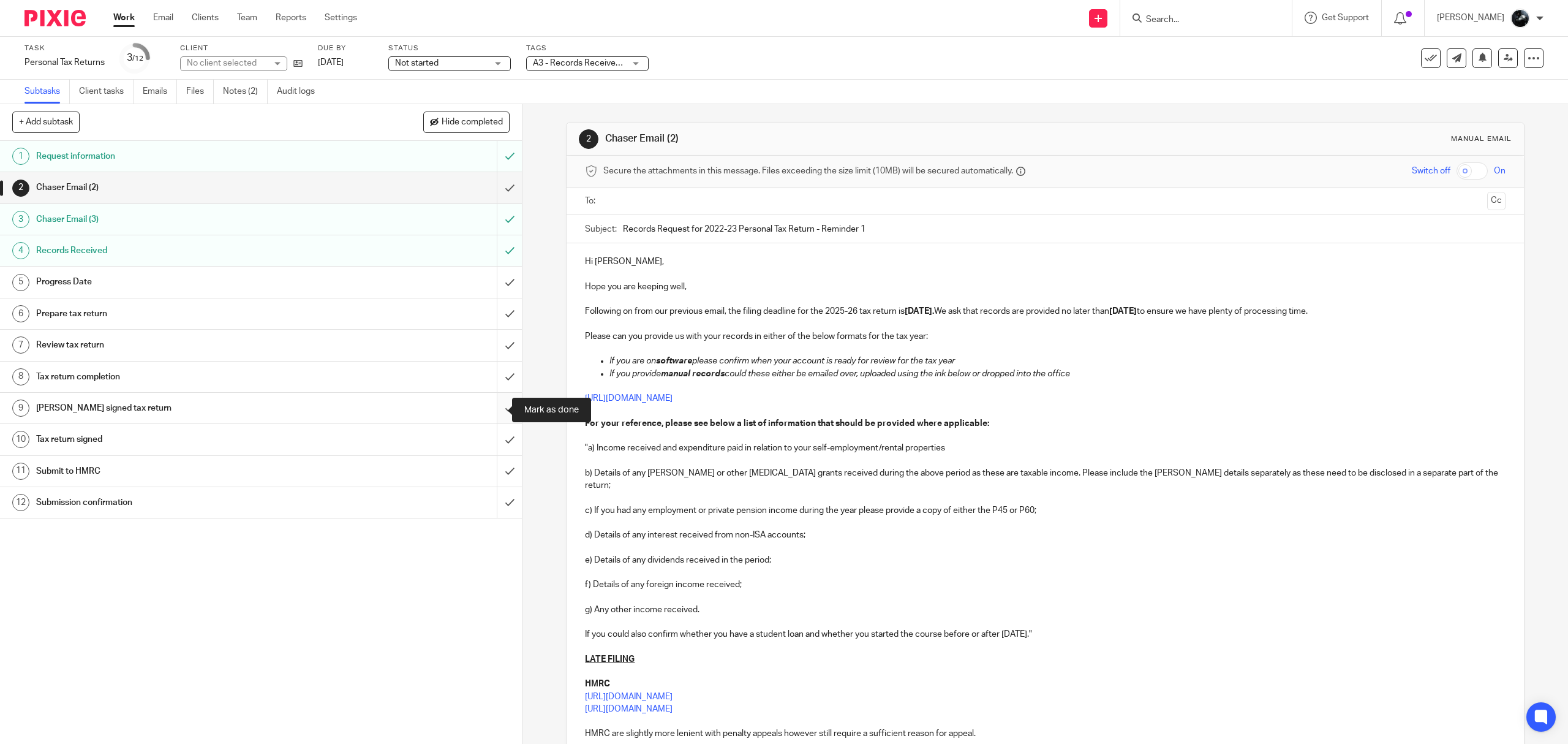
click at [491, 409] on input "submit" at bounding box center [261, 408] width 522 height 30
click at [495, 375] on input "submit" at bounding box center [261, 377] width 522 height 30
click at [494, 346] on input "submit" at bounding box center [261, 345] width 522 height 30
click at [493, 322] on input "submit" at bounding box center [261, 314] width 522 height 30
click at [496, 284] on input "submit" at bounding box center [261, 282] width 522 height 30
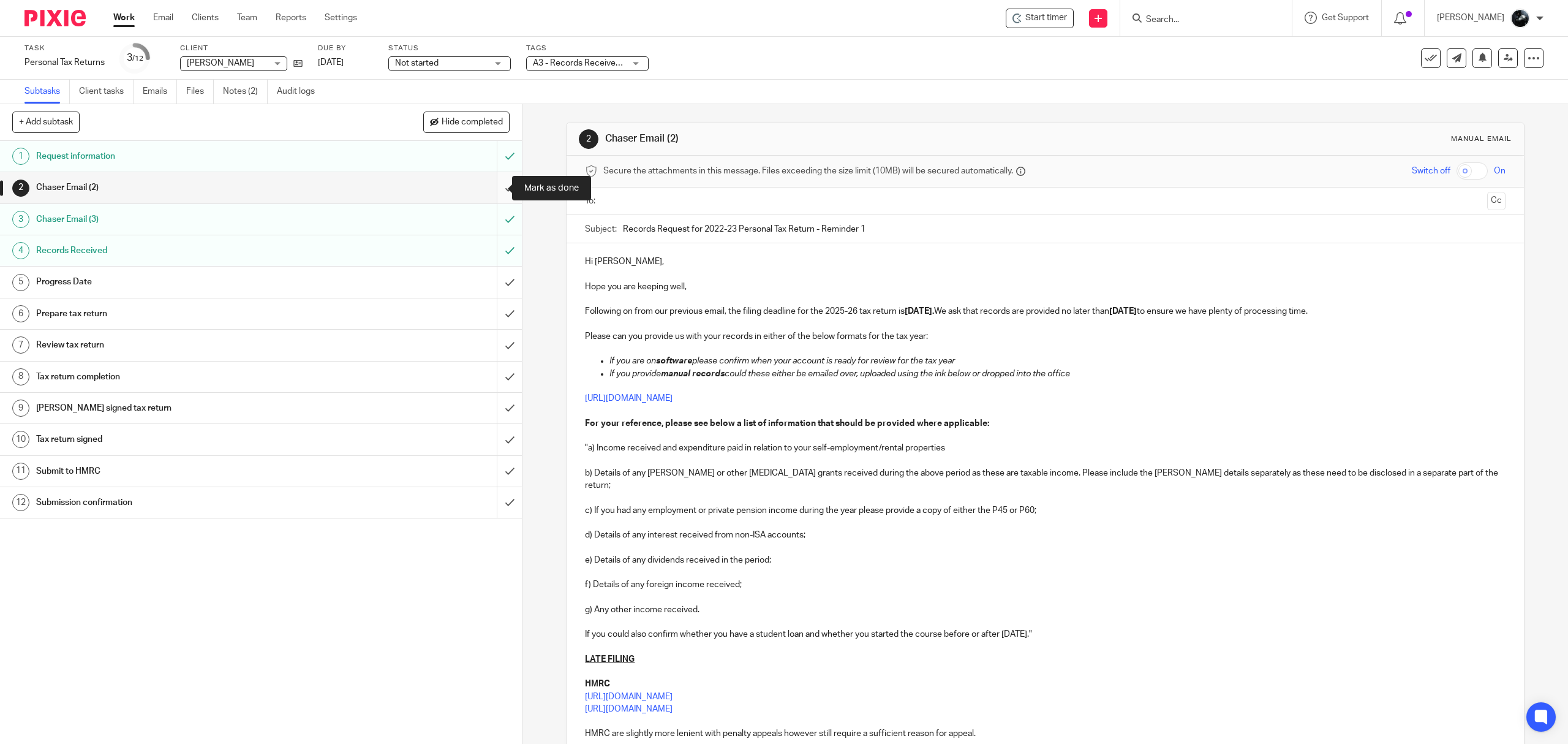
click at [490, 198] on input "submit" at bounding box center [261, 188] width 522 height 30
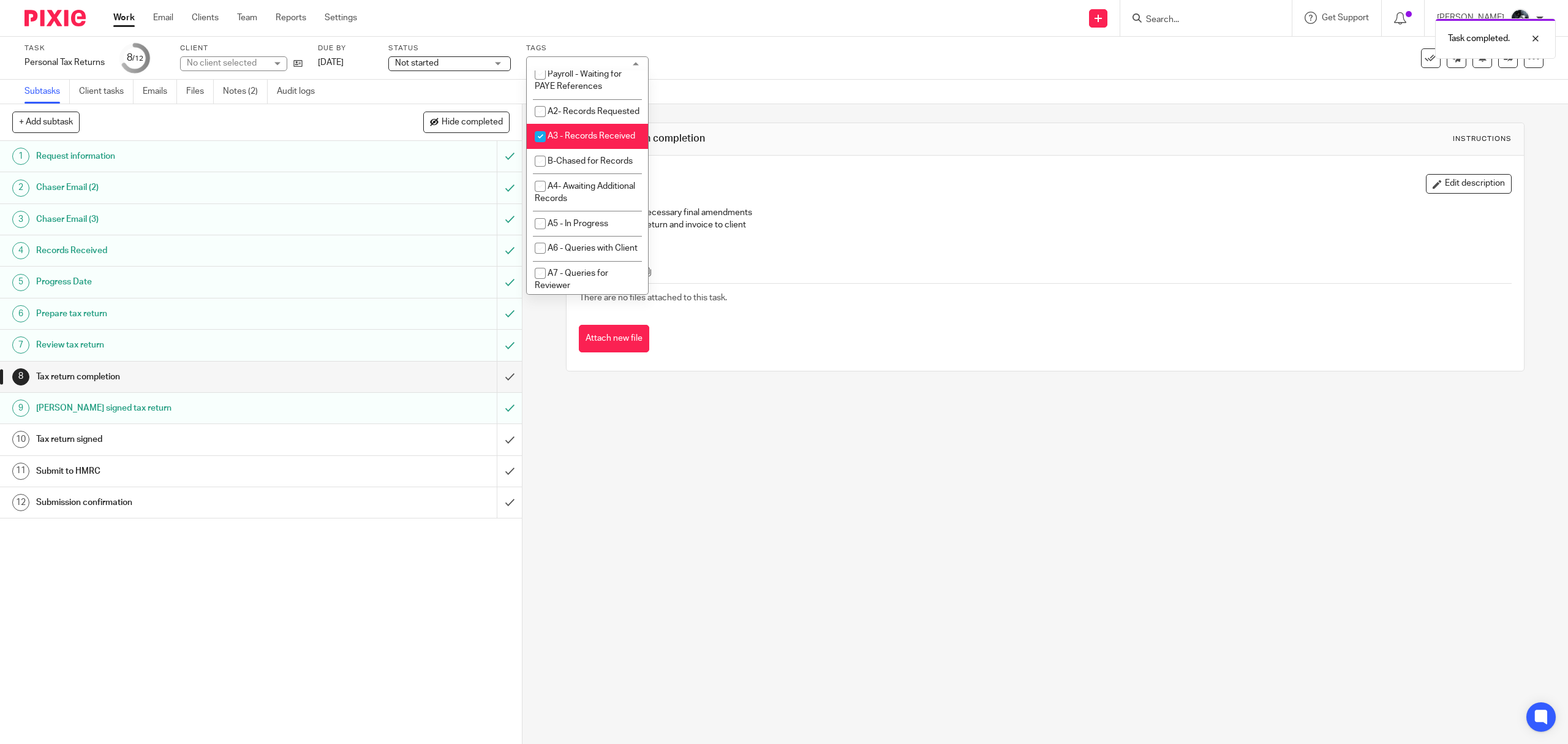
drag, startPoint x: 578, startPoint y: 190, endPoint x: 574, endPoint y: 196, distance: 7.2
click at [574, 149] on li "A3 - Records Received" at bounding box center [587, 136] width 121 height 25
checkbox input "false"
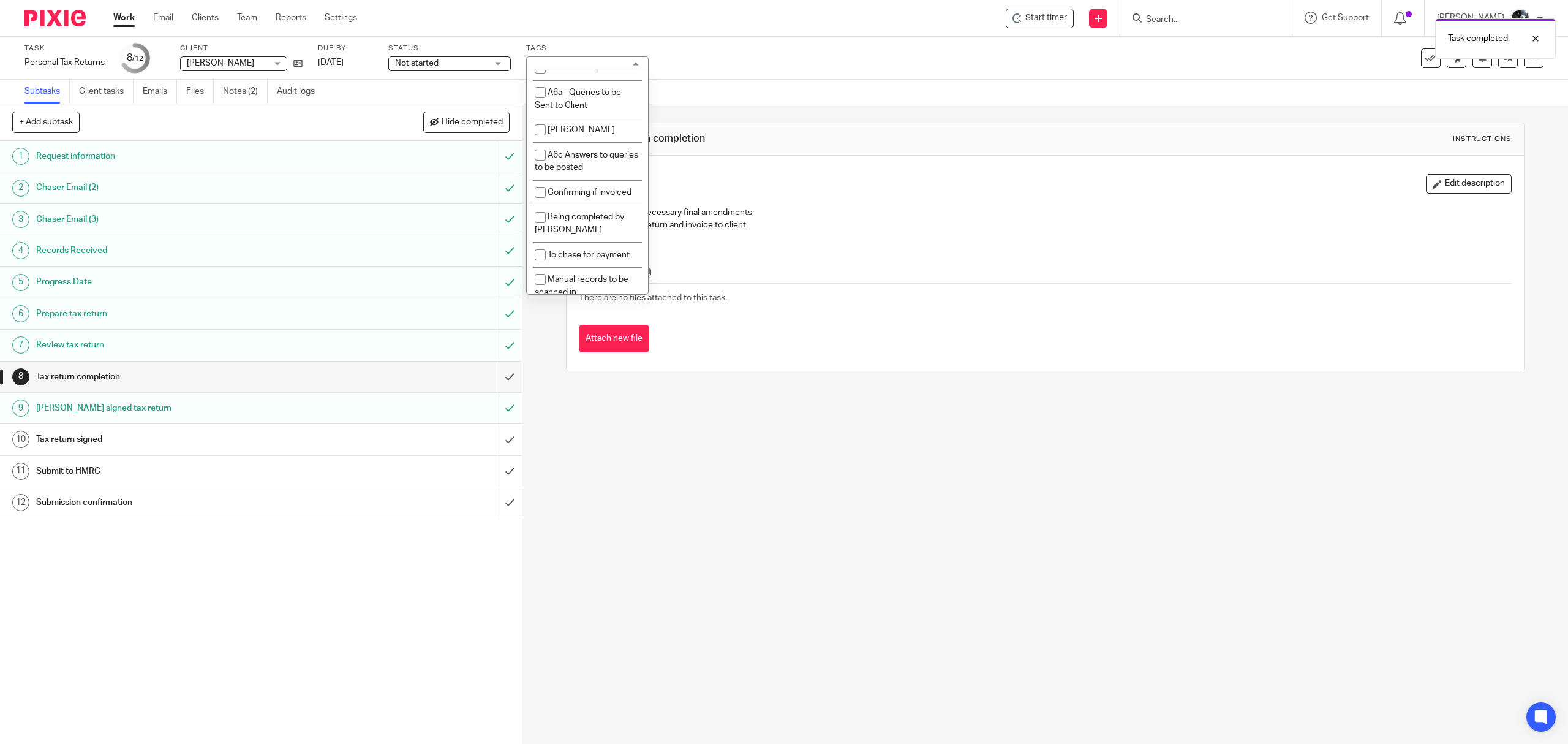
click at [578, 47] on span "1 Booked In Diary" at bounding box center [580, 43] width 66 height 9
checkbox input "false"
click at [590, 14] on li "A- Sent for Signature" at bounding box center [587, 2] width 121 height 25
checkbox input "true"
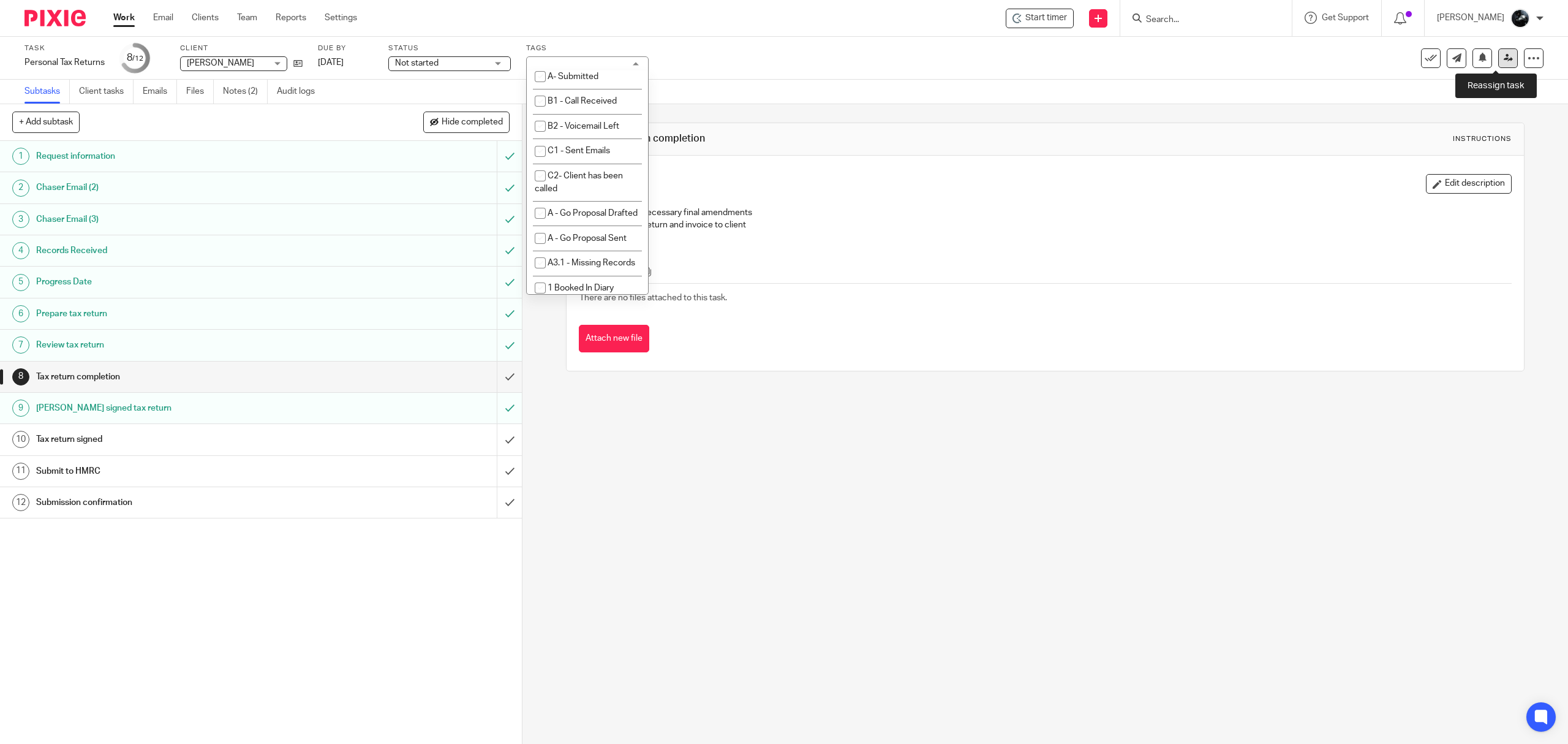
click at [1504, 55] on icon at bounding box center [1508, 58] width 9 height 9
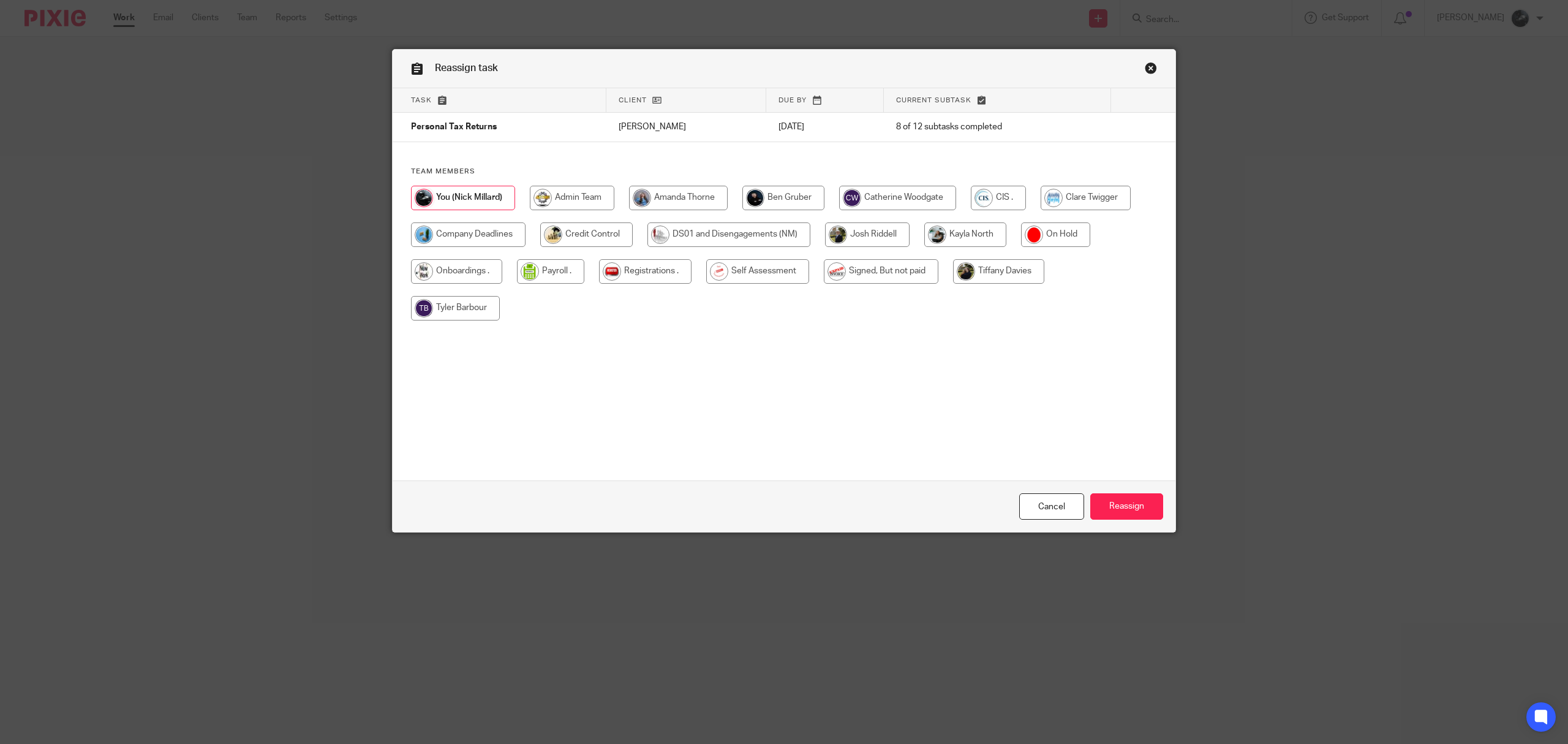
click at [726, 271] on input "radio" at bounding box center [758, 272] width 103 height 25
radio input "true"
click at [1127, 503] on input "Reassign" at bounding box center [1127, 506] width 73 height 26
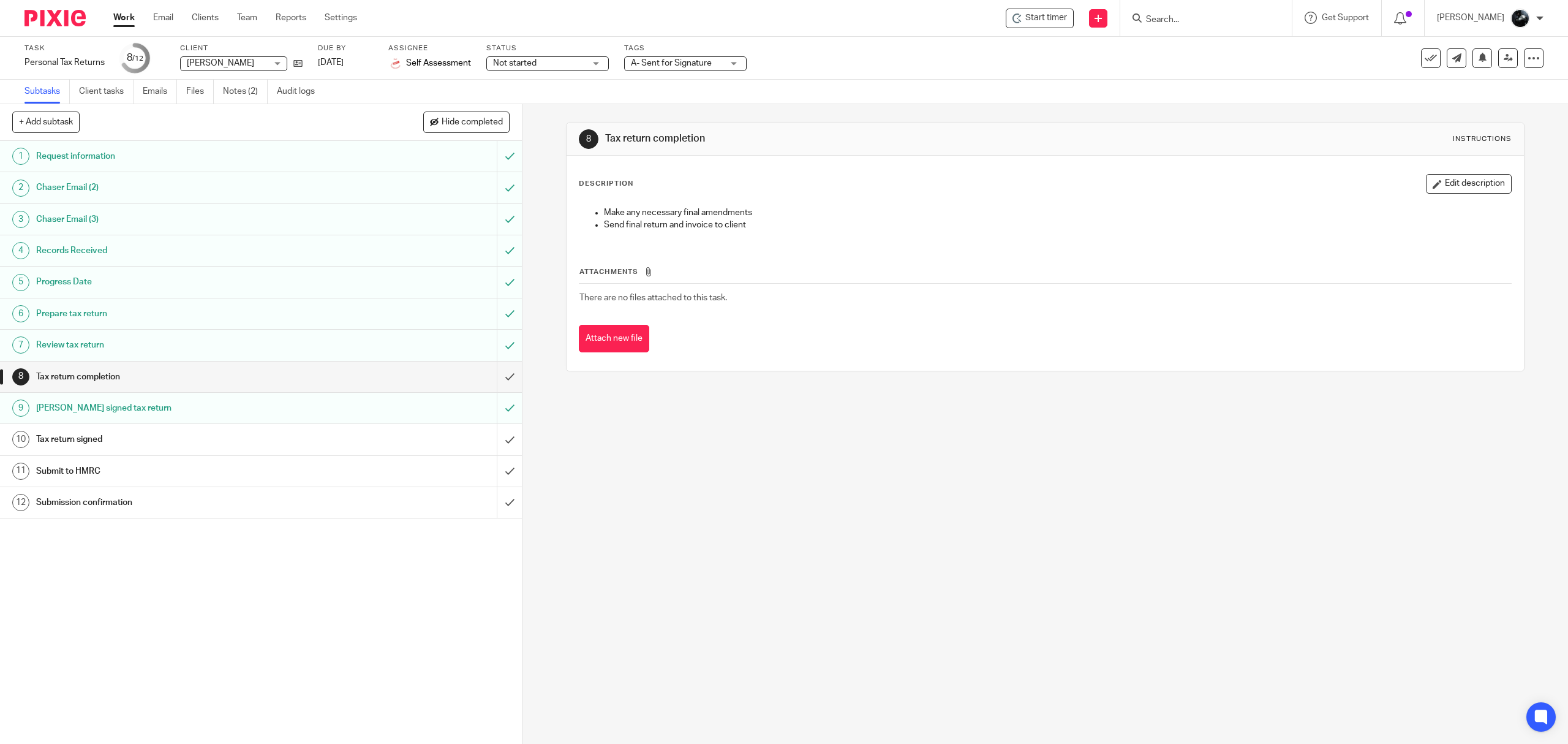
click at [60, 13] on img at bounding box center [55, 18] width 62 height 17
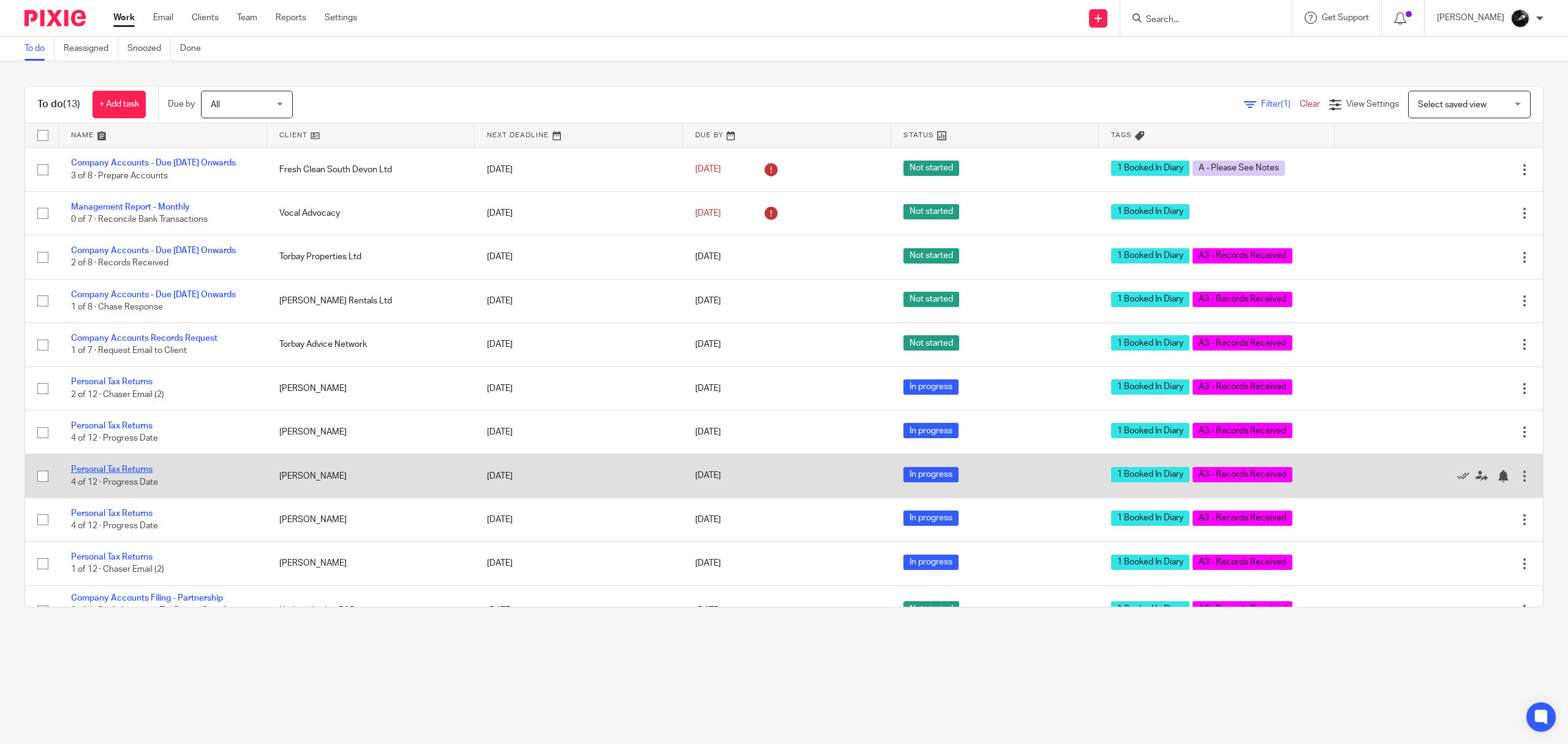
click at [133, 474] on link "Personal Tax Returns" at bounding box center [112, 469] width 81 height 9
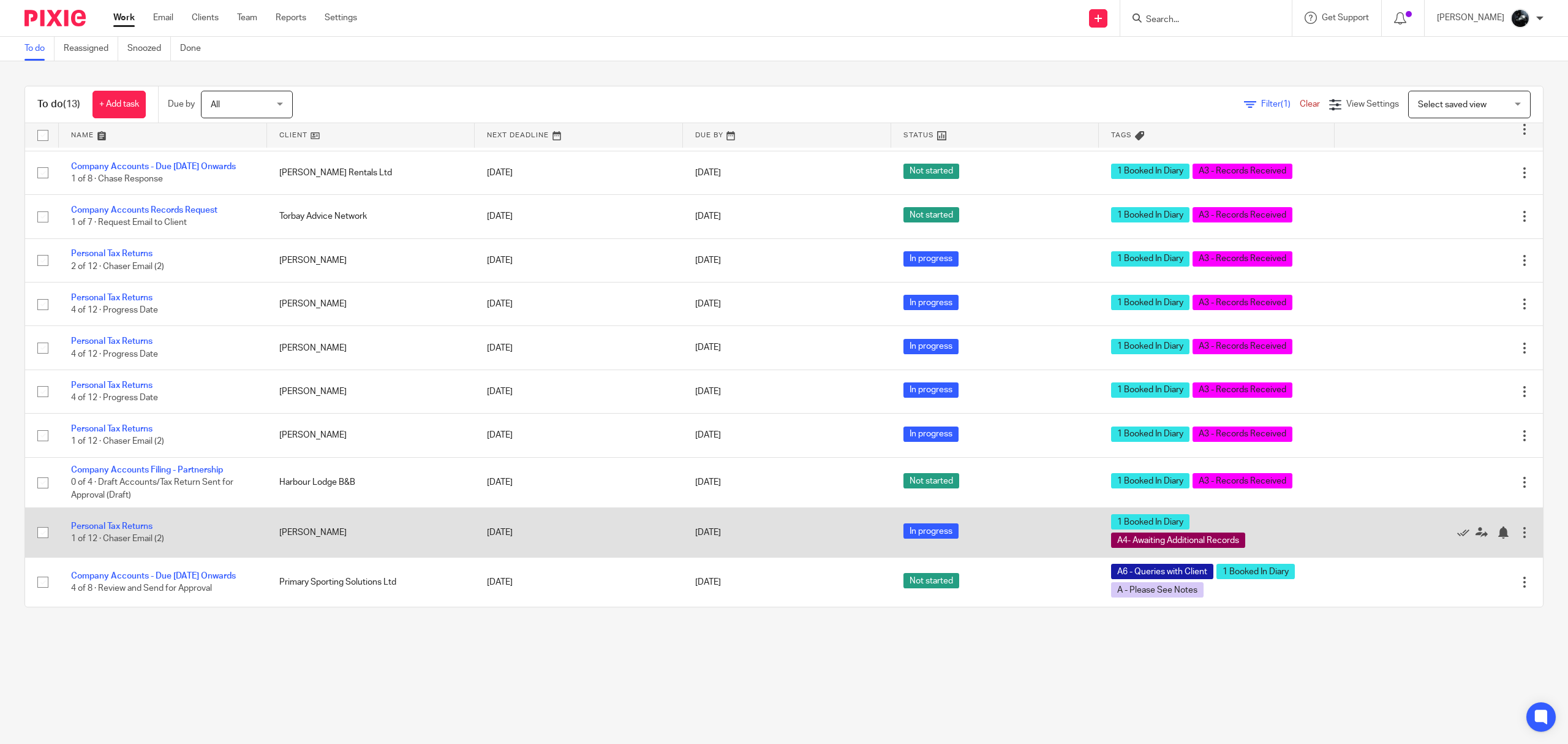
scroll to position [153, 0]
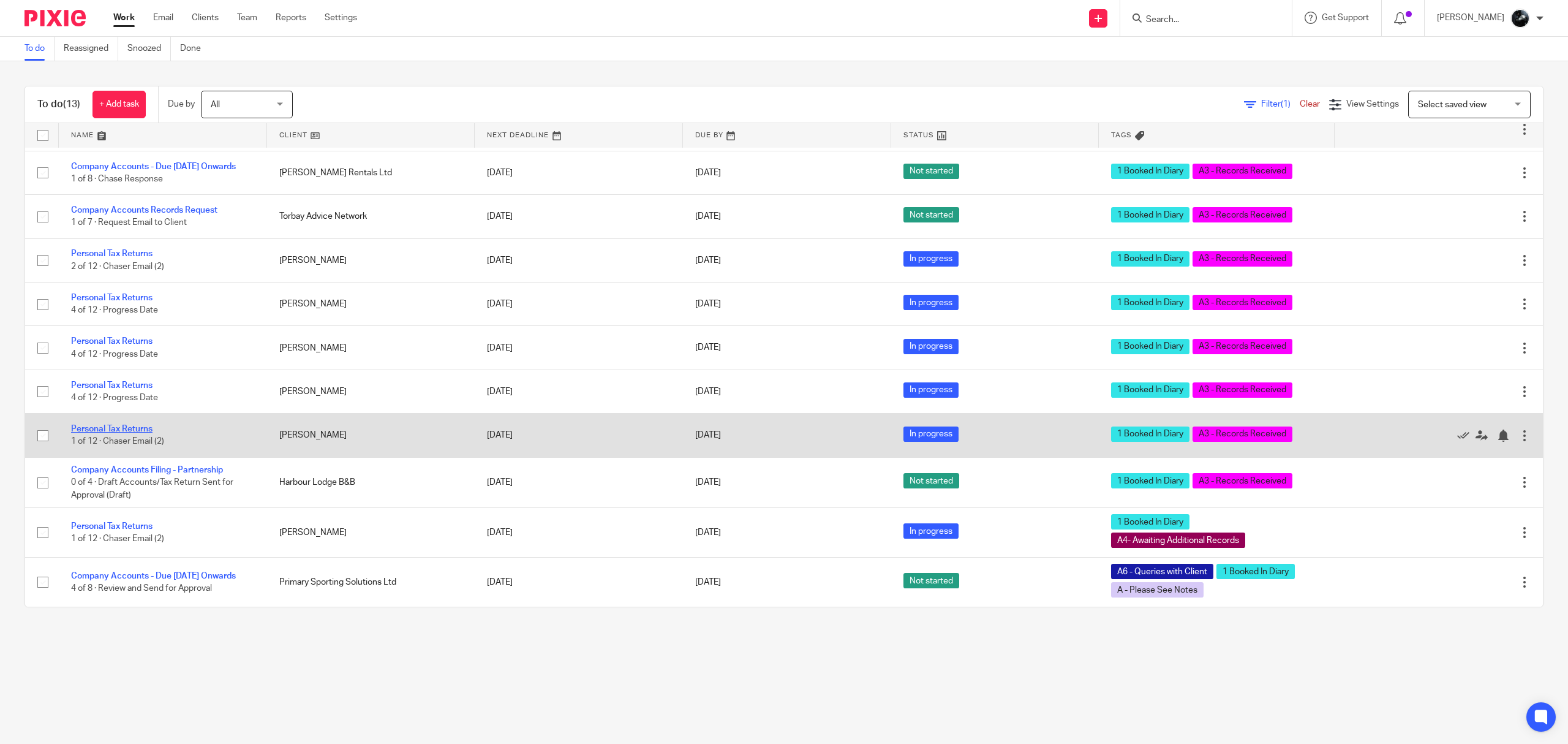
click at [121, 425] on link "Personal Tax Returns" at bounding box center [112, 429] width 81 height 9
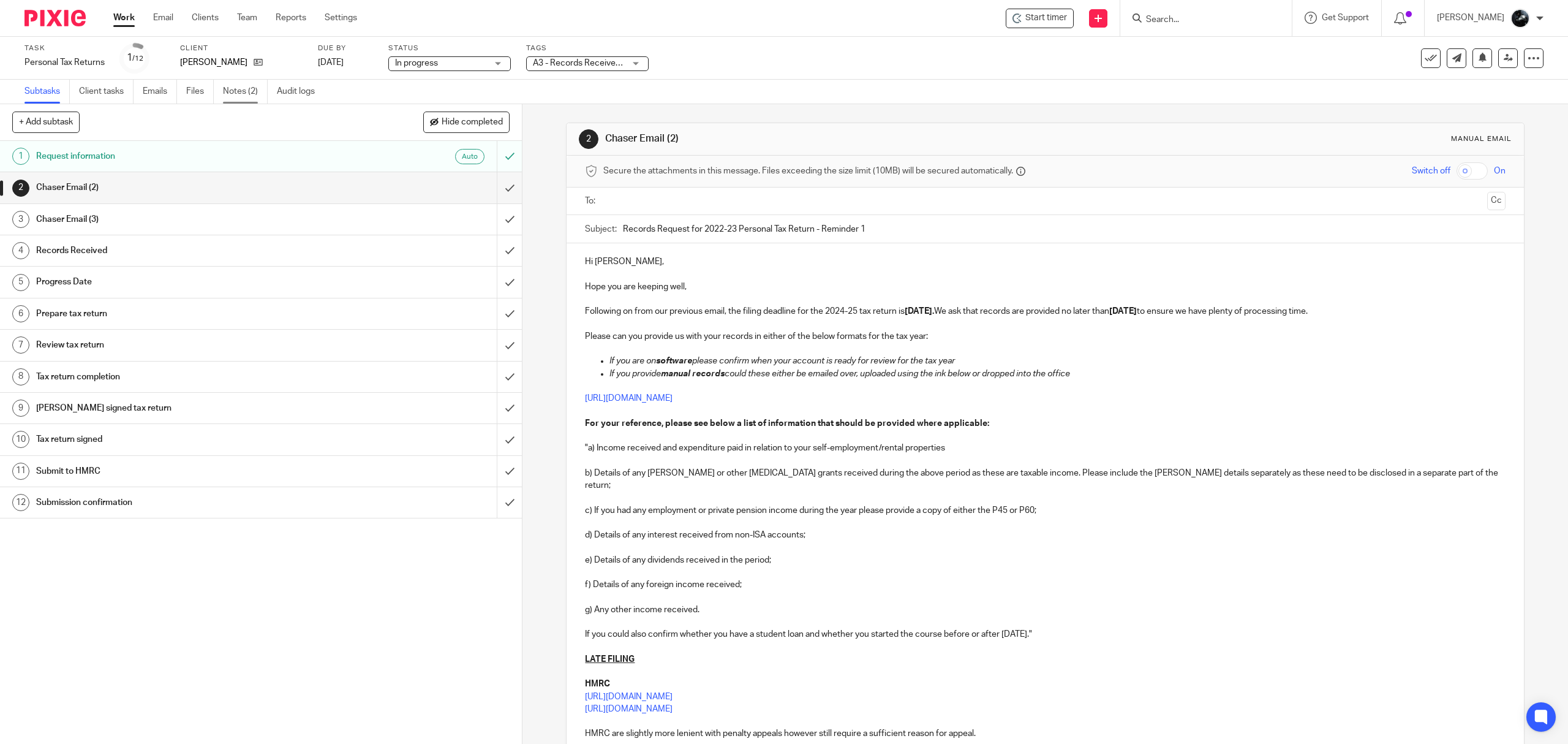
click at [240, 94] on link "Notes (2)" at bounding box center [246, 91] width 45 height 24
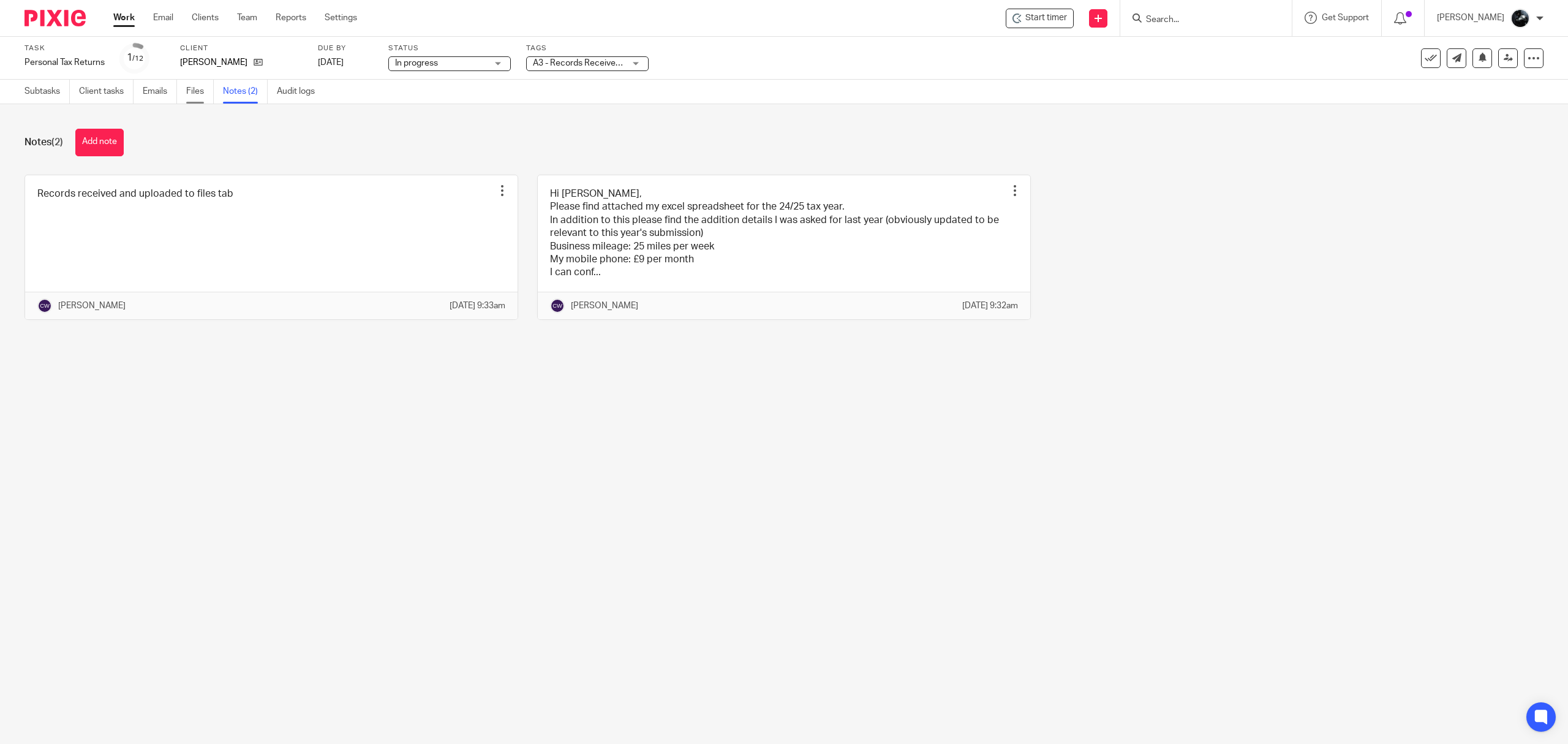
click at [199, 93] on link "Files" at bounding box center [200, 91] width 28 height 24
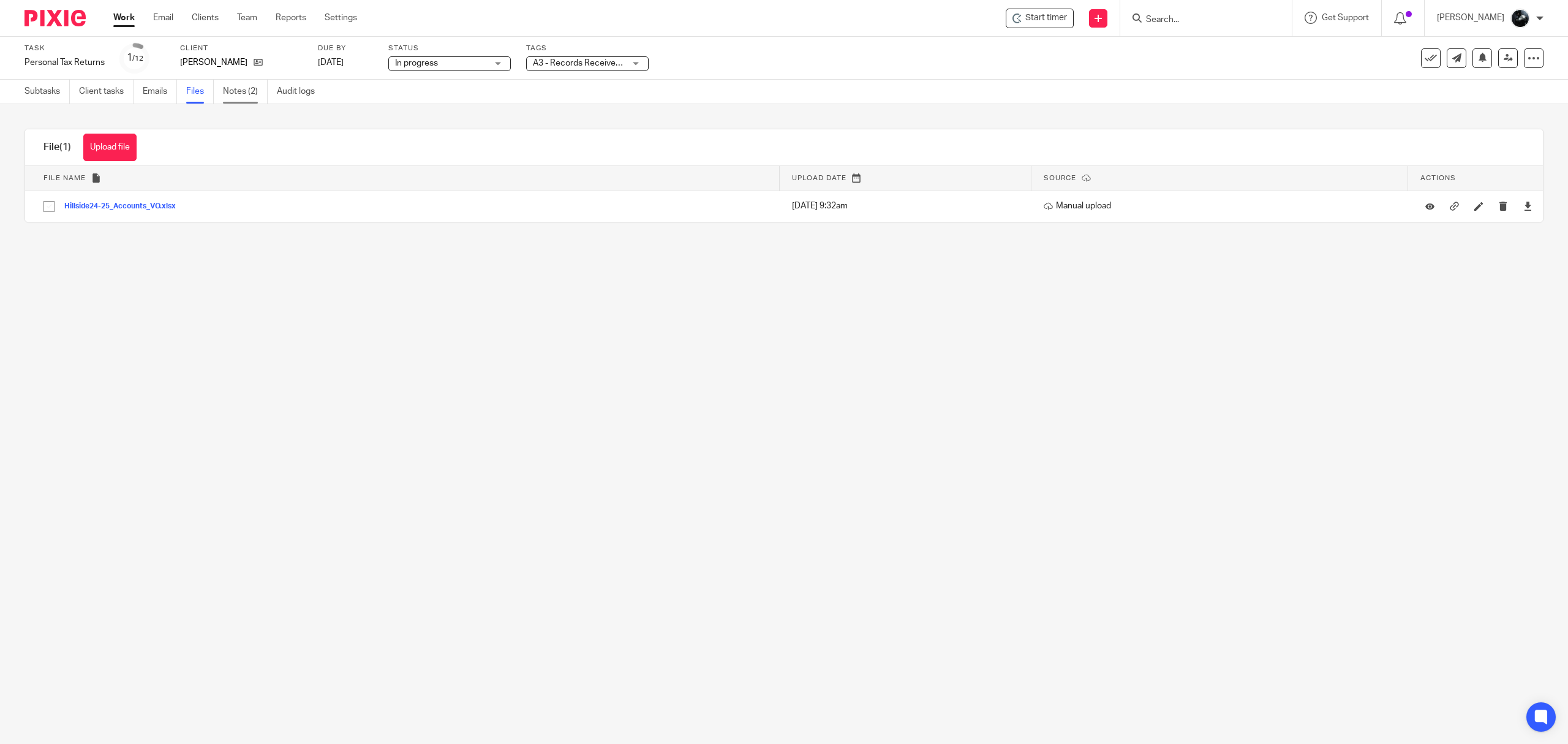
click at [253, 85] on link "Notes (2)" at bounding box center [246, 91] width 45 height 24
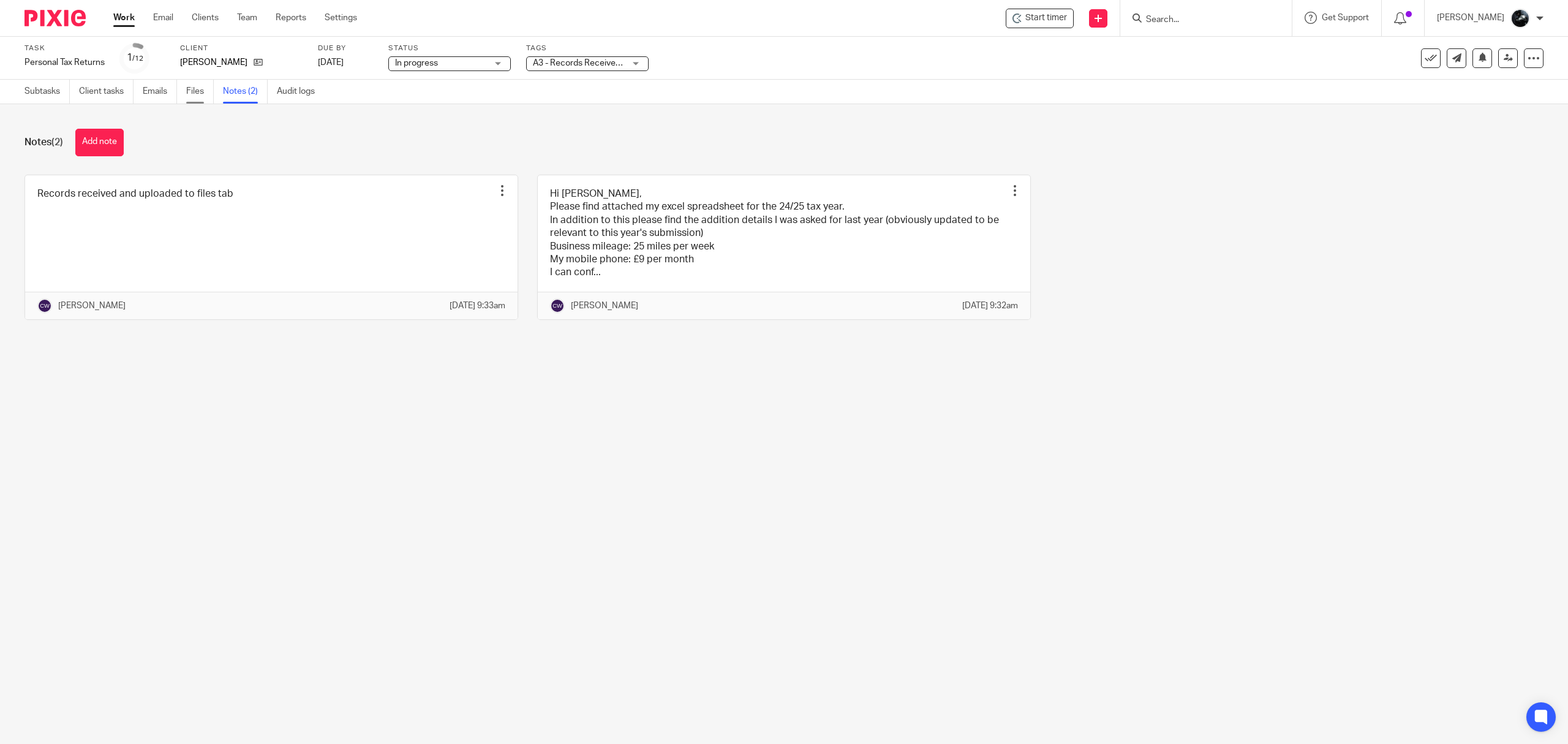
click at [204, 93] on link "Files" at bounding box center [200, 91] width 28 height 24
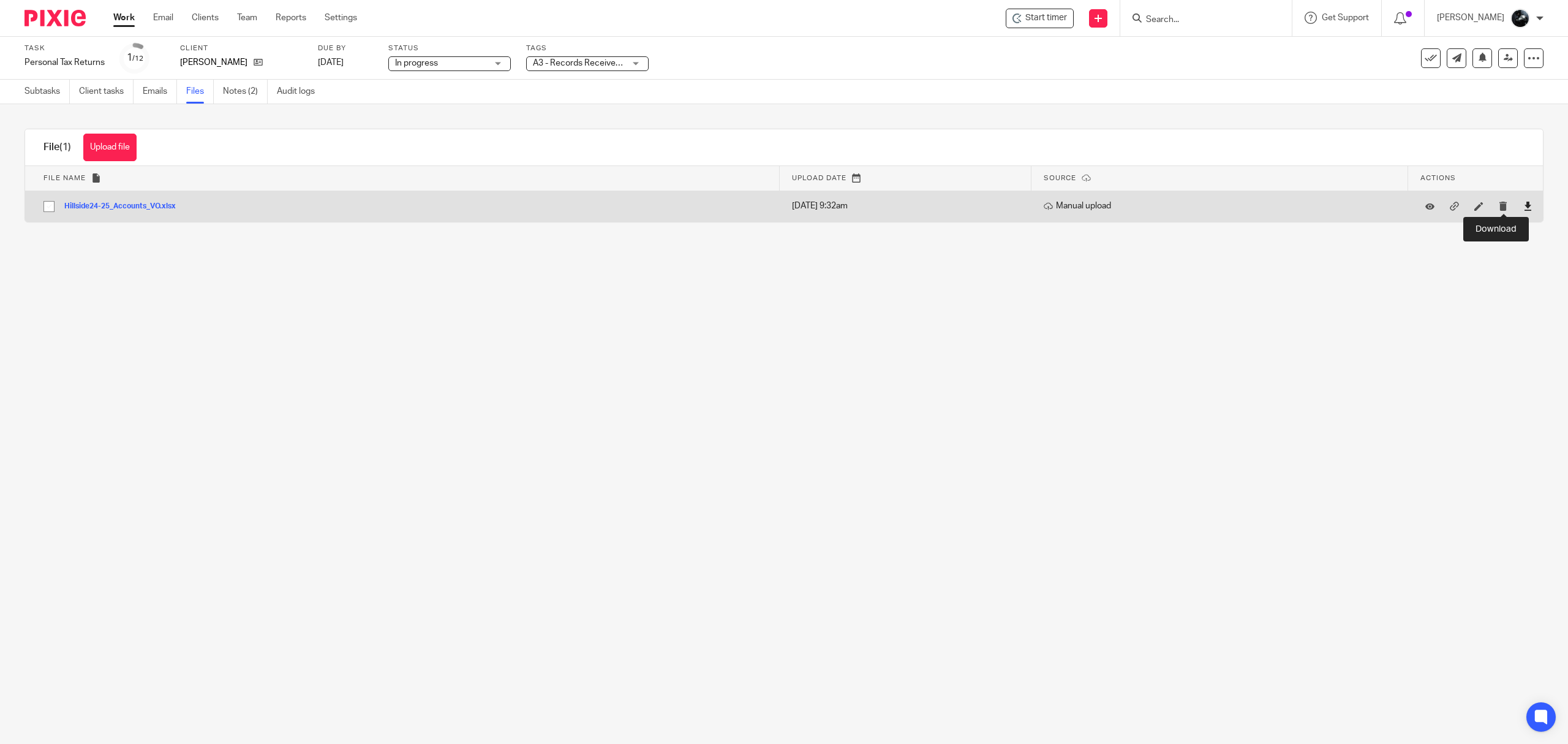
click at [1523, 209] on icon at bounding box center [1527, 206] width 9 height 9
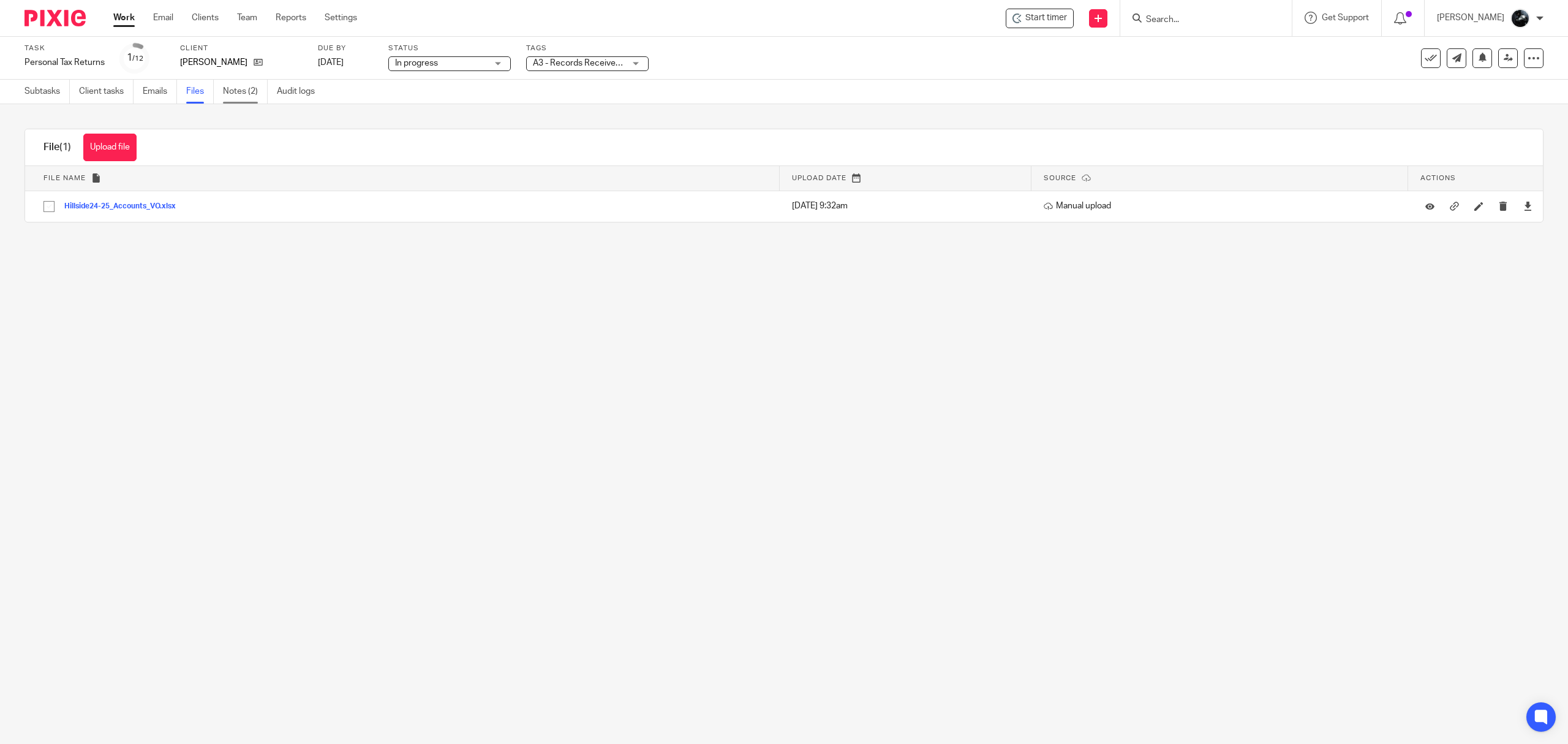
click at [239, 91] on link "Notes (2)" at bounding box center [246, 91] width 45 height 24
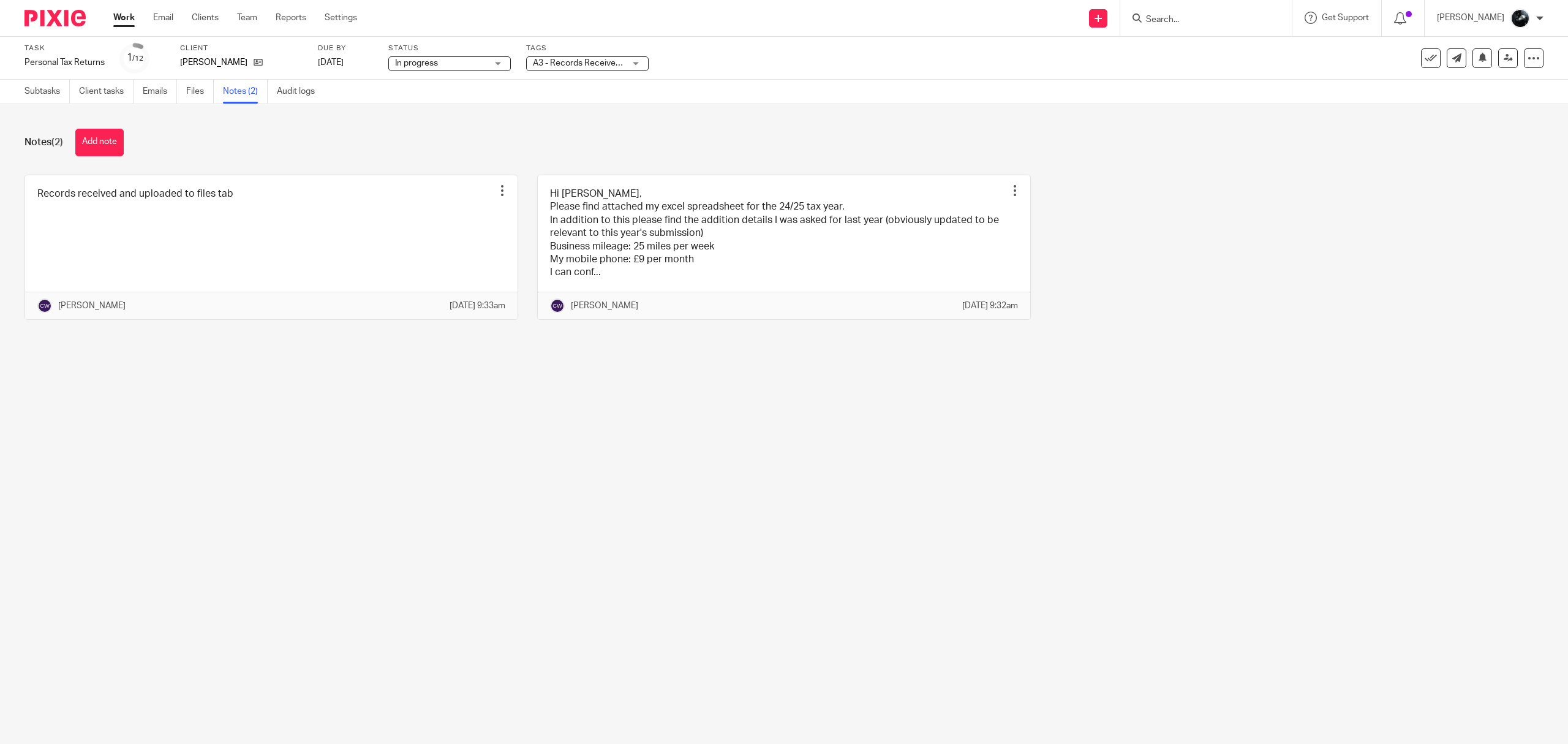
click at [666, 260] on link at bounding box center [784, 247] width 492 height 144
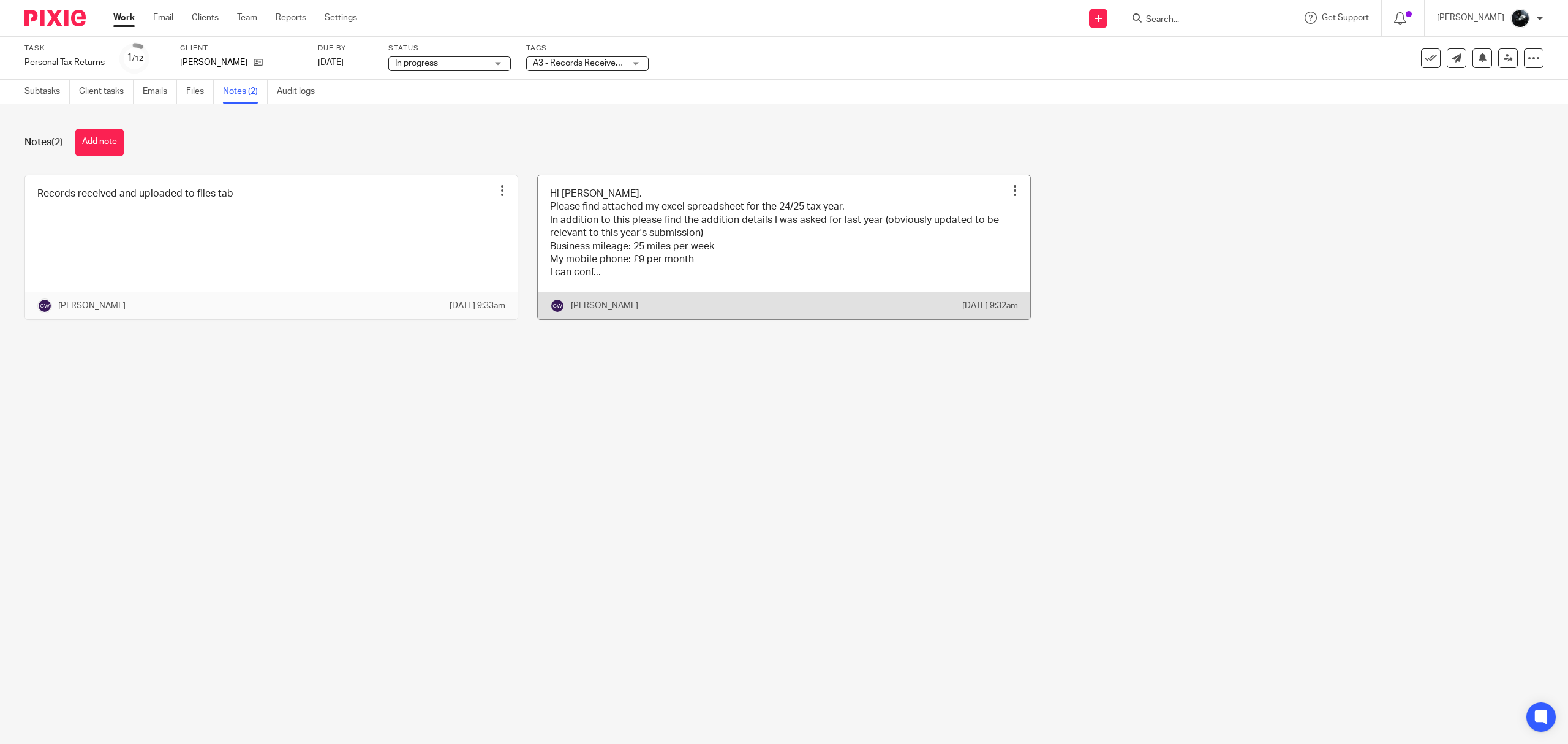
click at [664, 260] on link at bounding box center [784, 247] width 492 height 144
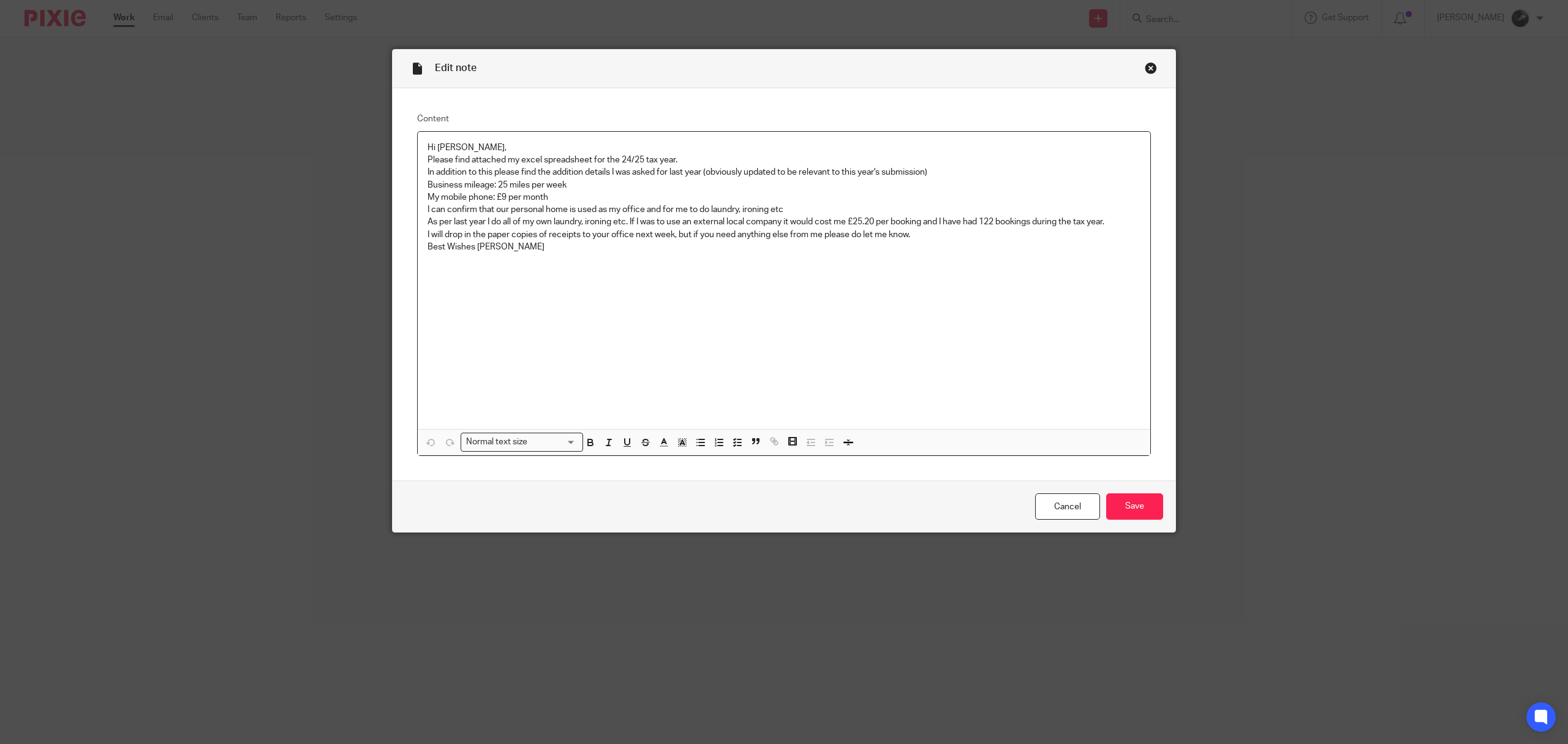
click at [1150, 70] on div "Close this dialog window" at bounding box center [1151, 67] width 12 height 12
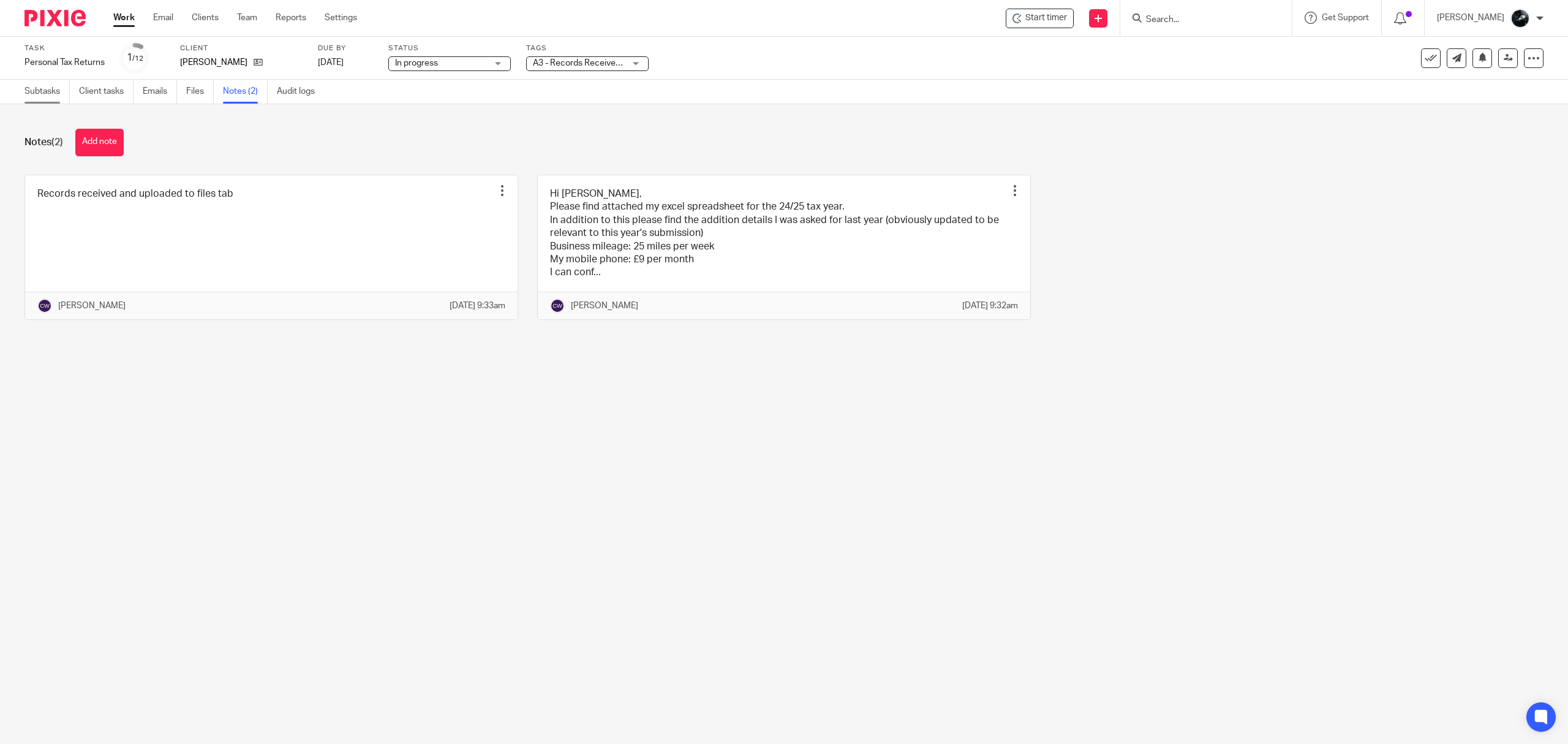
click at [41, 86] on link "Subtasks" at bounding box center [47, 91] width 46 height 24
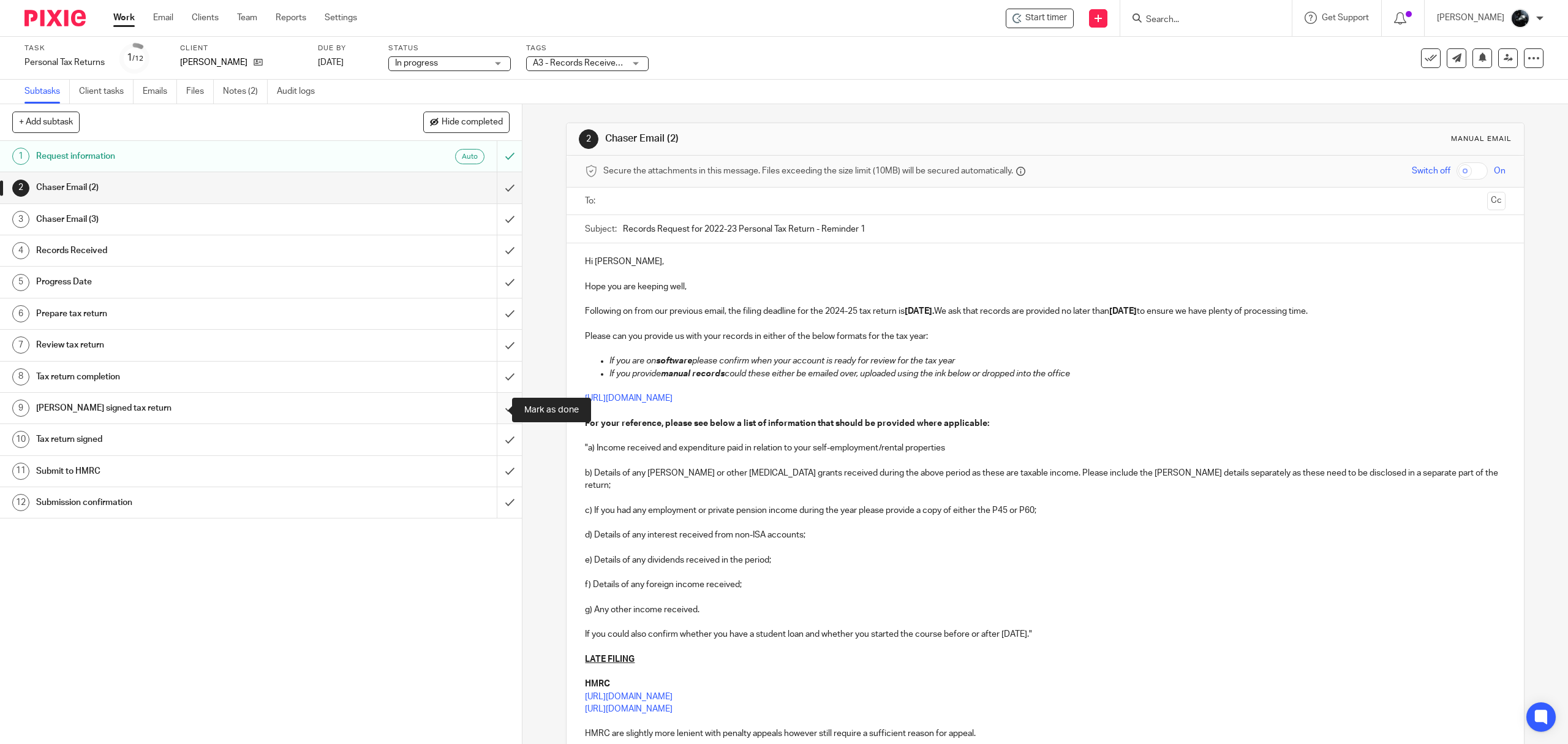
click at [498, 407] on input "submit" at bounding box center [261, 408] width 522 height 30
click at [495, 372] on input "submit" at bounding box center [261, 377] width 522 height 30
click at [495, 340] on input "submit" at bounding box center [261, 345] width 522 height 30
click at [494, 316] on input "submit" at bounding box center [261, 314] width 522 height 30
click at [493, 287] on input "submit" at bounding box center [261, 282] width 522 height 30
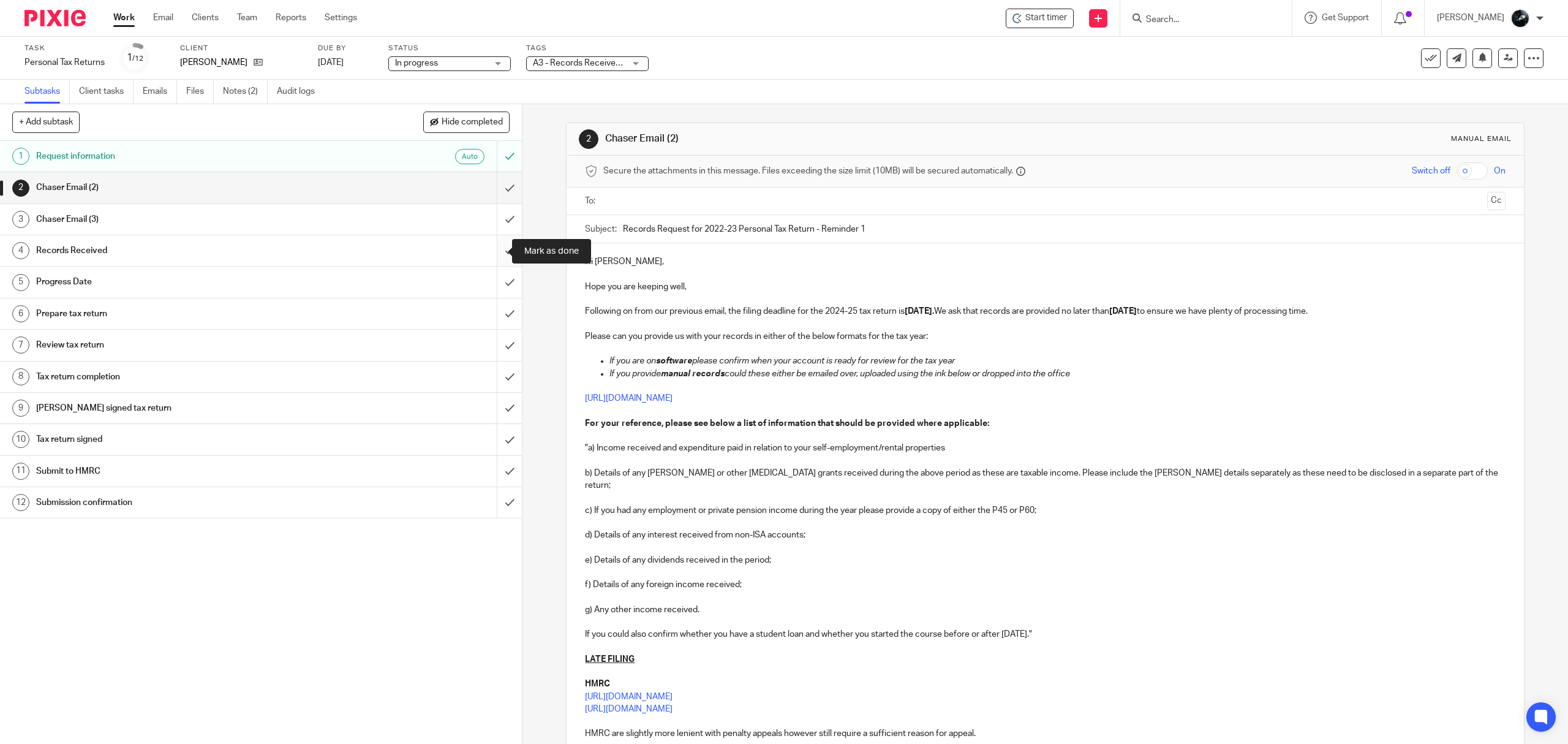
click at [494, 251] on input "submit" at bounding box center [261, 251] width 522 height 30
click at [495, 218] on input "submit" at bounding box center [261, 220] width 522 height 30
click at [495, 193] on input "submit" at bounding box center [261, 188] width 522 height 30
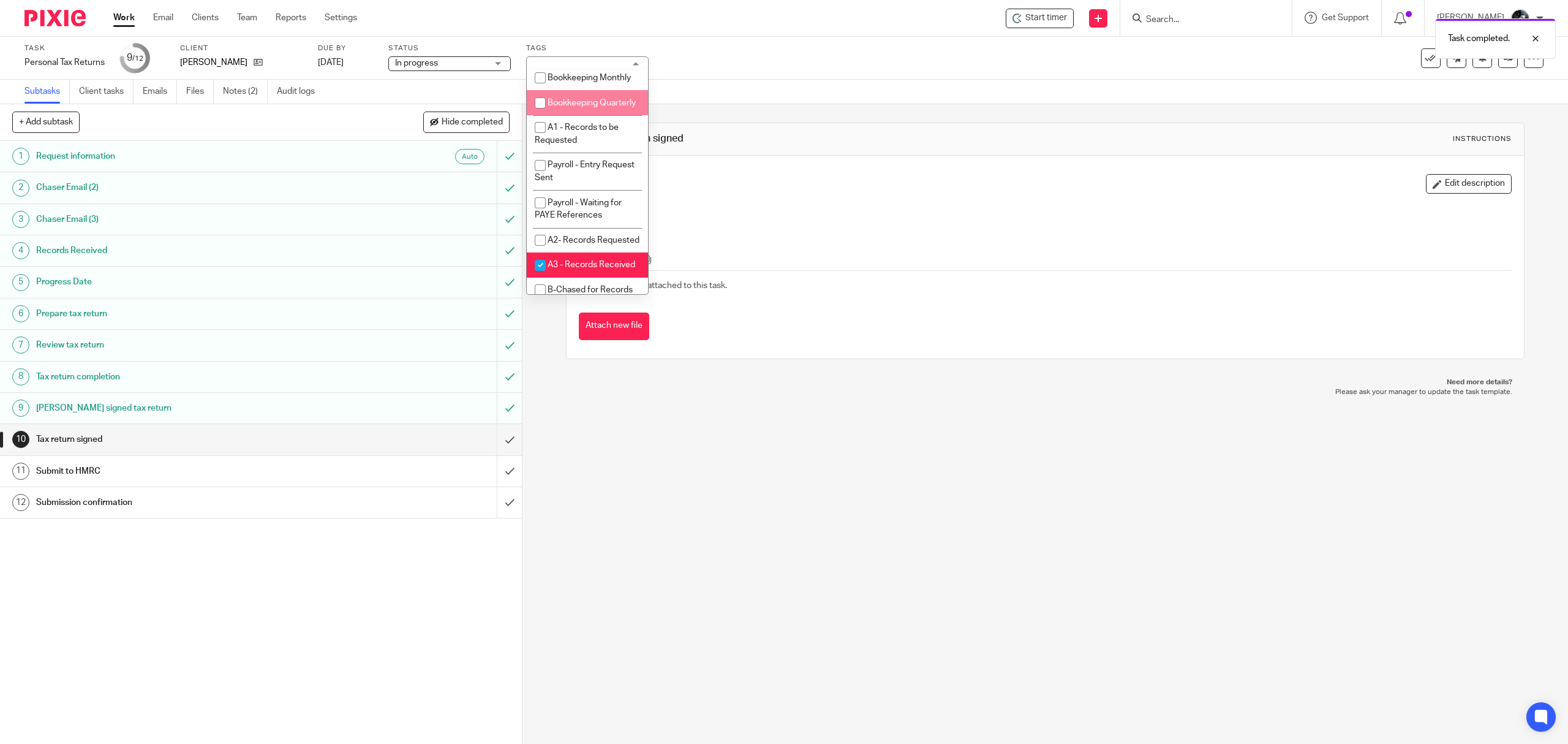
scroll to position [327, 0]
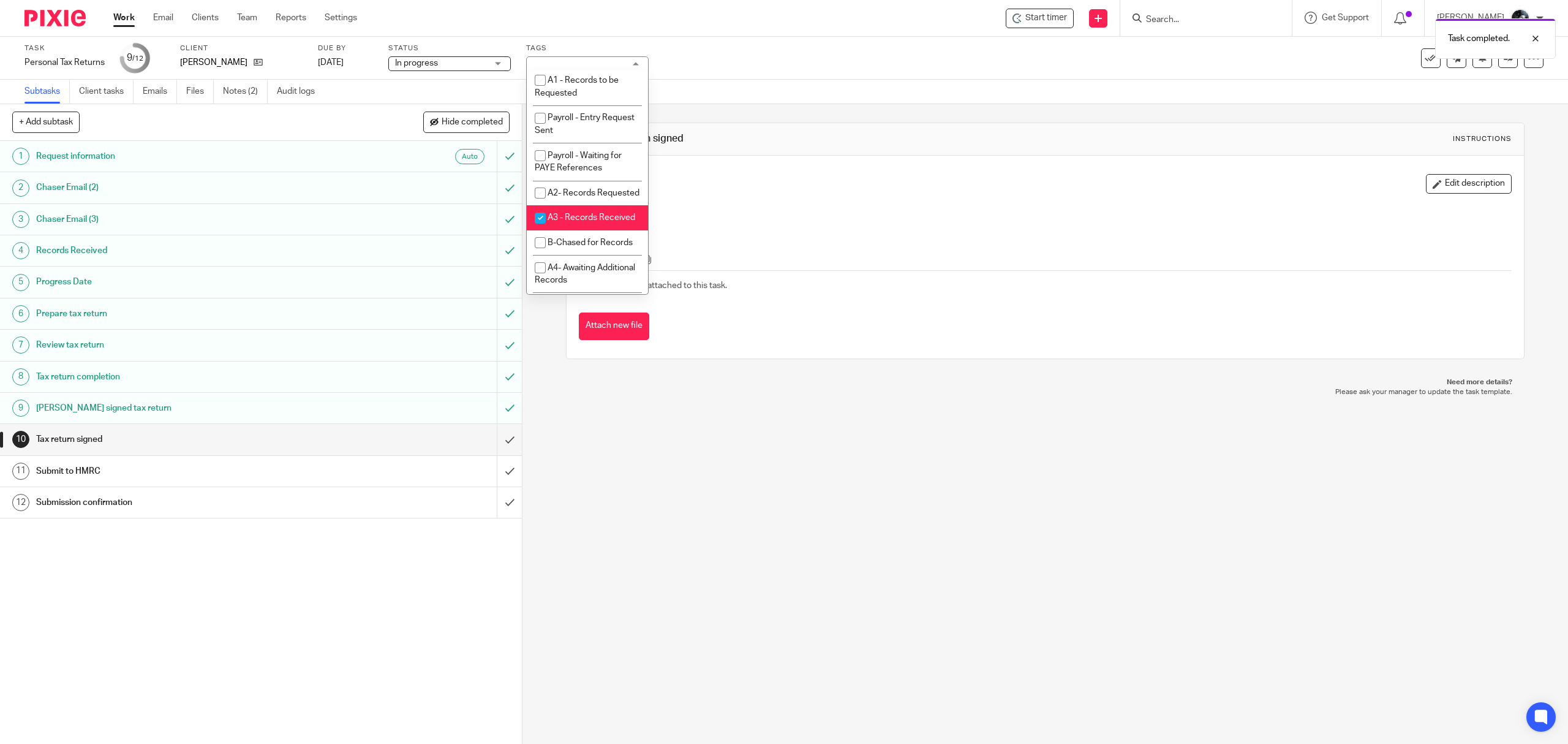
click at [574, 230] on li "A3 - Records Received" at bounding box center [587, 217] width 121 height 25
checkbox input "false"
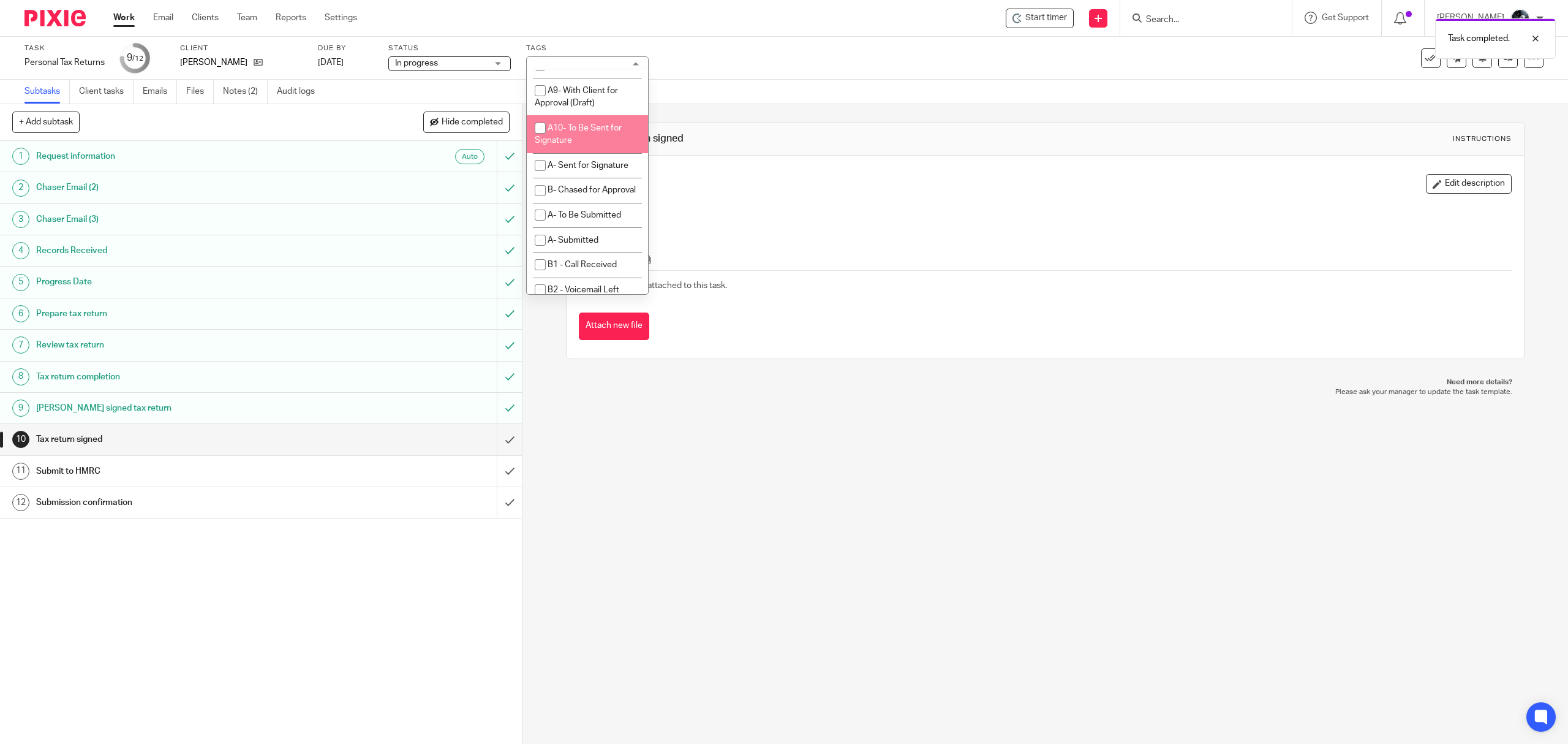
scroll to position [735, 0]
click at [587, 88] on span "A- Sent for Signature" at bounding box center [588, 83] width 81 height 9
checkbox input "true"
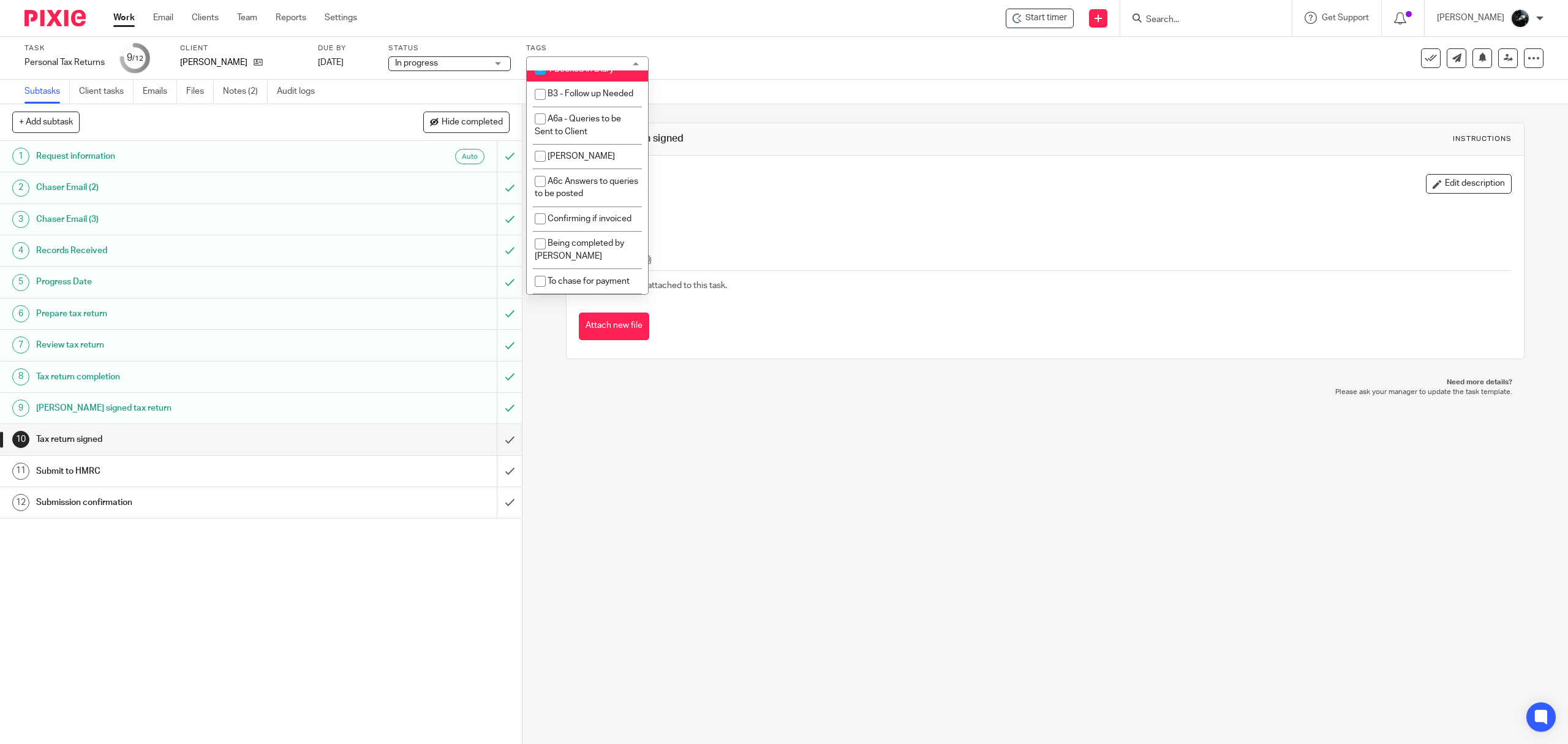
scroll to position [1143, 0]
checkbox input "false"
click at [618, 417] on div "10 Tax return signed Instructions Description Edit description Attachments Ther…" at bounding box center [1045, 424] width 1046 height 640
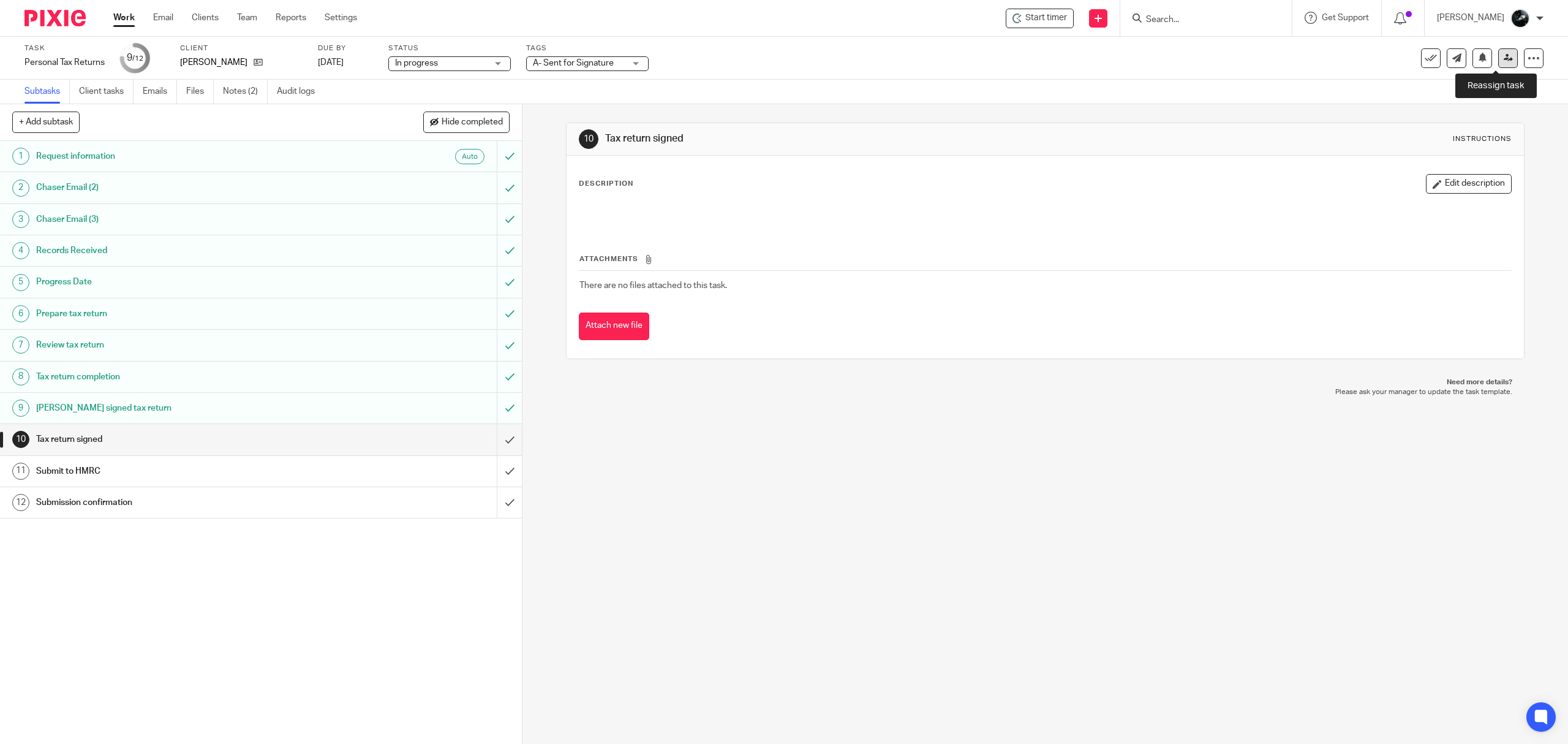
click at [1504, 62] on icon at bounding box center [1508, 58] width 9 height 9
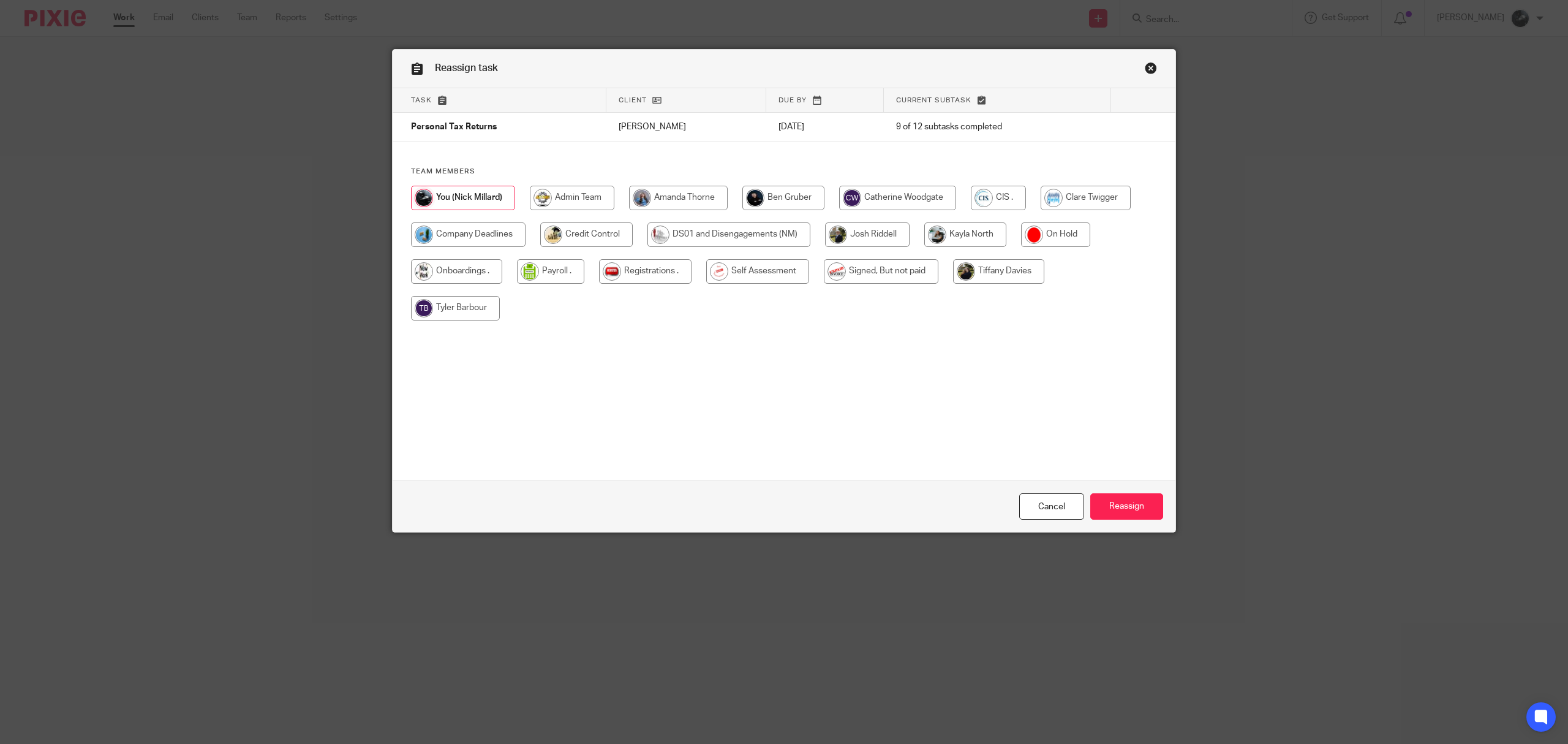
click at [751, 273] on input "radio" at bounding box center [758, 272] width 103 height 25
radio input "true"
click at [1106, 505] on input "Reassign" at bounding box center [1127, 506] width 73 height 26
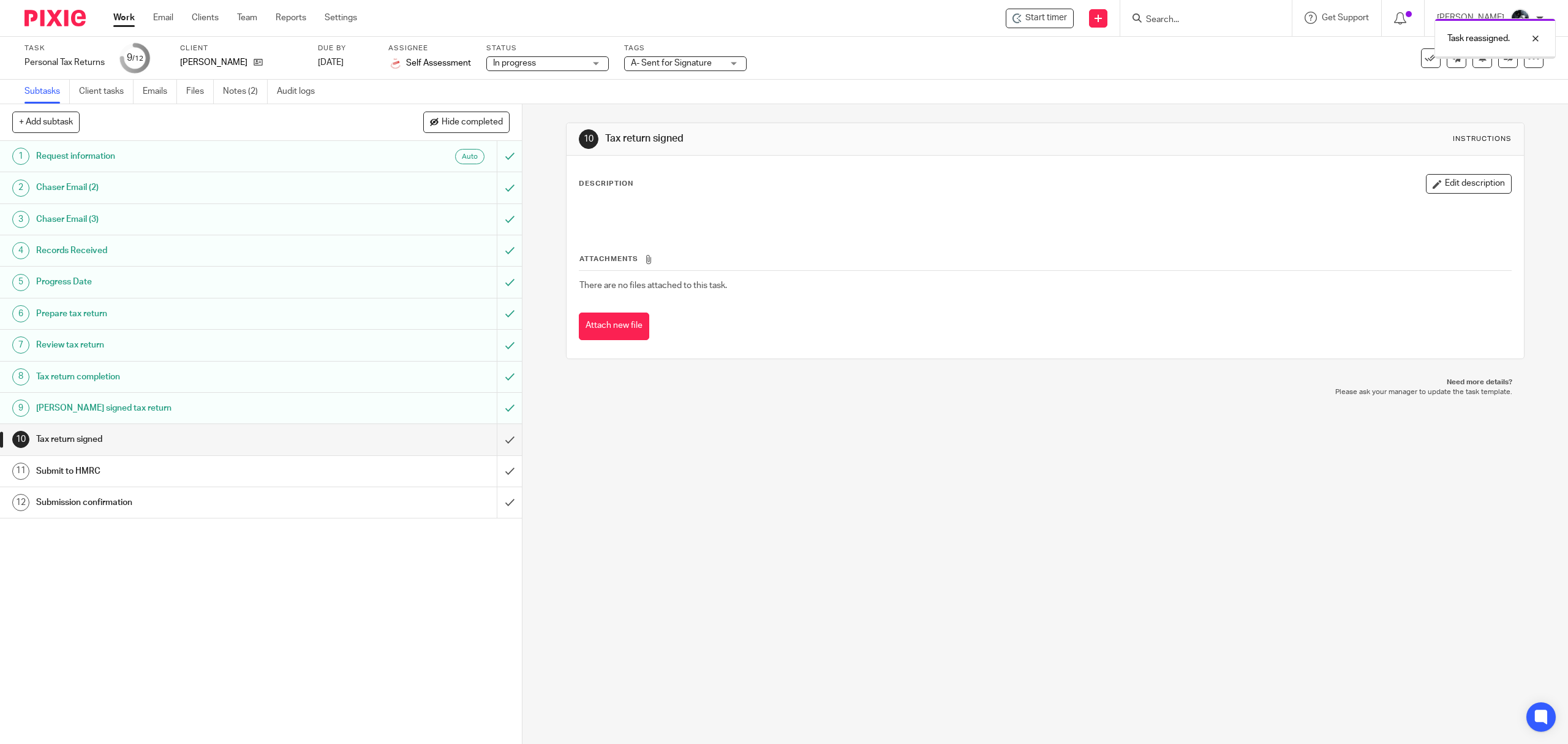
click at [45, 10] on img at bounding box center [55, 18] width 62 height 17
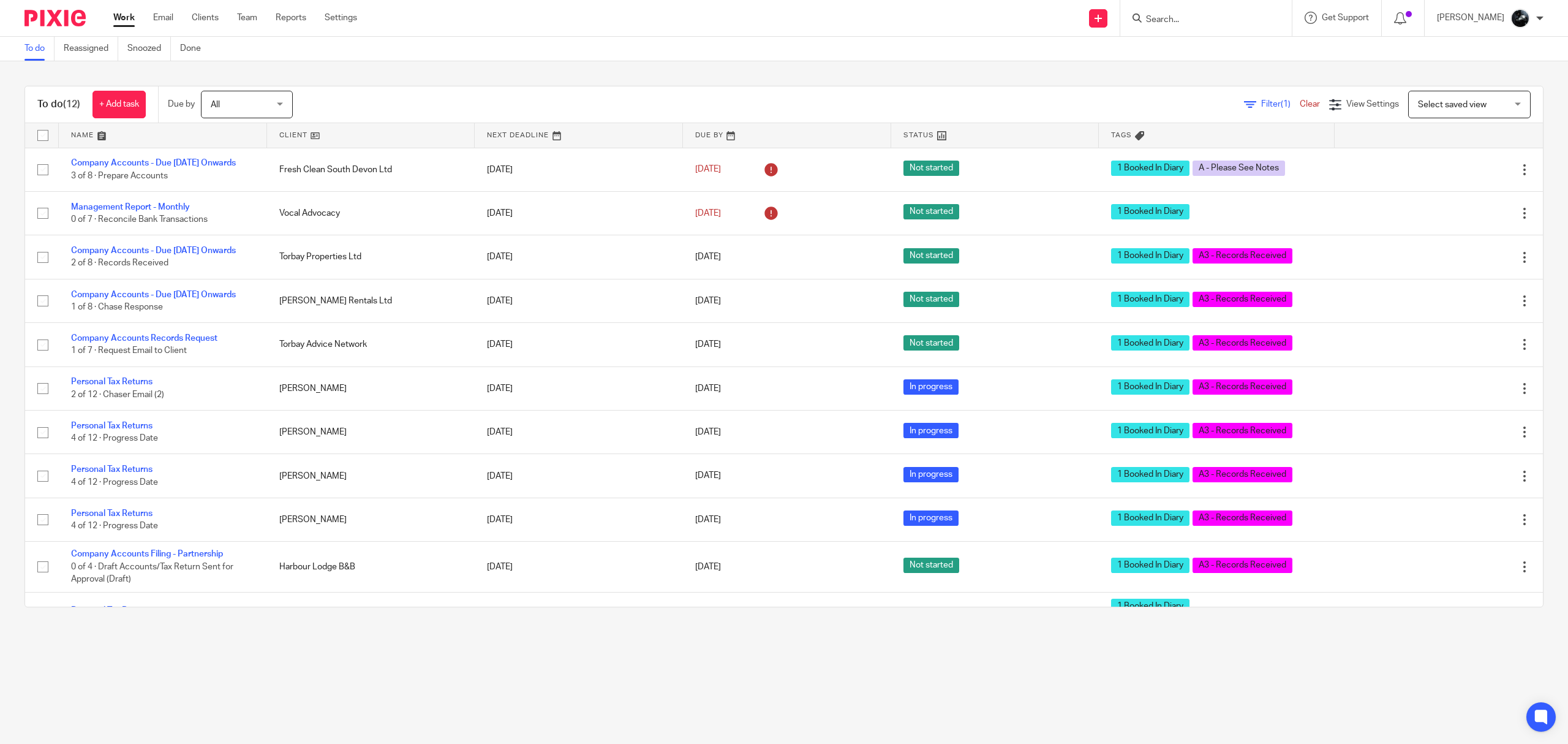
click at [625, 25] on input "Search" at bounding box center [1200, 20] width 110 height 11
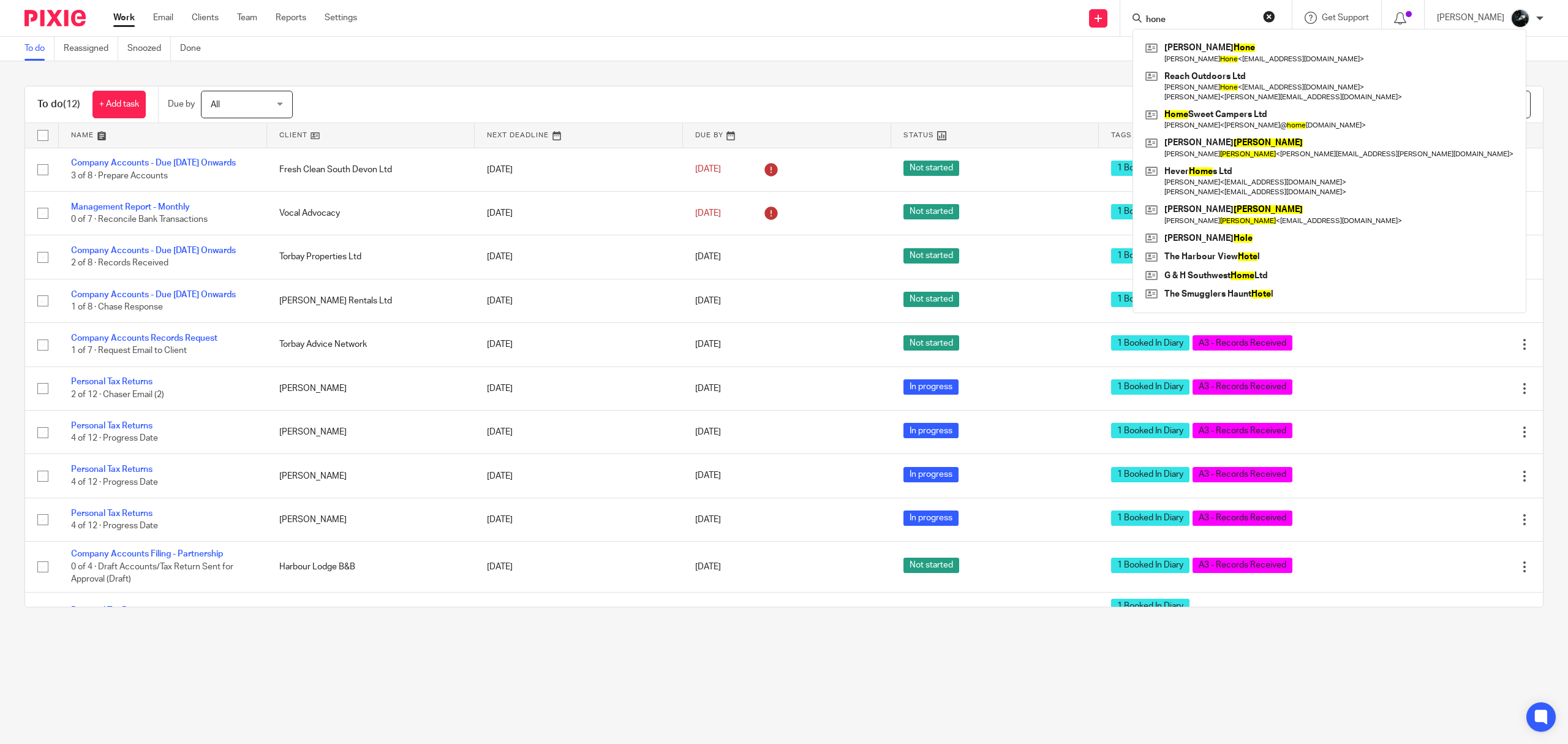
type input "hone"
click button "submit" at bounding box center [0, 0] width 0 height 0
click at [625, 42] on link at bounding box center [1329, 52] width 374 height 28
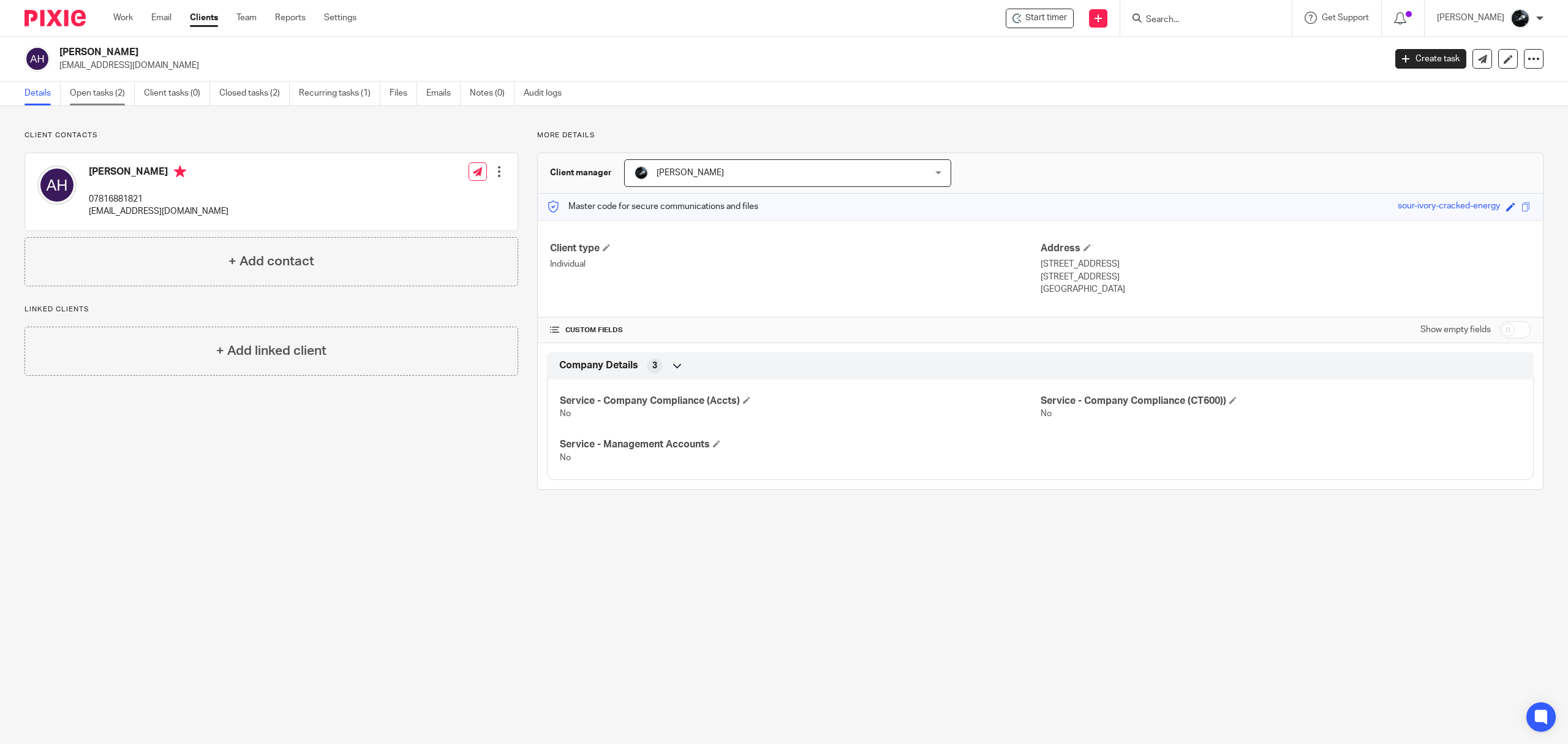
drag, startPoint x: 89, startPoint y: 88, endPoint x: 97, endPoint y: 83, distance: 9.4
click at [89, 88] on link "Open tasks (2)" at bounding box center [102, 93] width 65 height 24
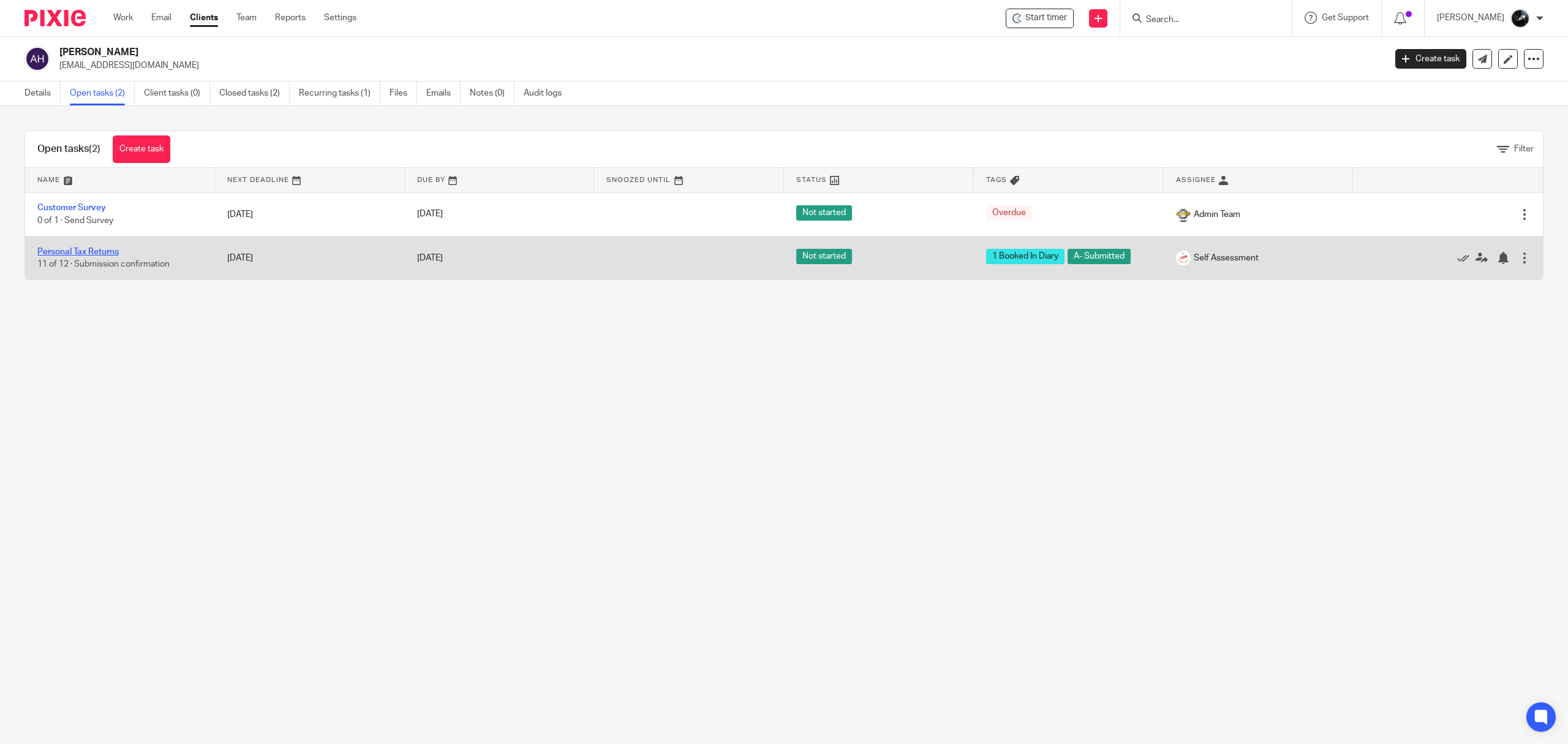
click at [91, 255] on link "Personal Tax Returns" at bounding box center [78, 252] width 81 height 9
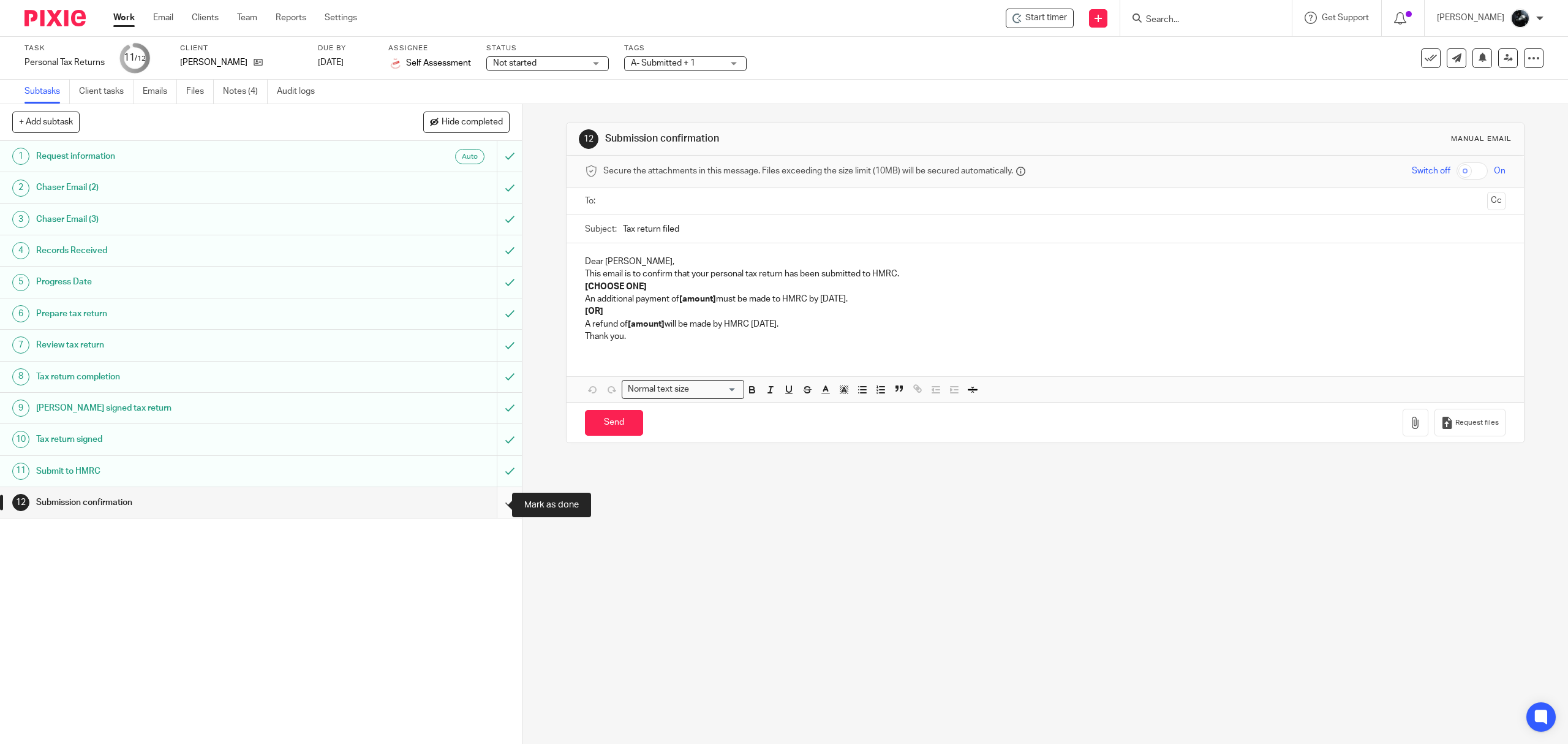
click at [494, 498] on input "submit" at bounding box center [261, 502] width 522 height 30
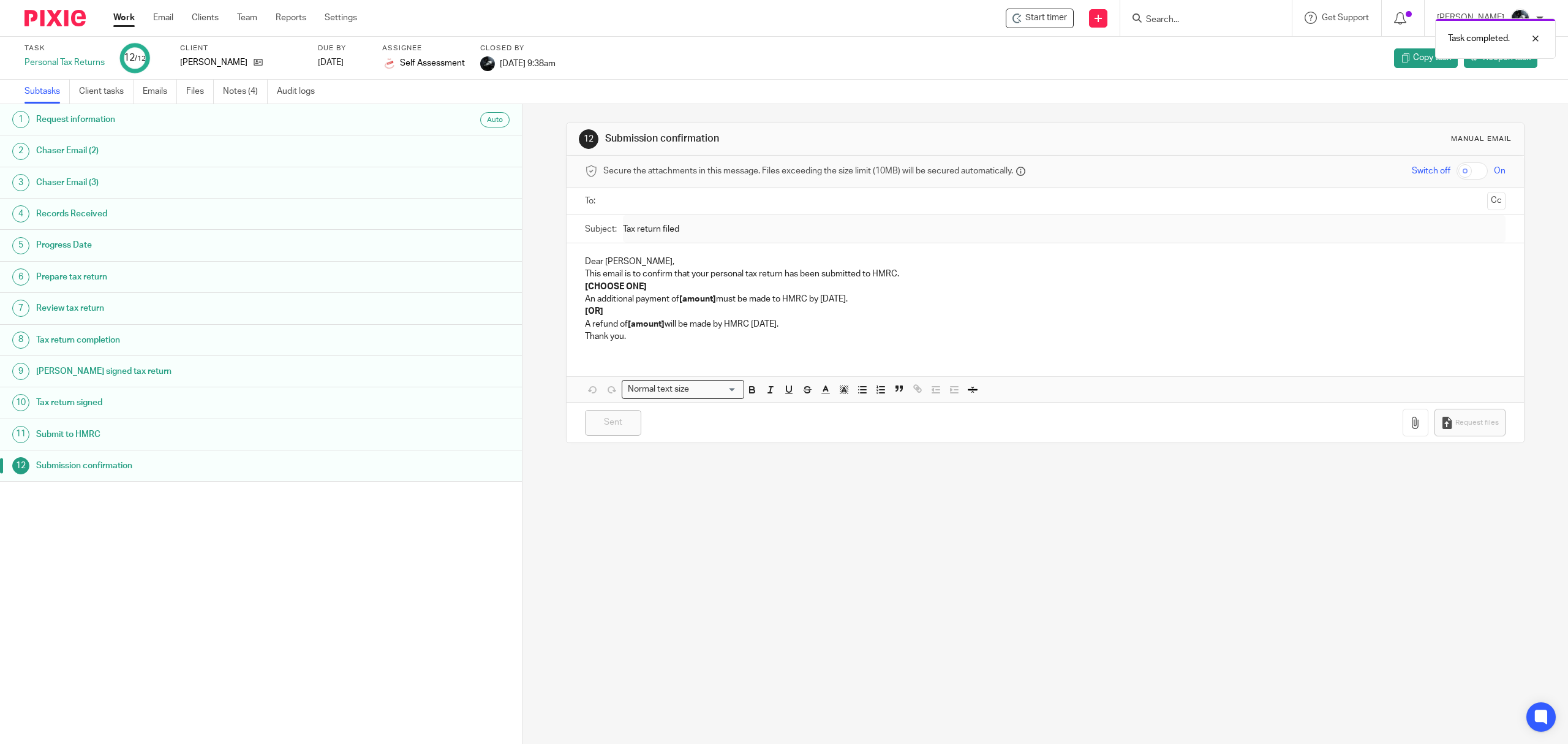
click at [53, 11] on img at bounding box center [55, 18] width 62 height 17
